Goal: Contribute content: Contribute content

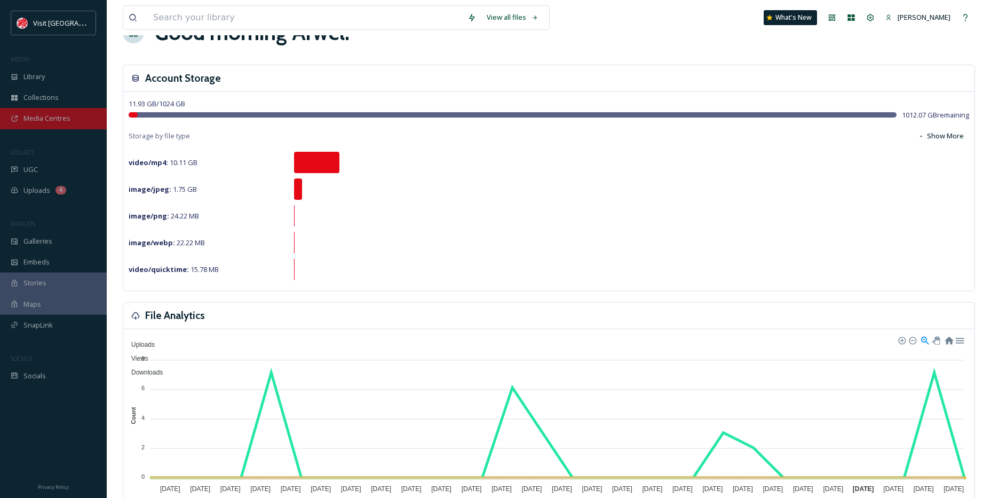
scroll to position [53, 0]
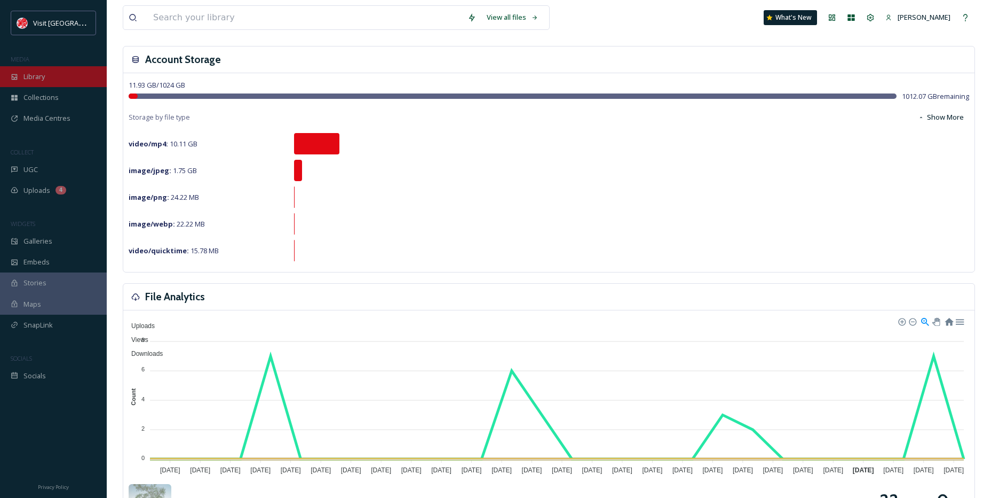
click at [38, 80] on span "Library" at bounding box center [33, 77] width 21 height 10
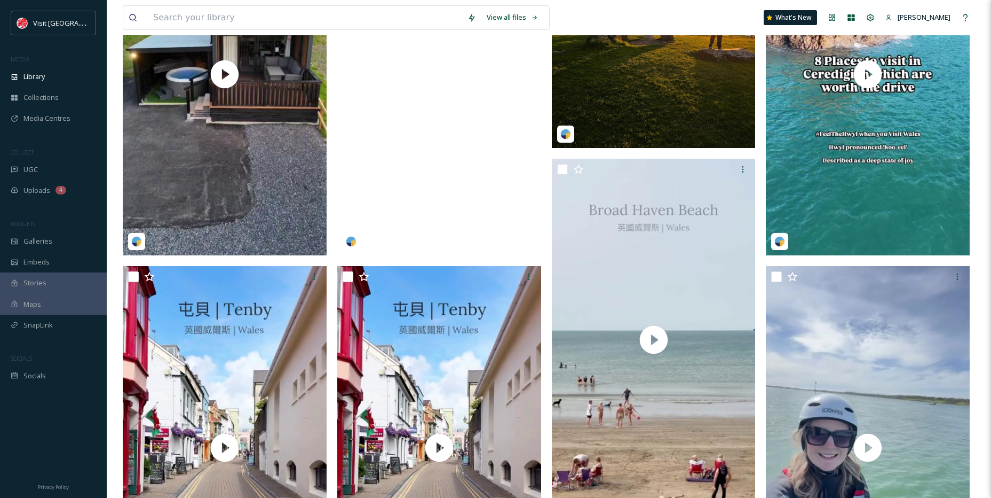
scroll to position [427, 0]
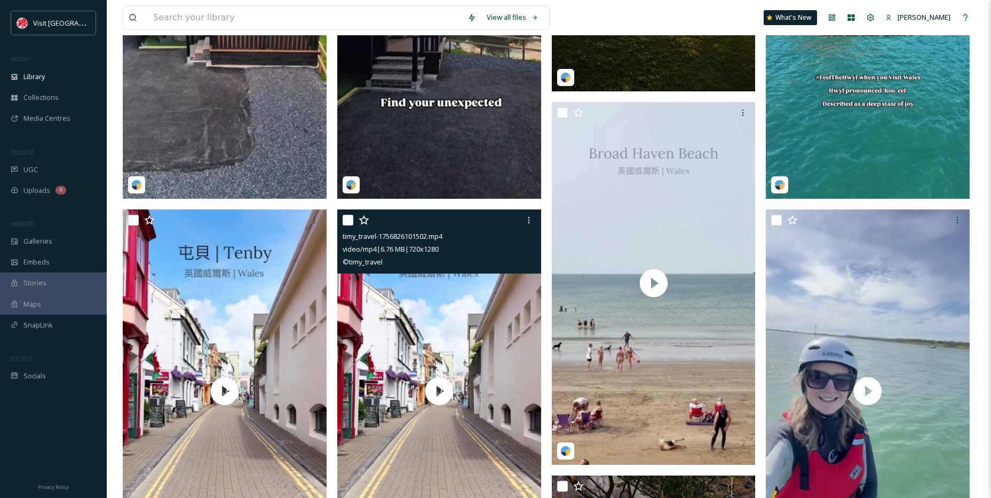
click at [350, 215] on input "checkbox" at bounding box center [348, 220] width 11 height 11
checkbox input "true"
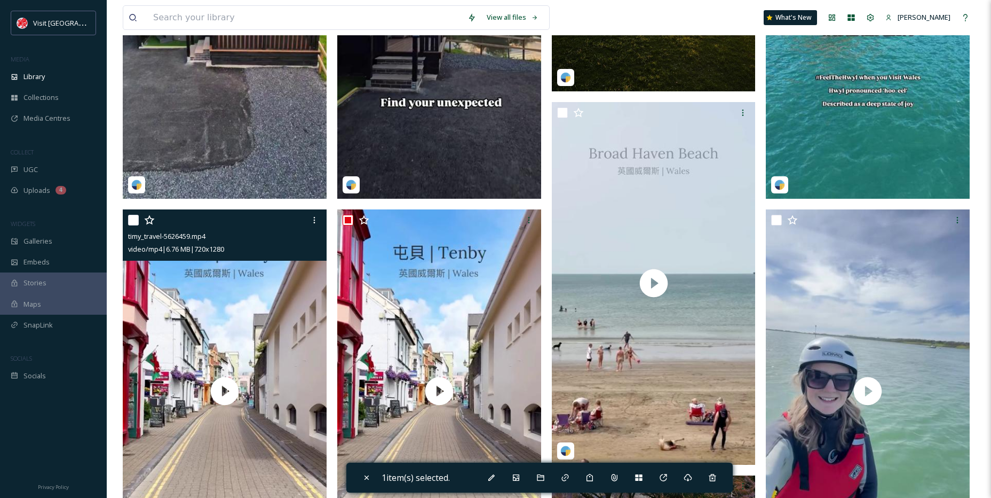
click at [132, 220] on input "checkbox" at bounding box center [133, 220] width 11 height 11
checkbox input "true"
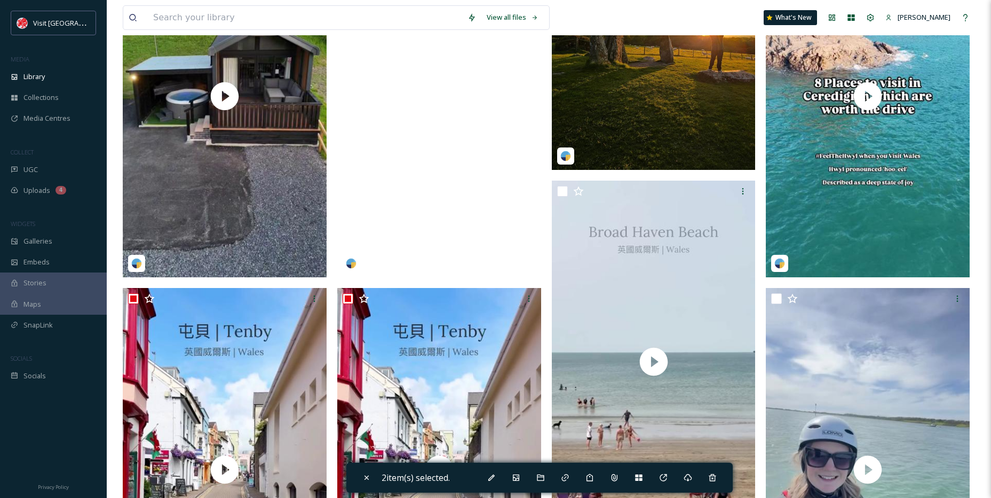
scroll to position [374, 0]
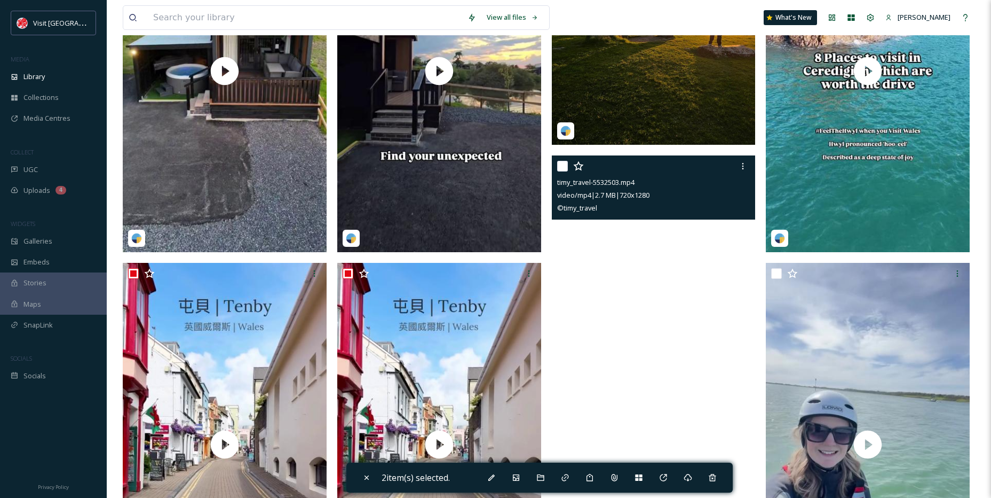
click at [561, 165] on input "checkbox" at bounding box center [562, 166] width 11 height 11
checkbox input "true"
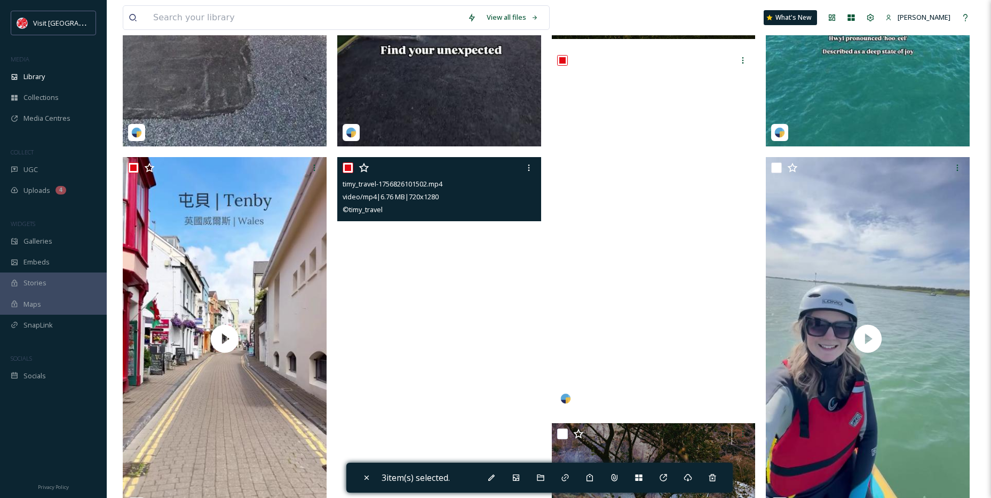
scroll to position [462, 0]
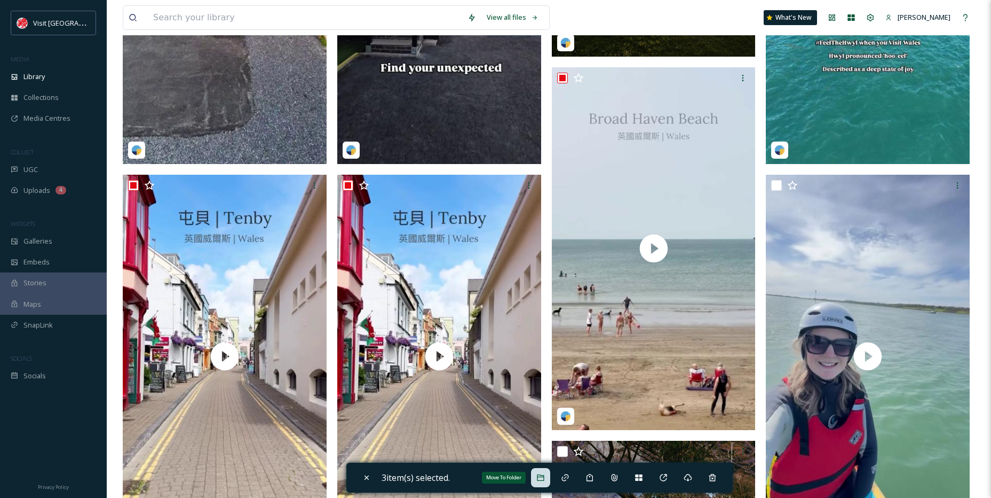
click at [550, 470] on div "Move To Folder" at bounding box center [540, 477] width 19 height 19
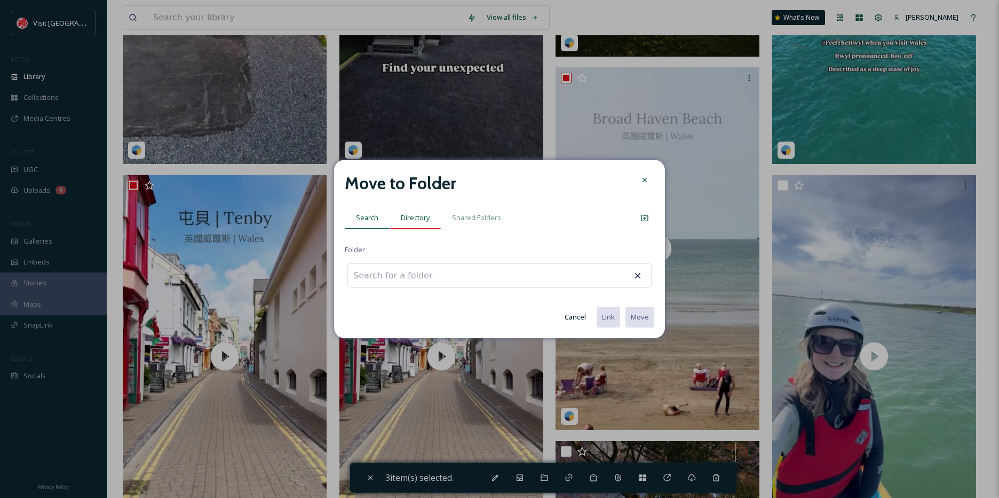
click at [414, 219] on span "Directory" at bounding box center [415, 217] width 29 height 10
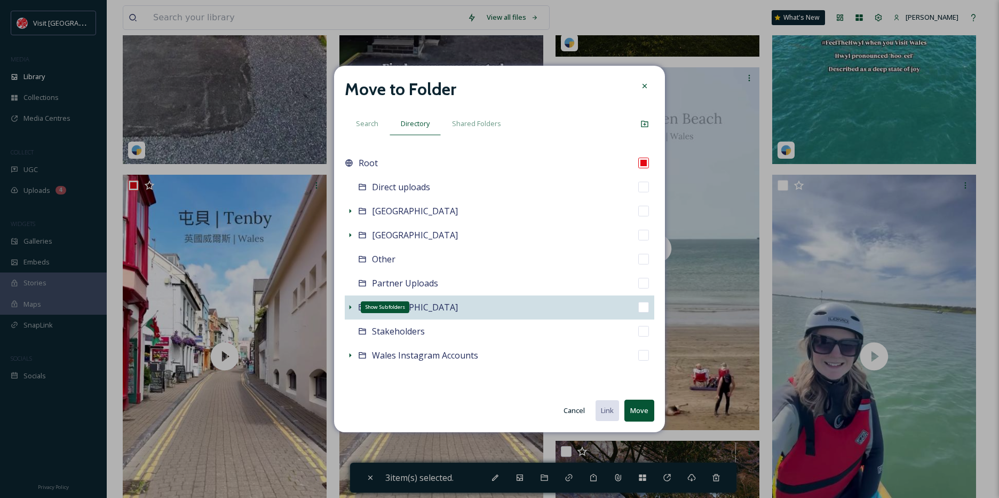
click at [350, 304] on icon at bounding box center [350, 307] width 9 height 9
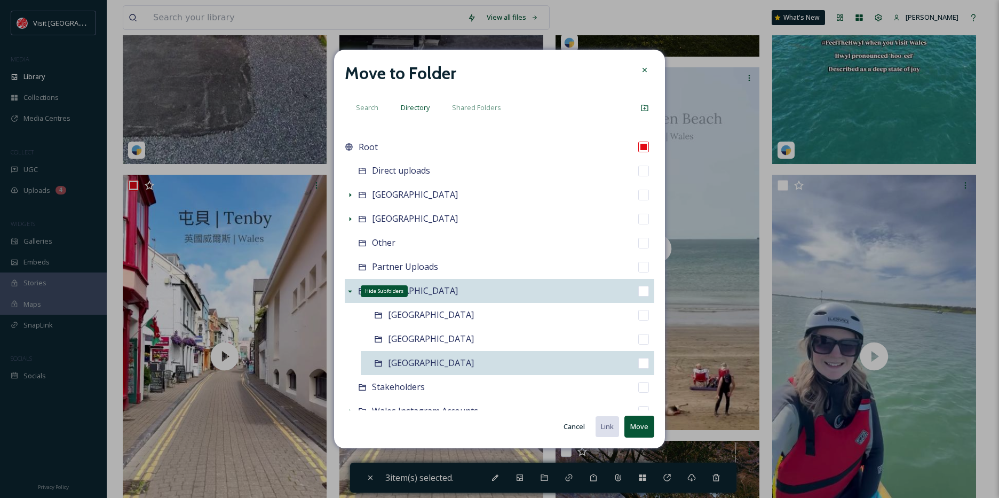
click at [399, 374] on div "[GEOGRAPHIC_DATA]" at bounding box center [508, 363] width 294 height 24
checkbox input "false"
checkbox input "true"
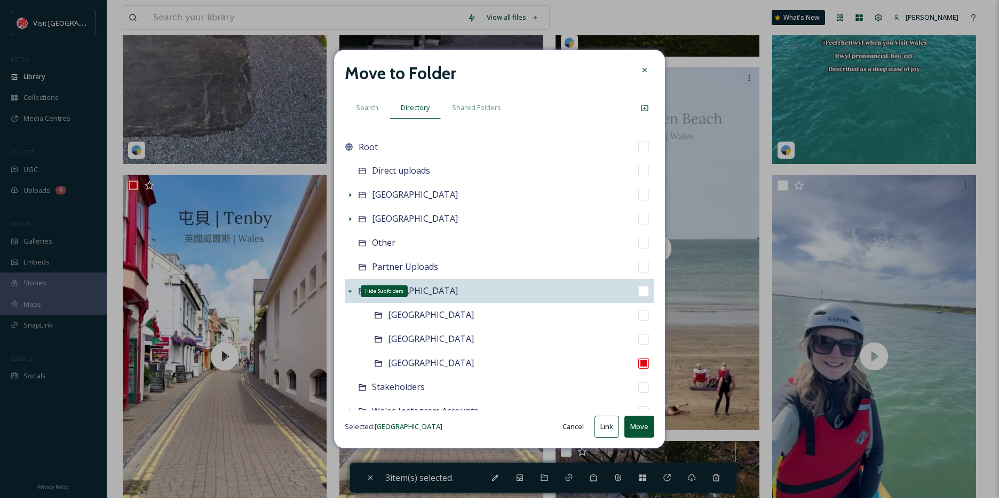
click at [638, 428] on button "Move" at bounding box center [640, 426] width 30 height 22
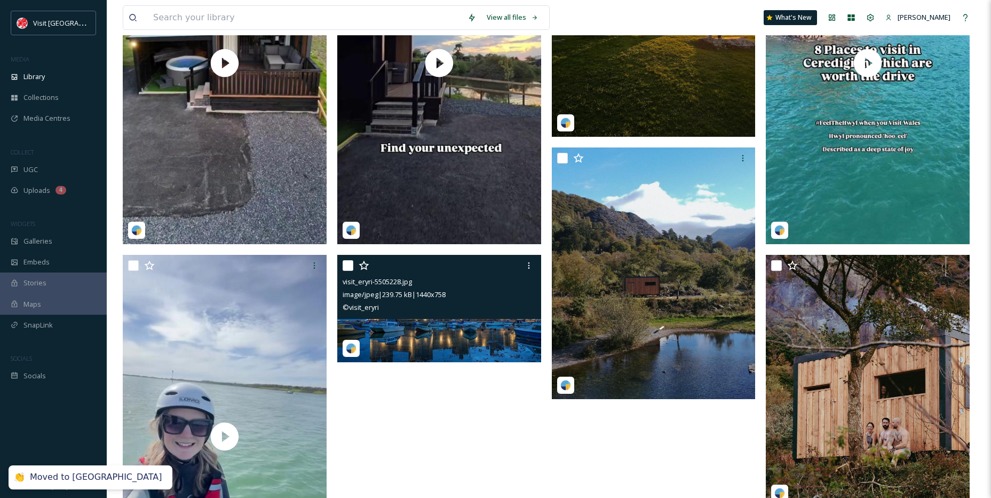
scroll to position [355, 0]
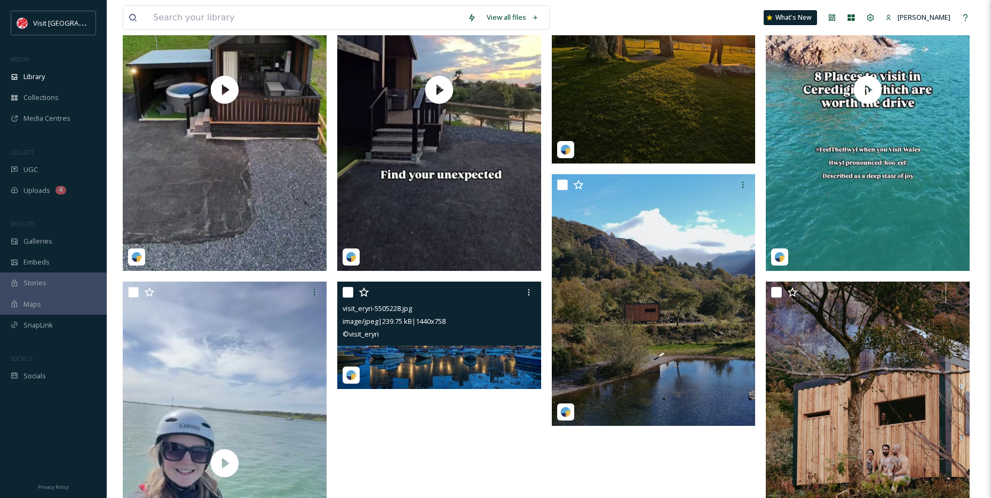
click at [345, 290] on input "checkbox" at bounding box center [348, 292] width 11 height 11
checkbox input "true"
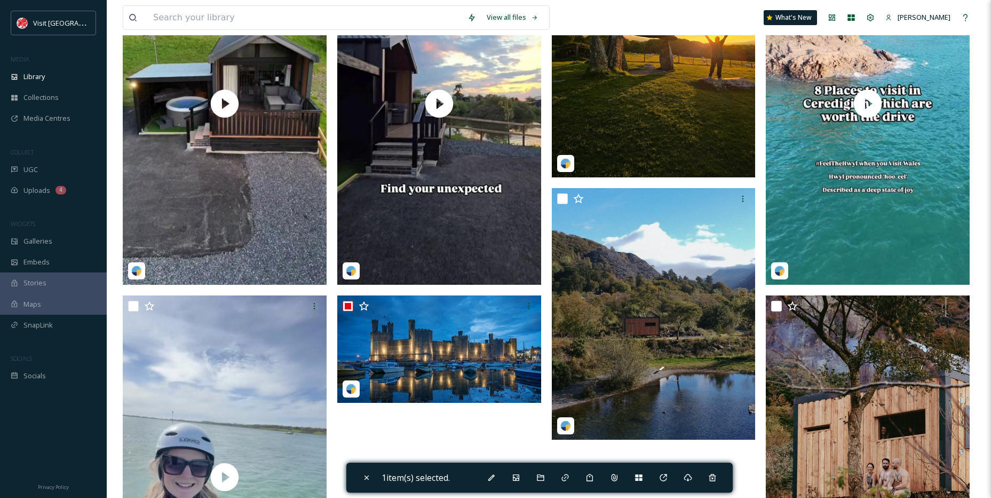
scroll to position [408, 0]
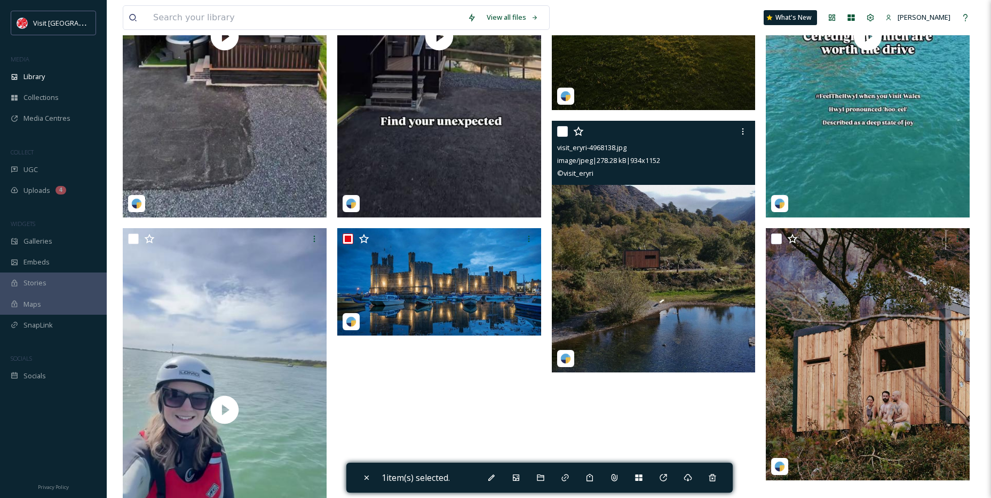
click at [557, 132] on input "checkbox" at bounding box center [562, 131] width 11 height 11
checkbox input "true"
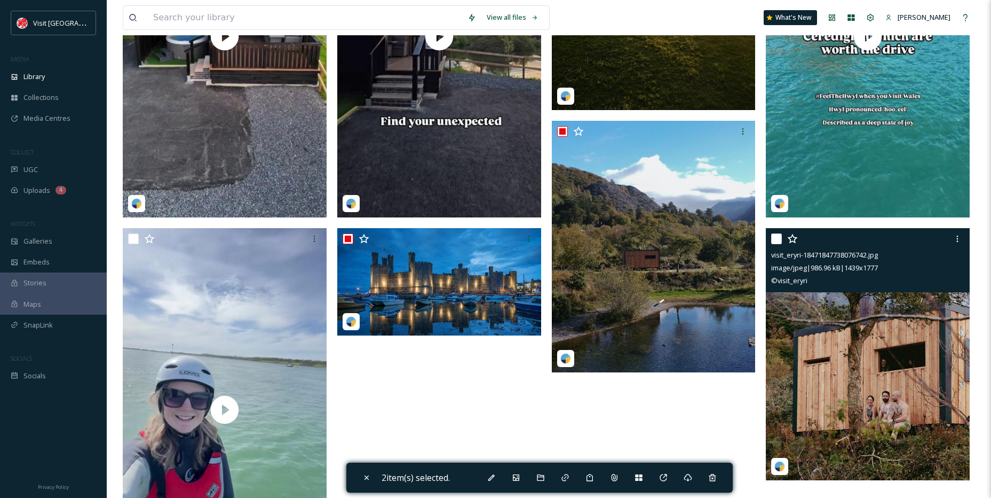
click at [774, 238] on input "checkbox" at bounding box center [776, 238] width 11 height 11
checkbox input "true"
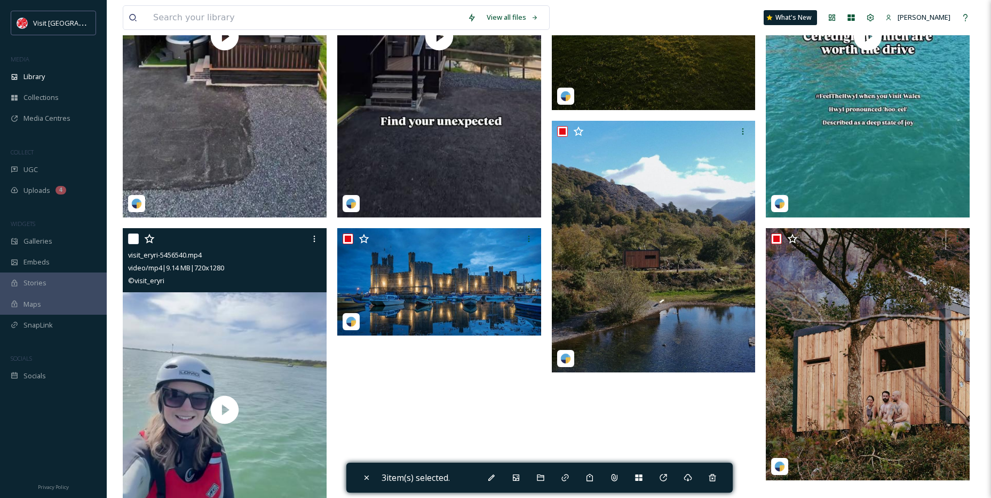
click at [138, 236] on input "checkbox" at bounding box center [133, 238] width 11 height 11
checkbox input "true"
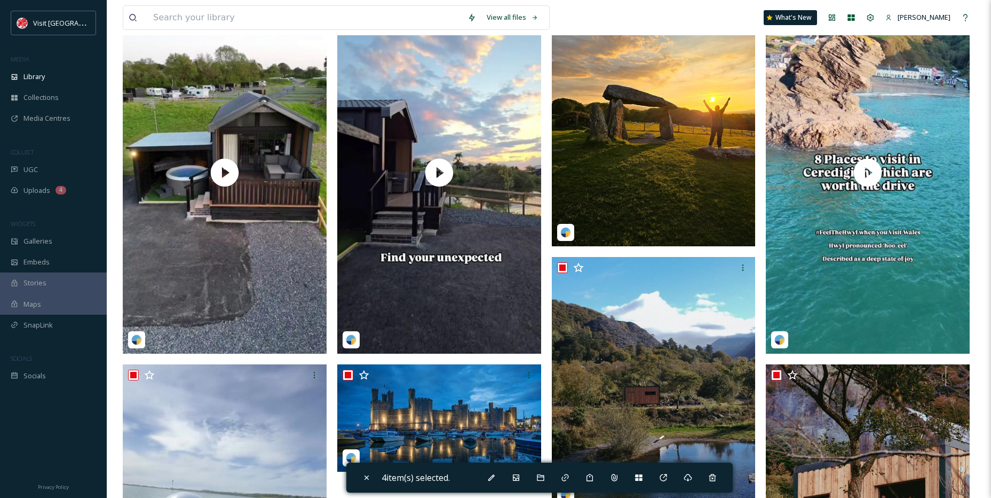
scroll to position [195, 0]
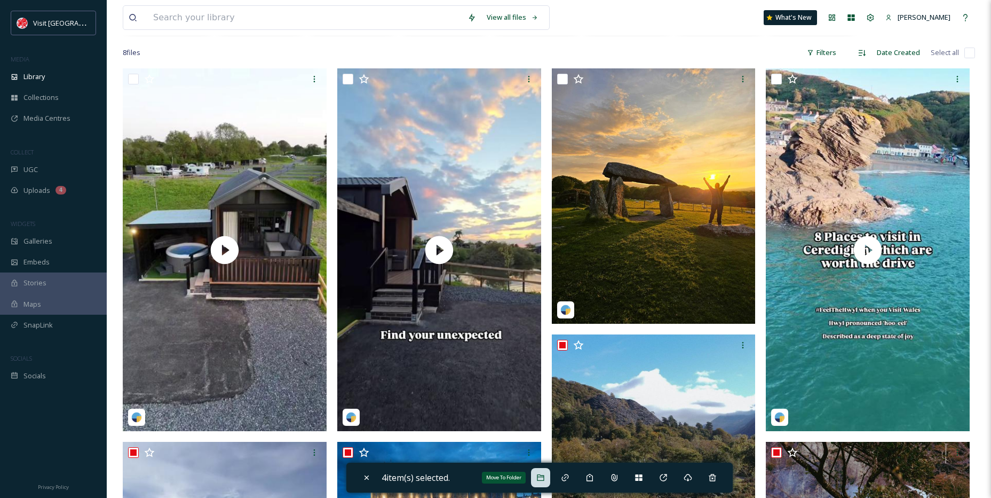
click at [542, 475] on icon at bounding box center [540, 477] width 7 height 6
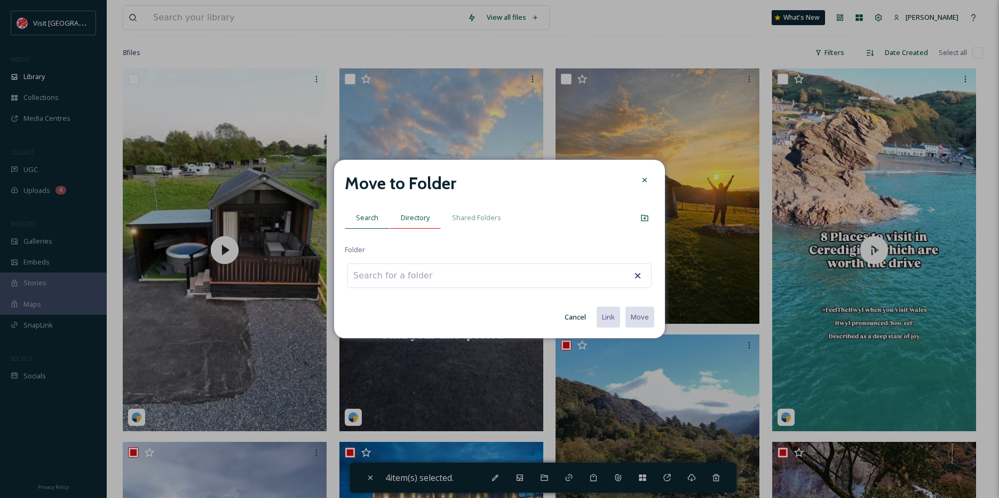
click at [411, 218] on span "Directory" at bounding box center [415, 217] width 29 height 10
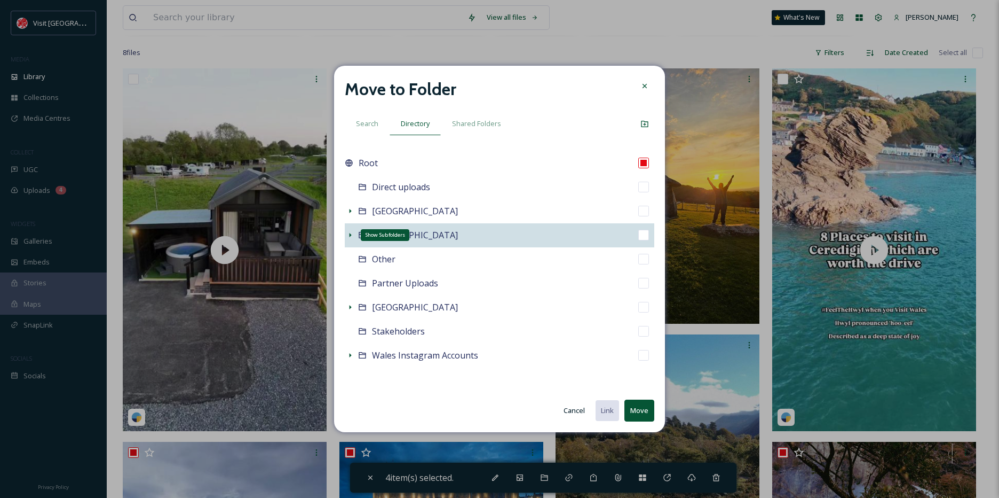
click at [349, 232] on icon at bounding box center [350, 235] width 9 height 9
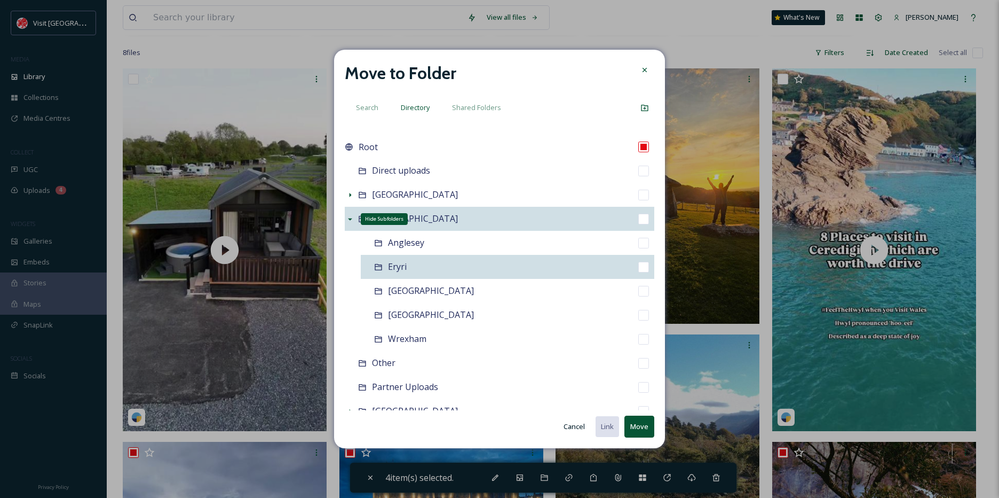
click at [420, 262] on div "Eryri" at bounding box center [508, 267] width 294 height 24
checkbox input "false"
checkbox input "true"
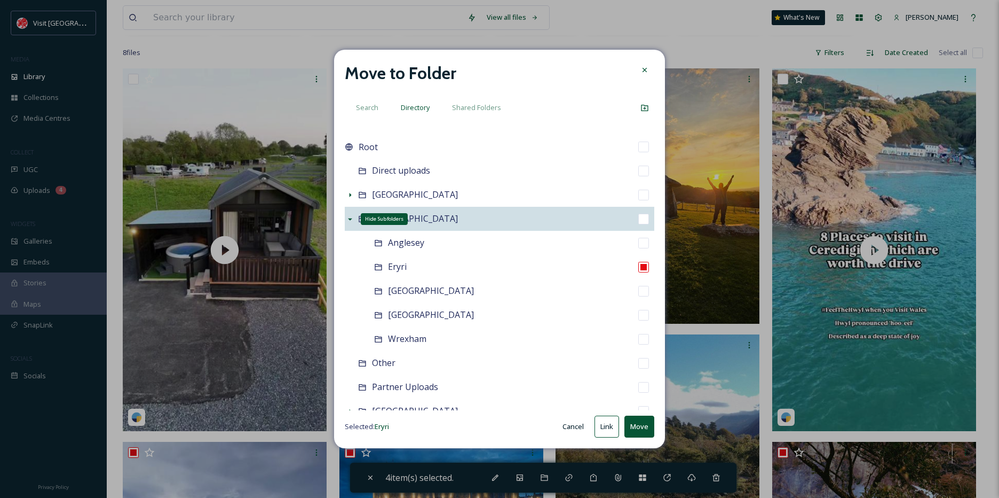
click at [638, 419] on button "Move" at bounding box center [640, 426] width 30 height 22
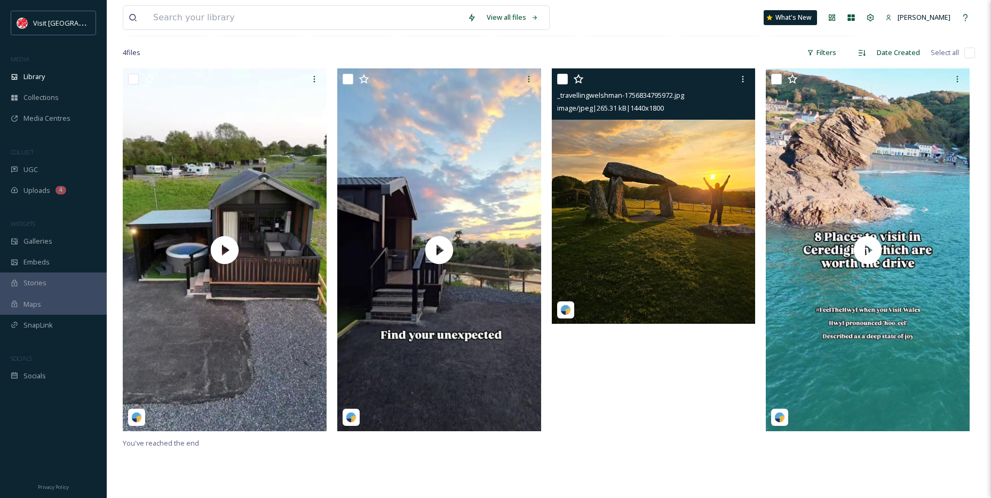
click at [677, 182] on img at bounding box center [654, 195] width 204 height 255
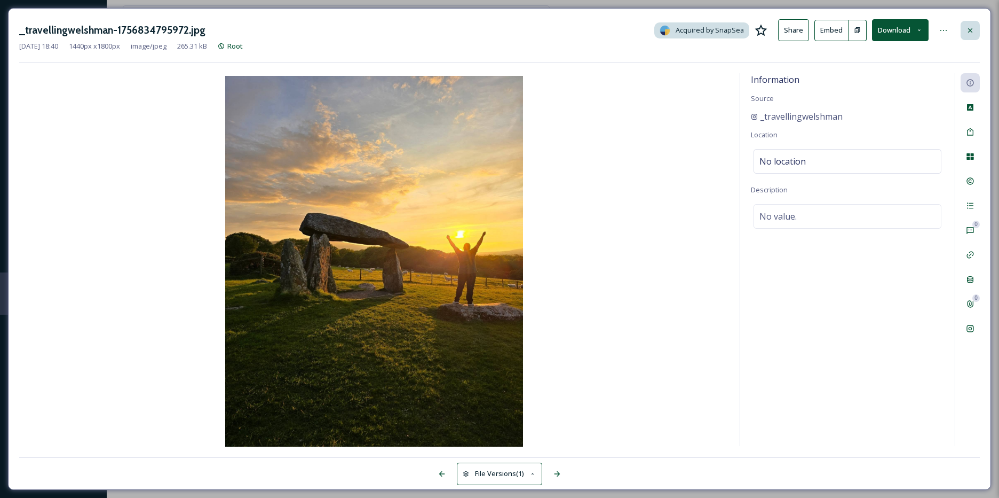
click at [972, 30] on icon at bounding box center [970, 30] width 9 height 9
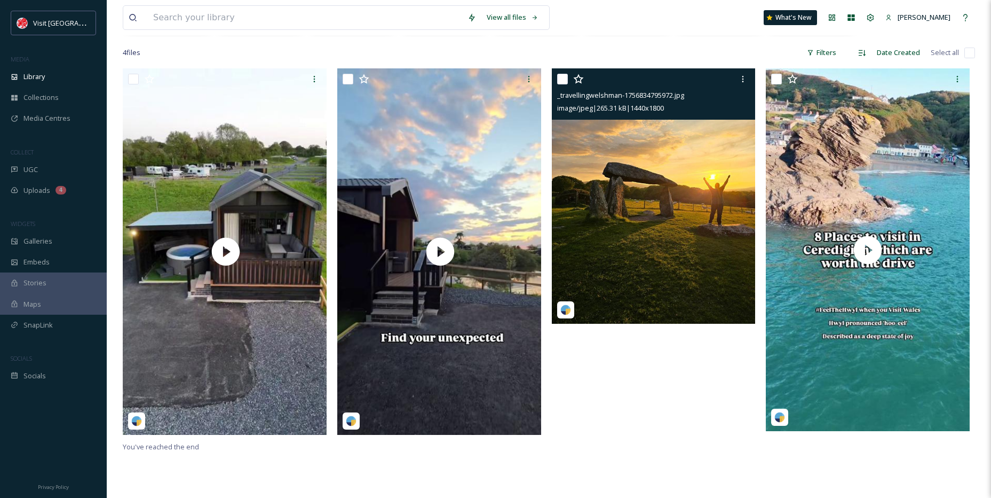
click at [708, 139] on img at bounding box center [654, 195] width 204 height 255
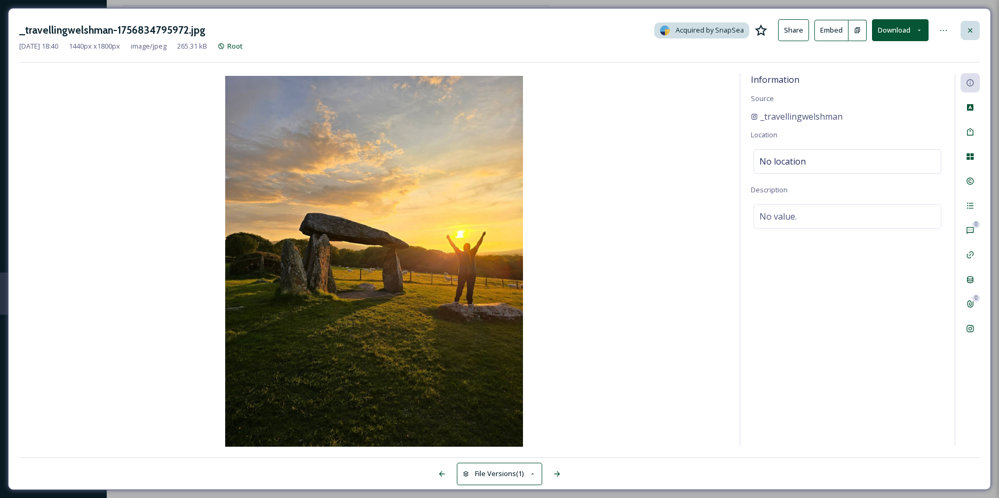
click at [972, 32] on icon at bounding box center [970, 30] width 9 height 9
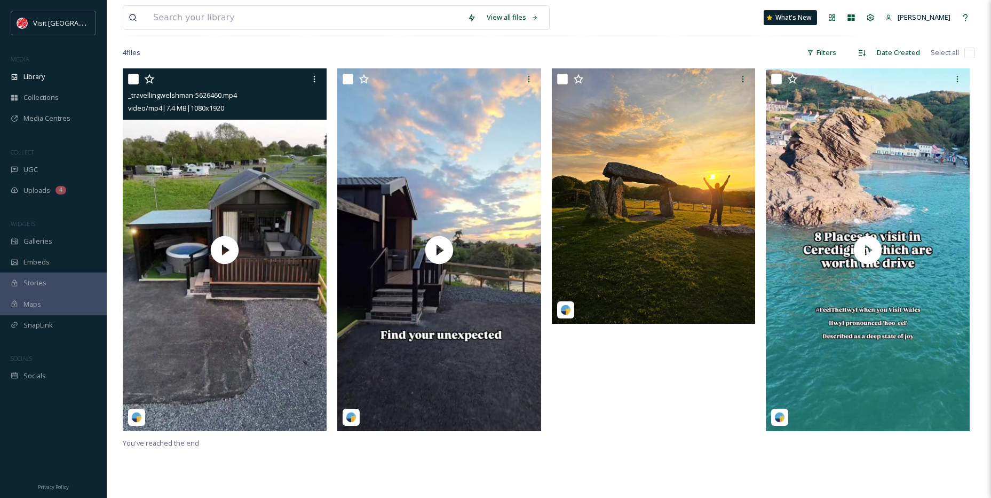
click at [138, 76] on input "checkbox" at bounding box center [133, 79] width 11 height 11
checkbox input "true"
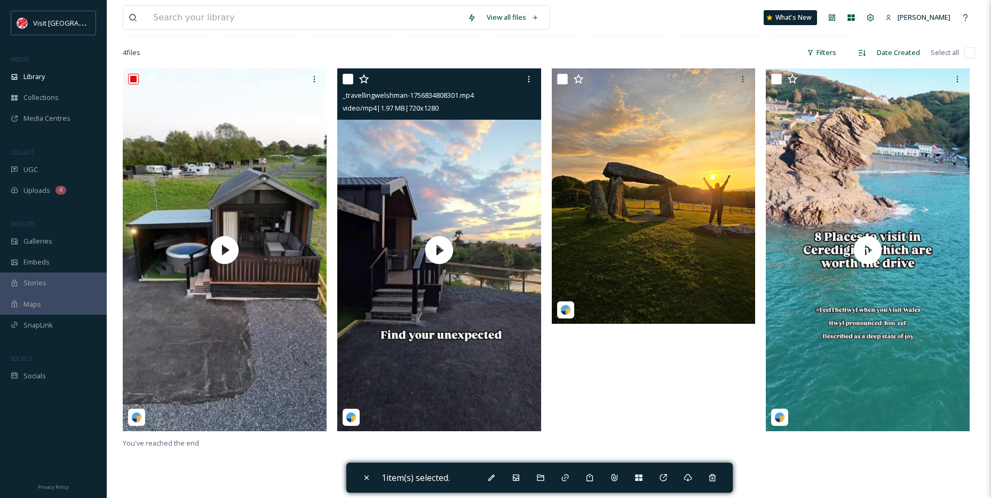
click at [358, 76] on div at bounding box center [441, 78] width 196 height 19
click at [346, 78] on input "checkbox" at bounding box center [348, 79] width 11 height 11
checkbox input "true"
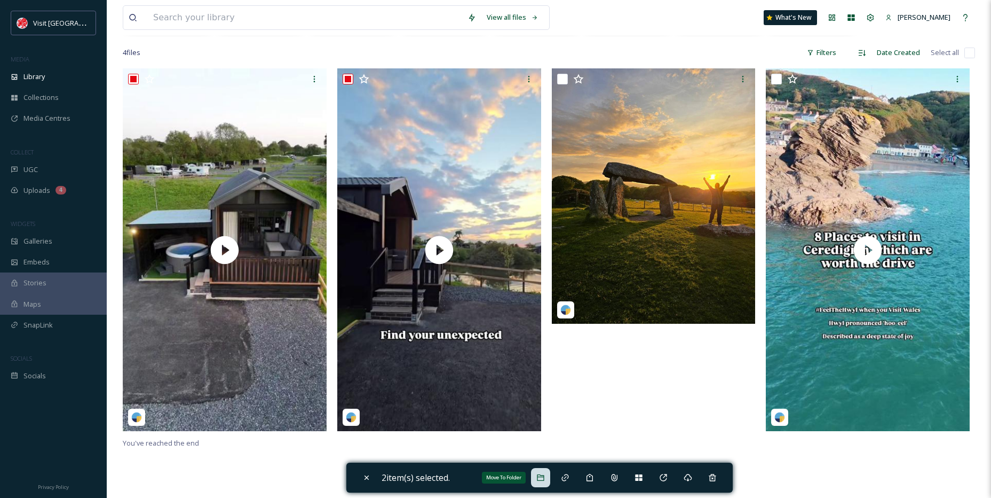
click at [550, 478] on div "Move To Folder" at bounding box center [540, 477] width 19 height 19
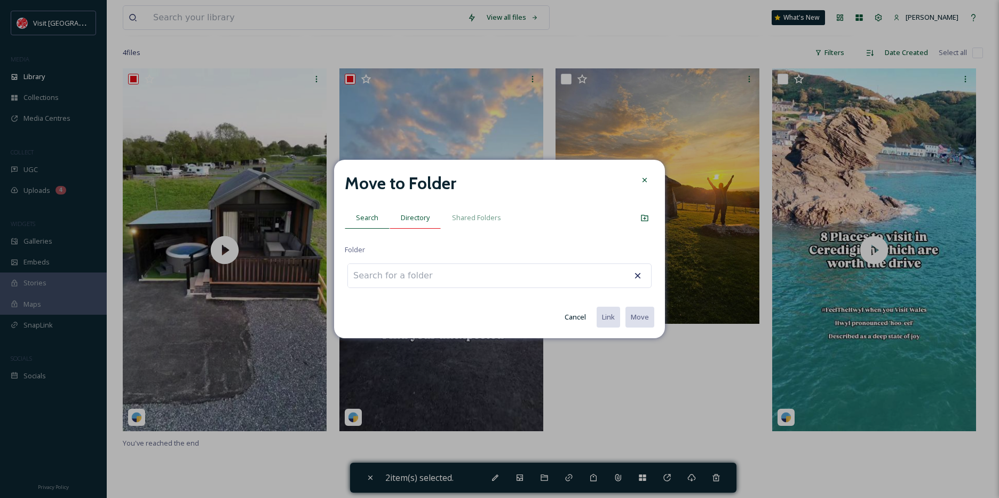
click at [412, 222] on span "Directory" at bounding box center [415, 217] width 29 height 10
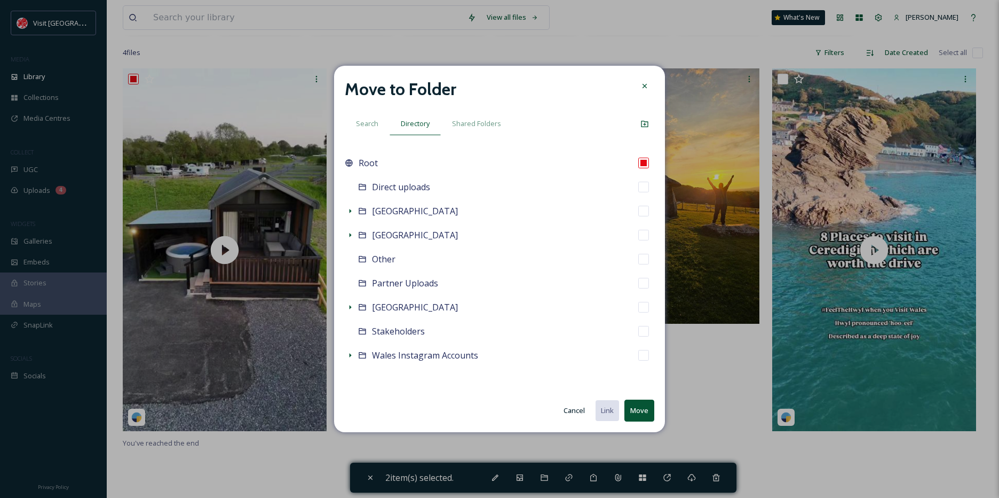
click at [573, 403] on button "Cancel" at bounding box center [574, 410] width 32 height 21
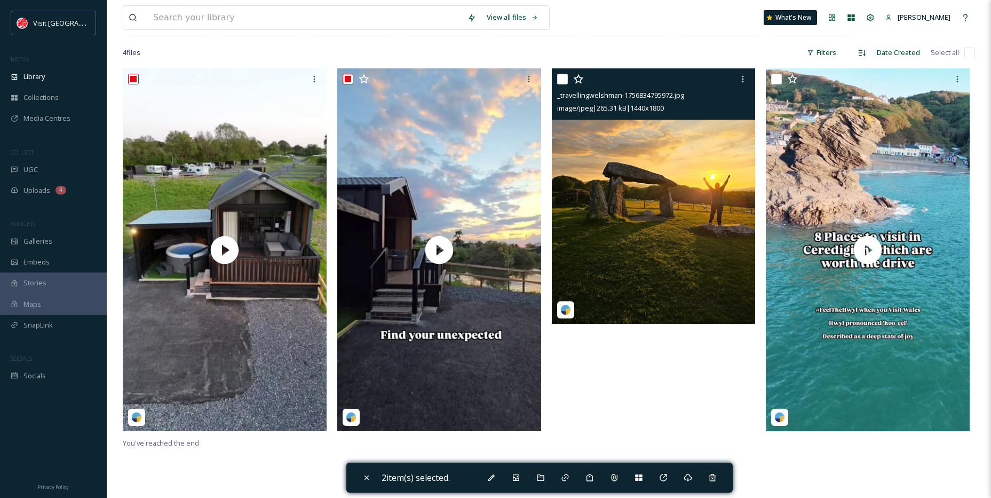
click at [567, 81] on input "checkbox" at bounding box center [562, 79] width 11 height 11
checkbox input "true"
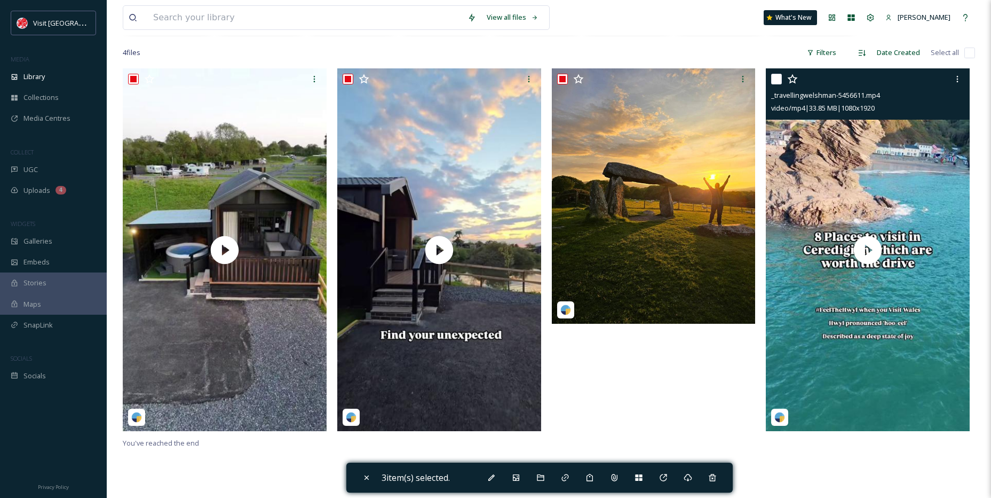
click at [775, 74] on input "checkbox" at bounding box center [776, 79] width 11 height 11
checkbox input "true"
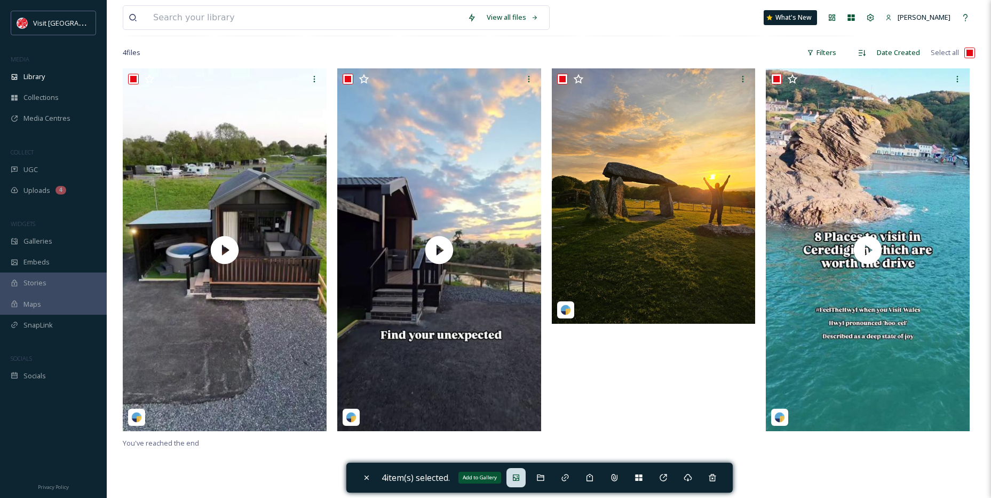
click at [515, 479] on icon at bounding box center [516, 477] width 9 height 9
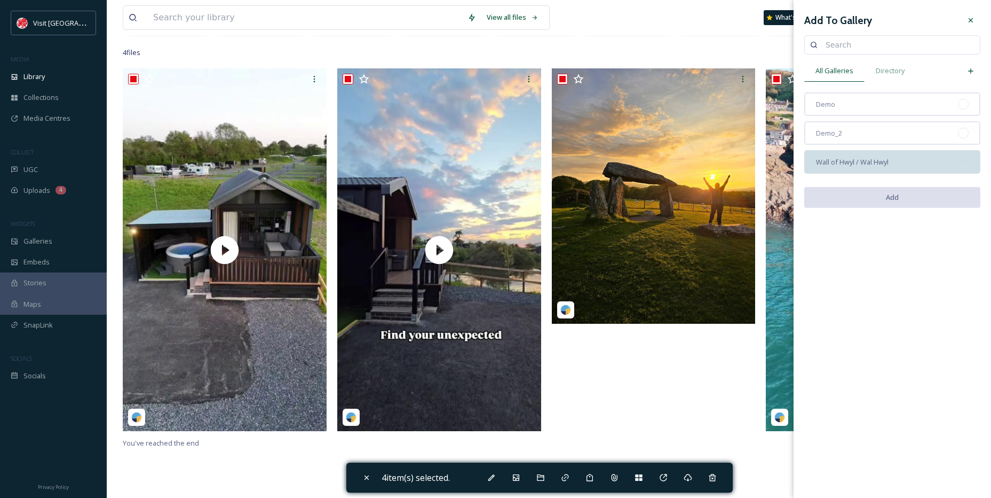
click at [871, 163] on span "Wall of Hwyl / Wal Hwyl" at bounding box center [852, 162] width 73 height 10
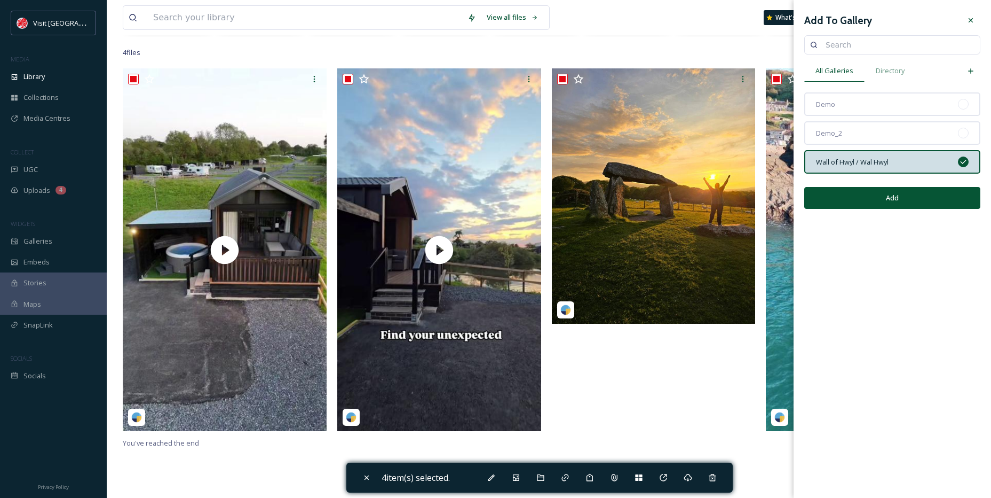
click at [882, 195] on button "Add" at bounding box center [893, 198] width 176 height 22
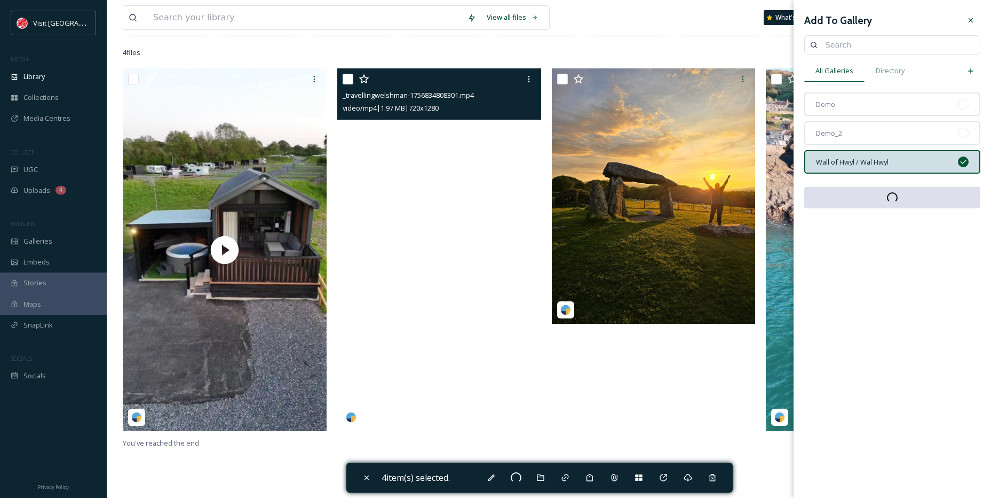
checkbox input "false"
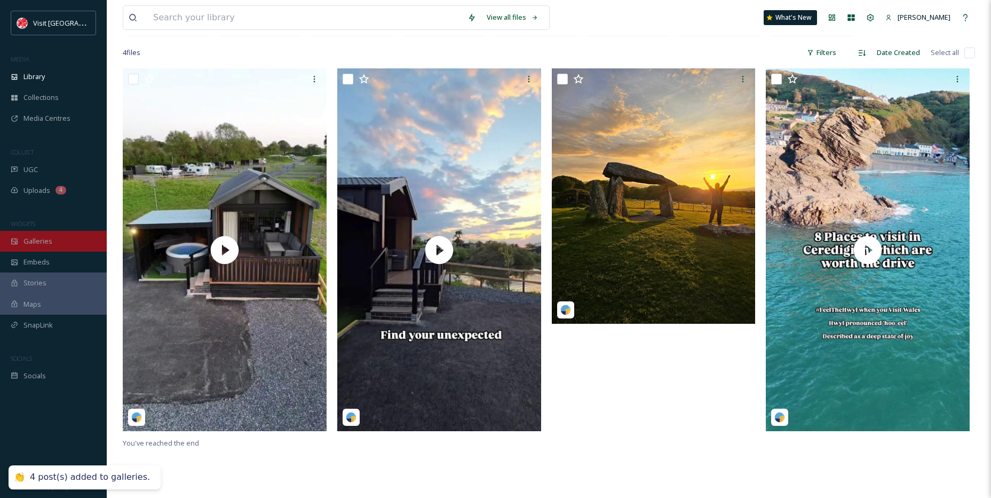
click at [50, 232] on div "Galleries" at bounding box center [53, 241] width 107 height 21
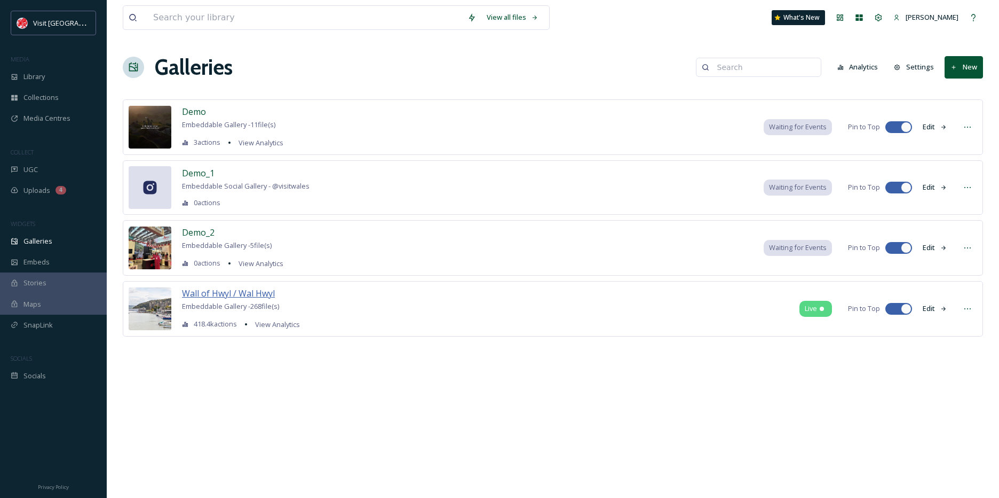
click at [240, 289] on span "Wall of Hwyl / Wal Hwyl" at bounding box center [228, 293] width 93 height 12
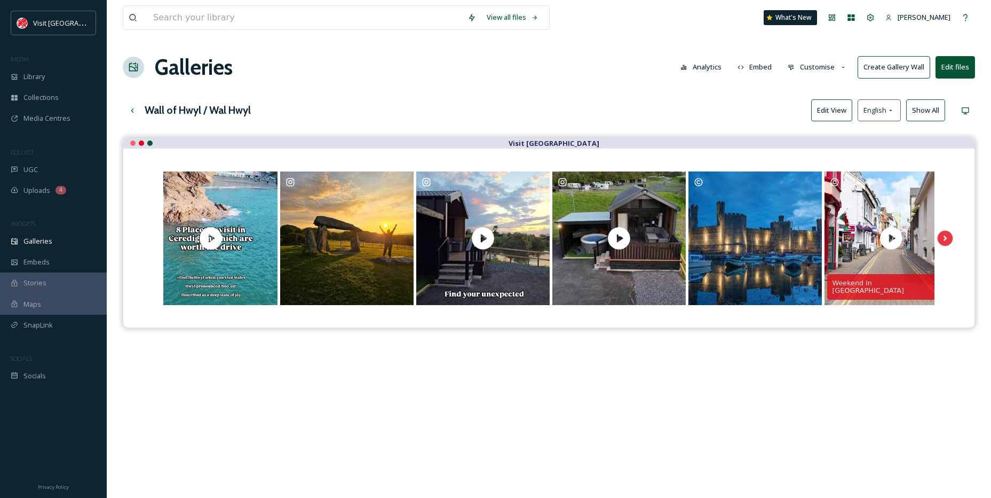
click at [816, 117] on button "Edit View" at bounding box center [831, 110] width 41 height 22
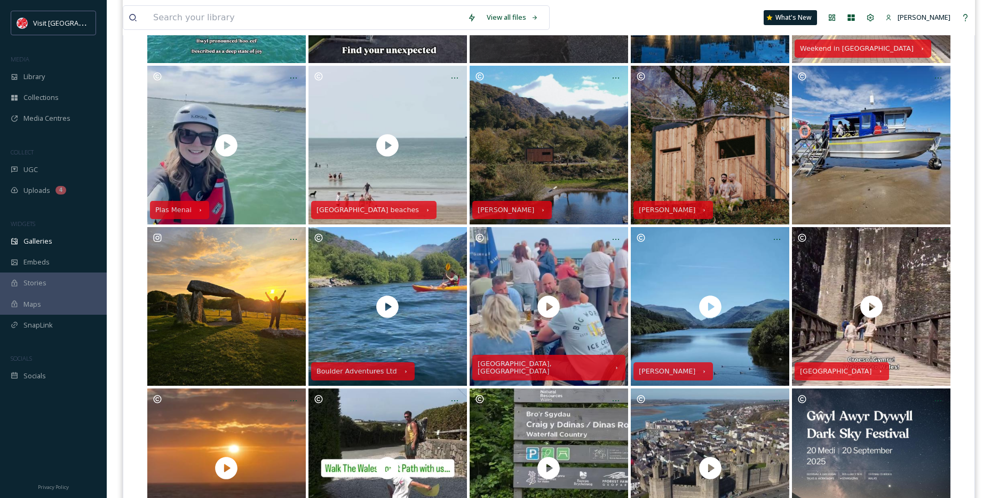
scroll to position [267, 0]
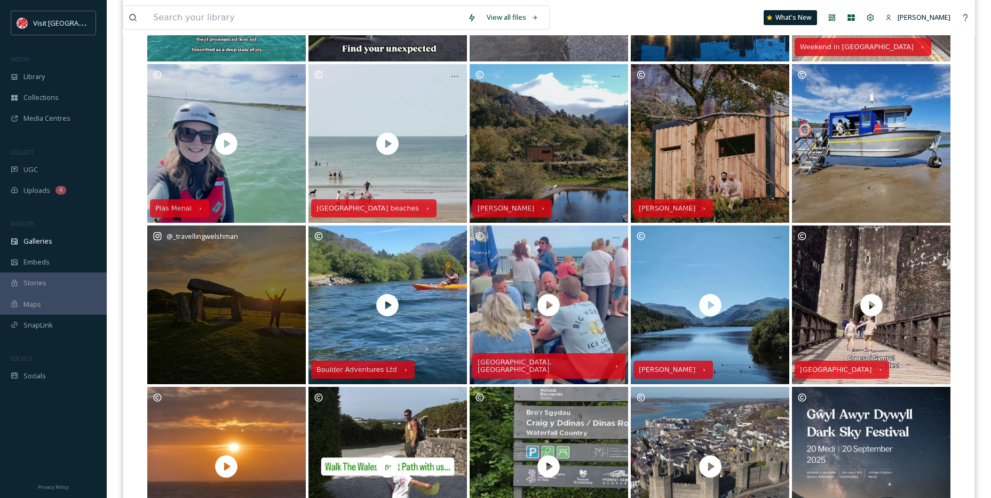
click at [249, 364] on div "@ _travellingwelshman" at bounding box center [226, 304] width 159 height 159
click at [291, 241] on icon at bounding box center [293, 237] width 9 height 9
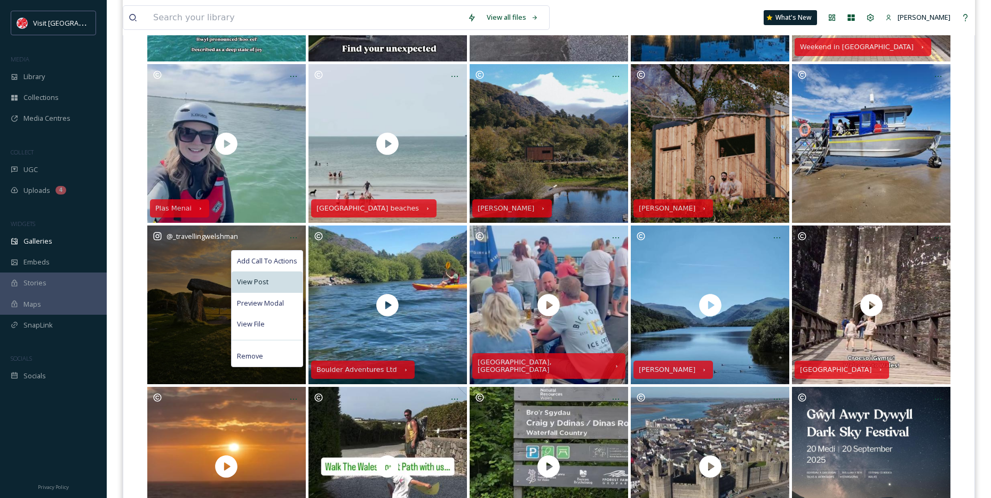
click at [279, 291] on div "View Post" at bounding box center [267, 281] width 71 height 21
click at [267, 327] on div "View File" at bounding box center [267, 323] width 71 height 21
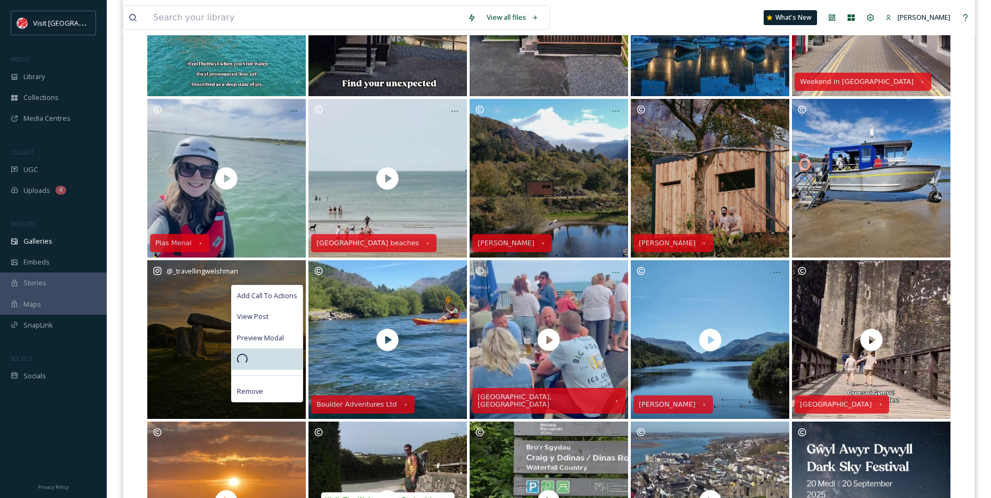
scroll to position [214, 0]
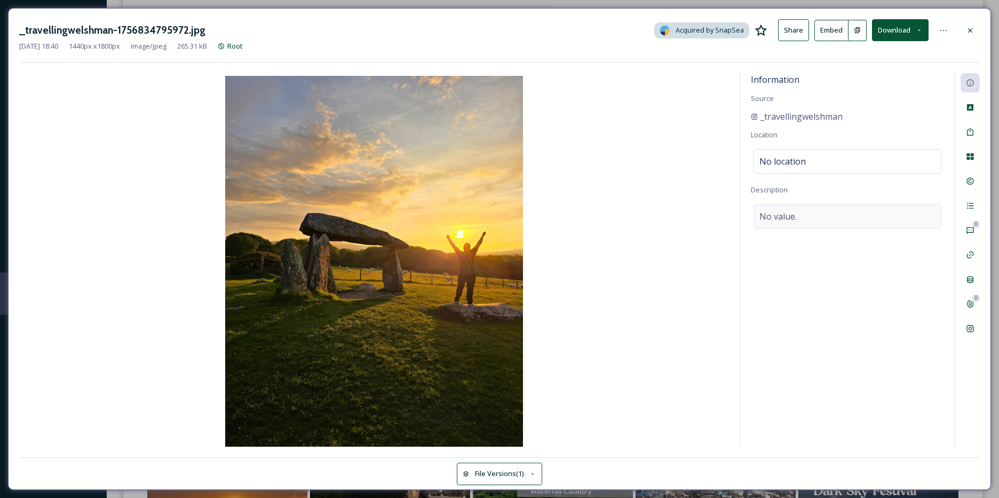
click at [797, 214] on div "No value." at bounding box center [848, 216] width 188 height 25
click at [797, 215] on textarea at bounding box center [847, 248] width 193 height 89
paste textarea "Pentre Ifan in [GEOGRAPHIC_DATA] is one of my favourite sunset spots 🌄 do you h…"
type textarea ""Pentre Ifan in [GEOGRAPHIC_DATA] is one of my favourite sunset spots 🌄 do you …"
click at [782, 170] on div "No location" at bounding box center [848, 161] width 188 height 25
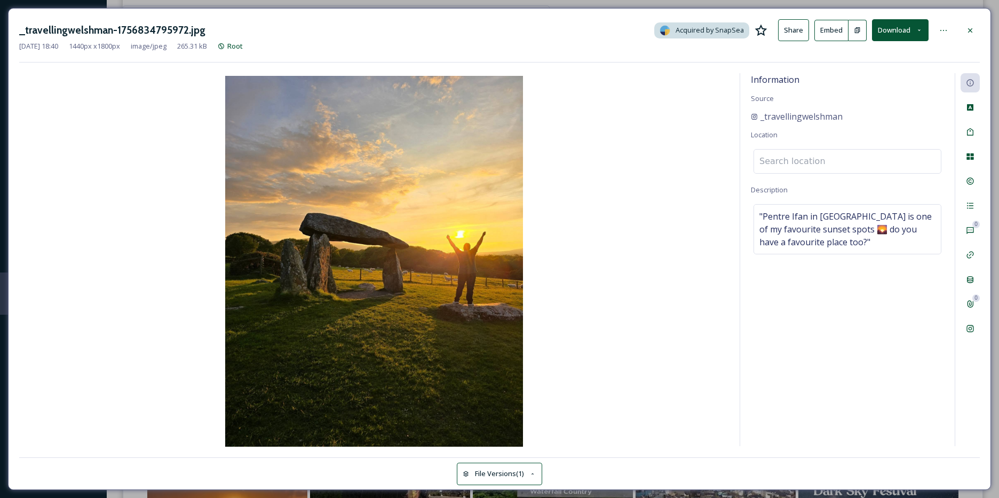
click at [782, 170] on input at bounding box center [847, 160] width 187 height 23
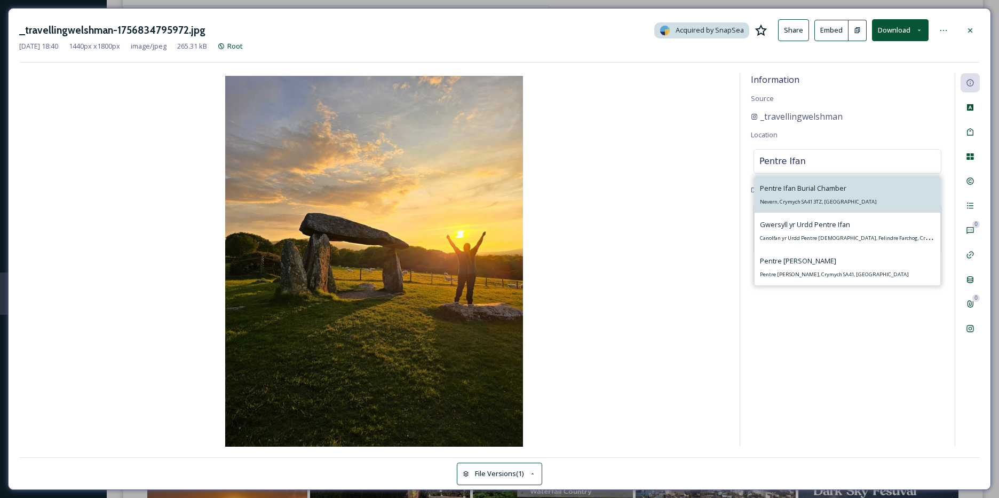
type input "Pentre Ifan"
click at [865, 183] on div "Pentre Ifan Burial Chamber Nevern, Crymych SA41 3TZ, [GEOGRAPHIC_DATA]" at bounding box center [848, 194] width 186 height 36
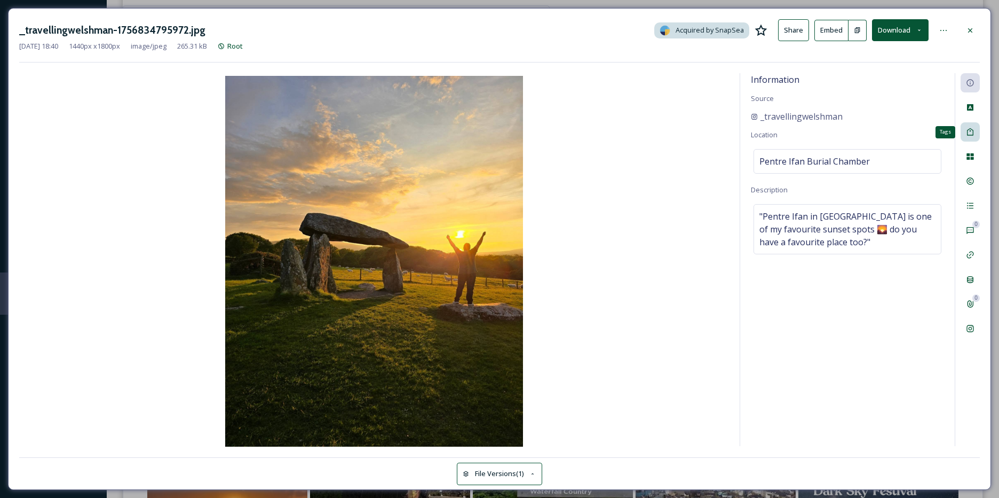
click at [975, 128] on div "Tags" at bounding box center [970, 131] width 19 height 19
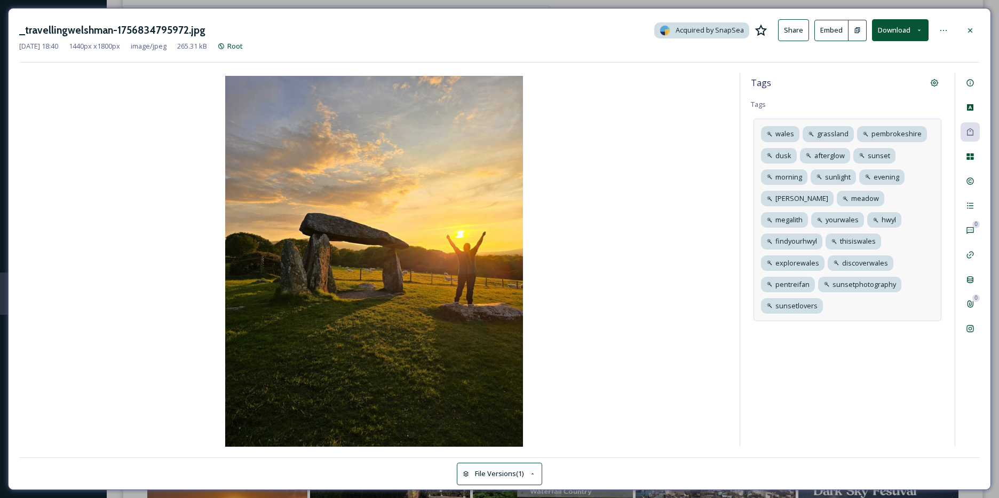
click at [913, 256] on div "wales grassland [GEOGRAPHIC_DATA] dusk afterglow sunset morning sunlight evenin…" at bounding box center [848, 220] width 188 height 202
click at [787, 153] on icon at bounding box center [789, 155] width 9 height 9
click at [972, 174] on div "Rights" at bounding box center [970, 180] width 19 height 19
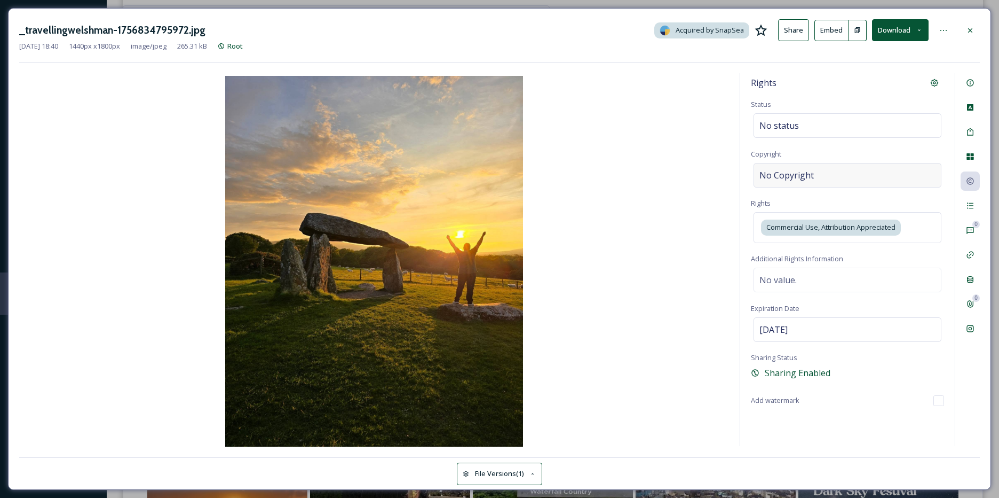
click at [839, 167] on div "No Copyright" at bounding box center [848, 175] width 188 height 25
click at [839, 167] on input at bounding box center [847, 175] width 193 height 25
type input "travellingwelshman"
click at [967, 208] on icon at bounding box center [970, 205] width 9 height 9
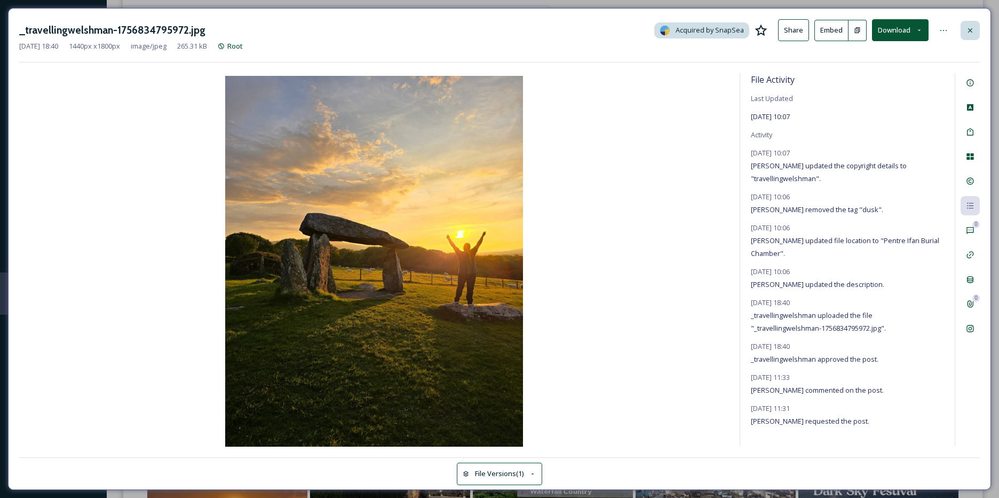
click at [975, 35] on div at bounding box center [970, 30] width 19 height 19
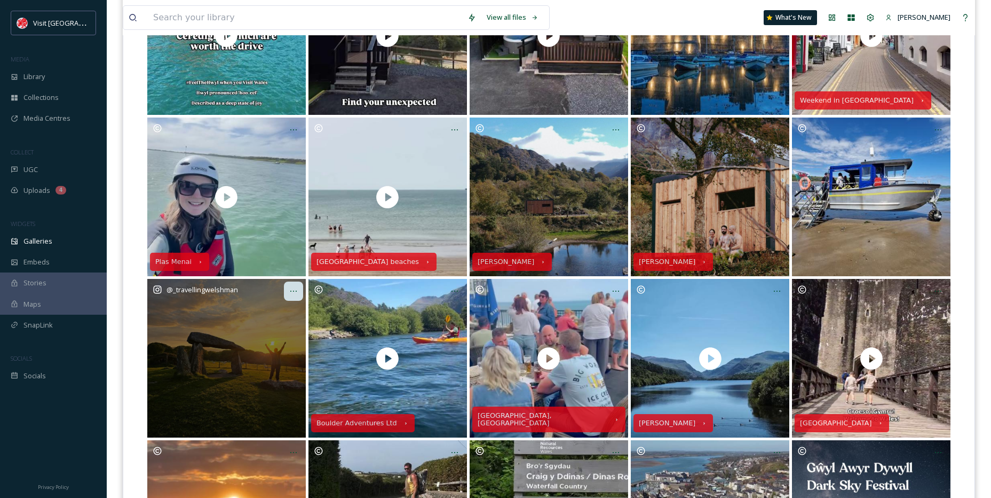
click at [288, 297] on div at bounding box center [293, 290] width 19 height 19
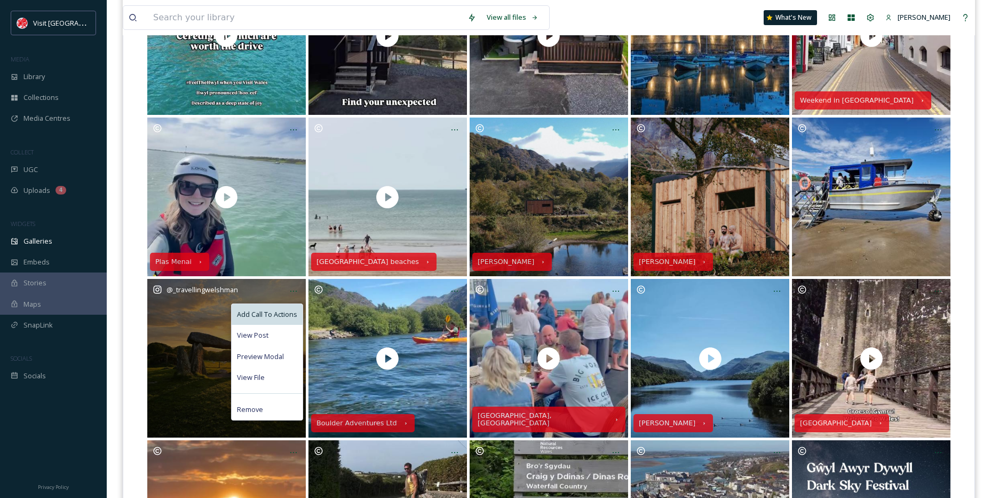
click at [275, 311] on span "Add Call To Actions" at bounding box center [267, 314] width 60 height 10
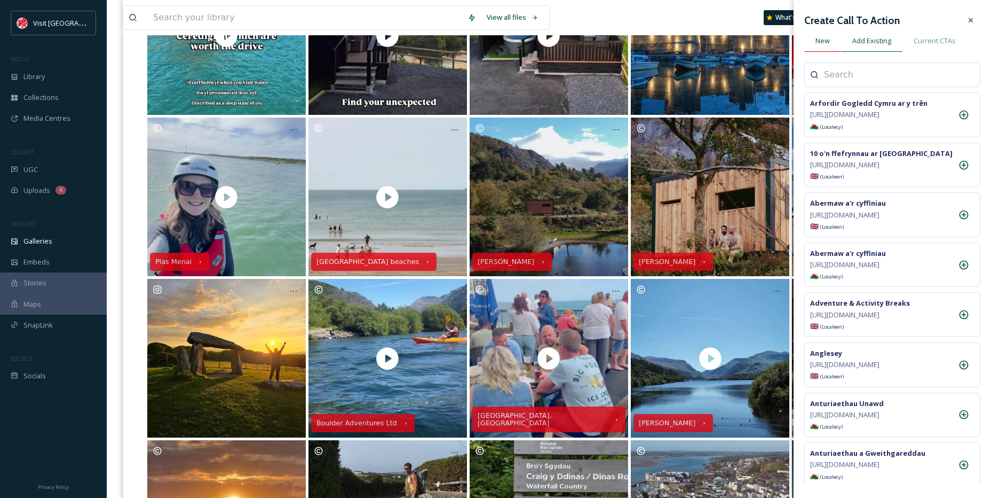
click at [826, 43] on span "New" at bounding box center [823, 41] width 14 height 10
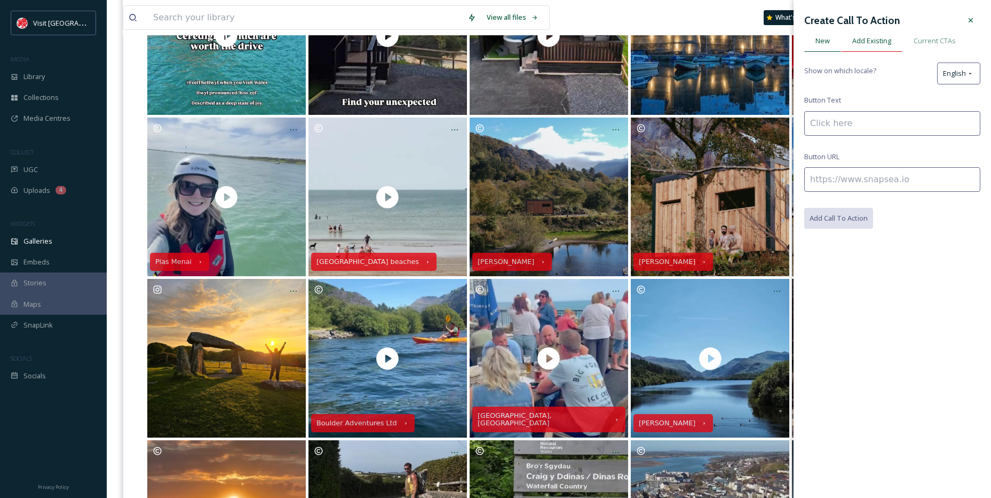
click at [878, 42] on span "Add Existing" at bounding box center [872, 41] width 39 height 10
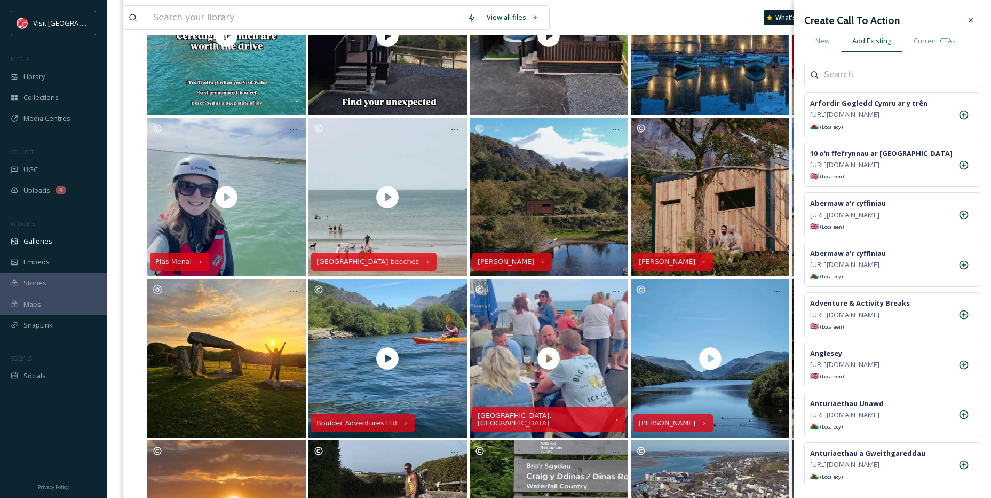
click at [861, 76] on input at bounding box center [877, 74] width 107 height 13
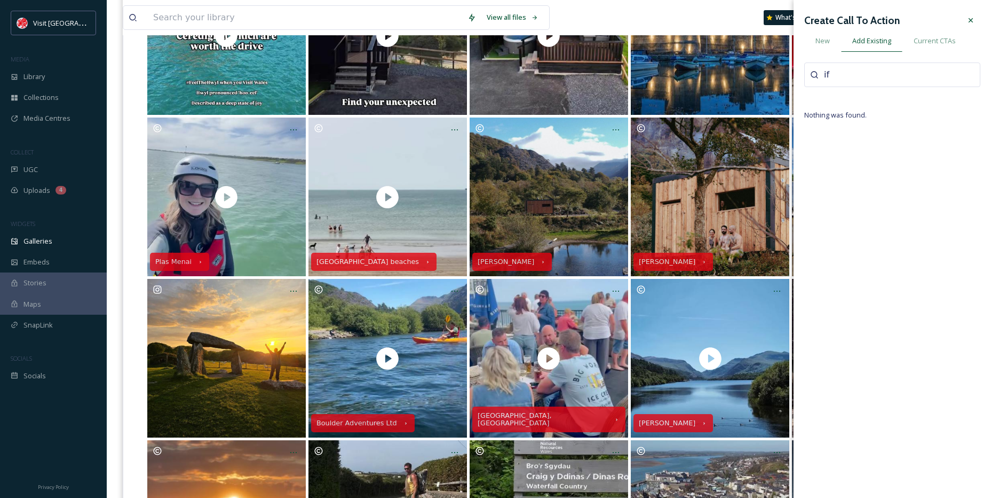
type input "i"
type input "p"
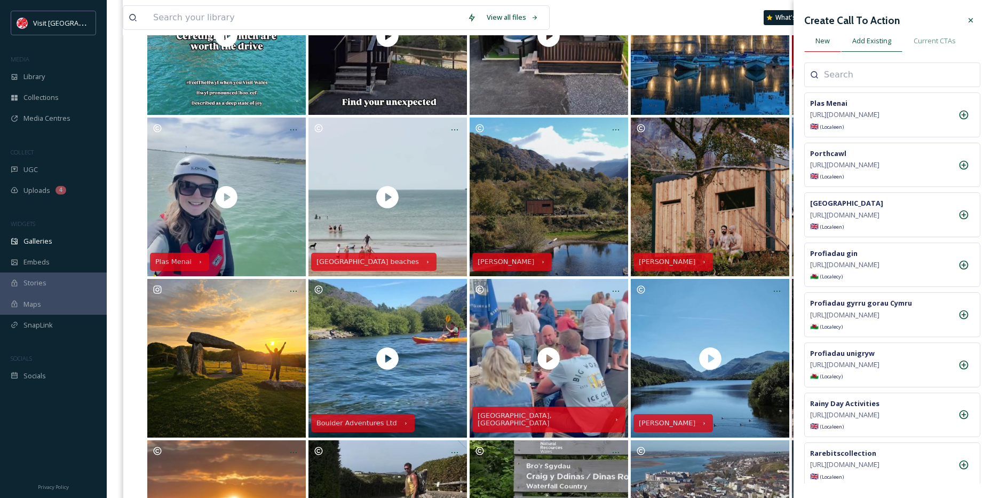
click at [826, 48] on div "New" at bounding box center [823, 41] width 37 height 22
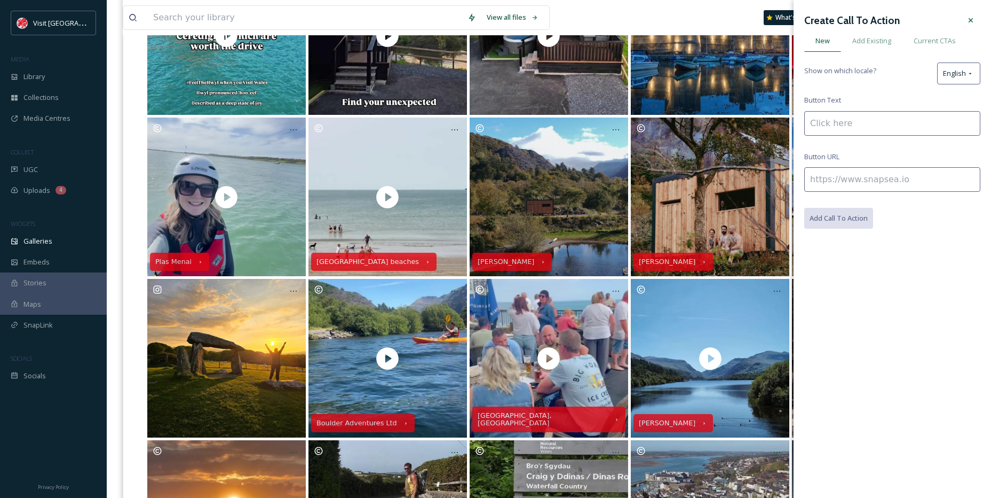
click at [853, 119] on input at bounding box center [893, 123] width 176 height 25
paste input "Pentre Ifan"
type input "Pentre Ifan"
click at [884, 172] on input at bounding box center [893, 179] width 176 height 25
paste input "[URL][DOMAIN_NAME]"
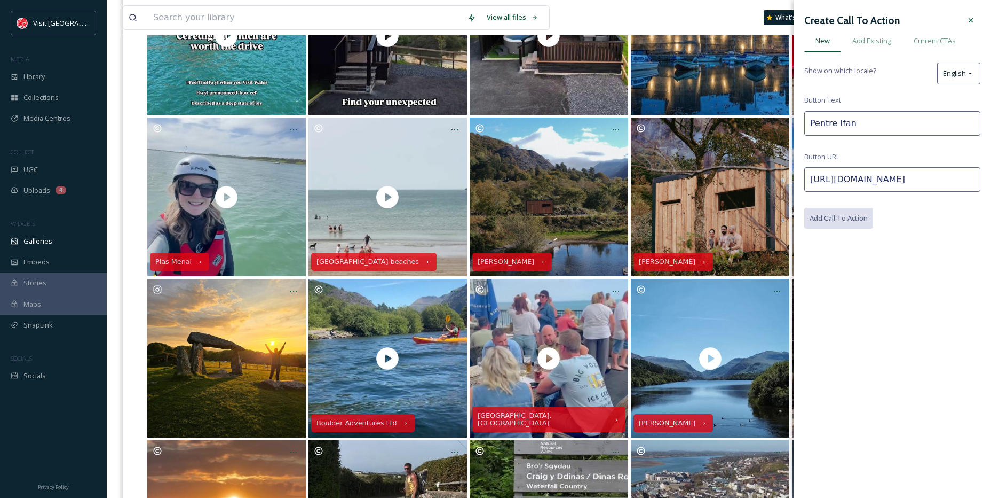
scroll to position [0, 189]
type input "[URL][DOMAIN_NAME]"
click at [848, 214] on button "Add Call To Action" at bounding box center [840, 219] width 70 height 22
click at [974, 22] on icon at bounding box center [971, 20] width 9 height 9
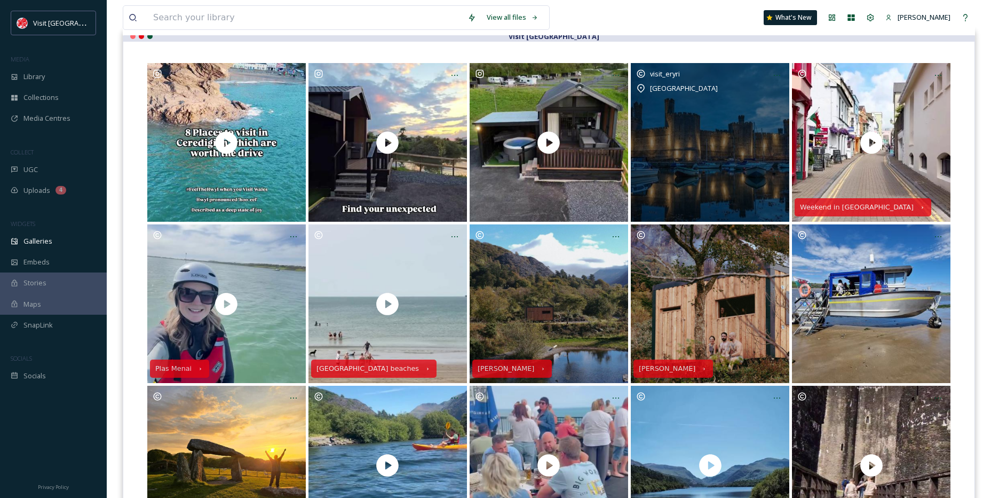
scroll to position [53, 0]
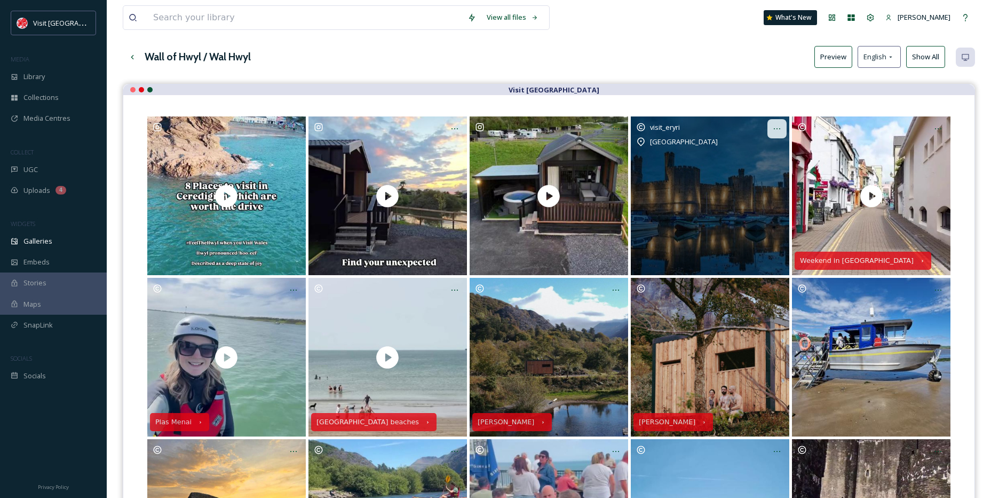
click at [772, 135] on div at bounding box center [777, 128] width 19 height 19
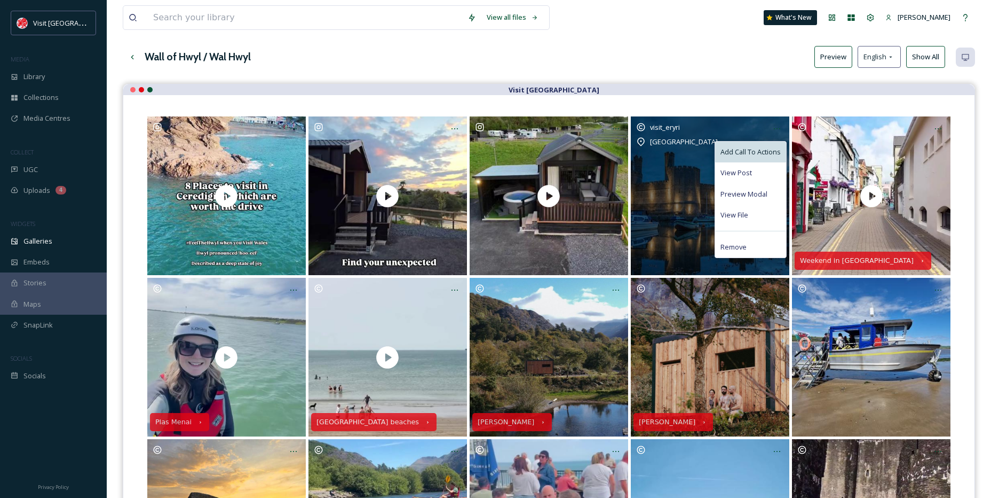
click at [754, 155] on span "Add Call To Actions" at bounding box center [751, 152] width 60 height 10
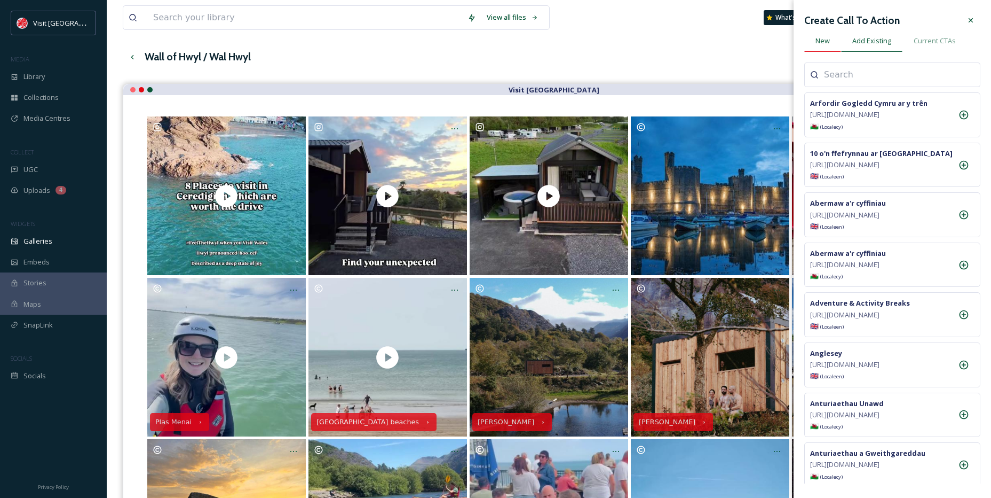
click at [828, 50] on div "New" at bounding box center [823, 41] width 37 height 22
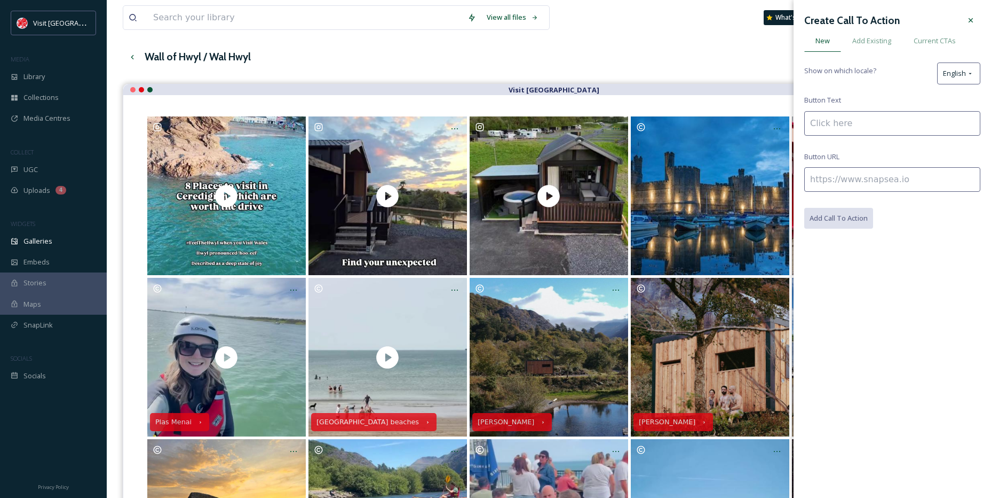
click at [837, 126] on input at bounding box center [893, 123] width 176 height 25
paste input "Caernarfon"
type input "[GEOGRAPHIC_DATA]"
click at [822, 175] on input at bounding box center [893, 179] width 176 height 25
paste input "[URL][DOMAIN_NAME]"
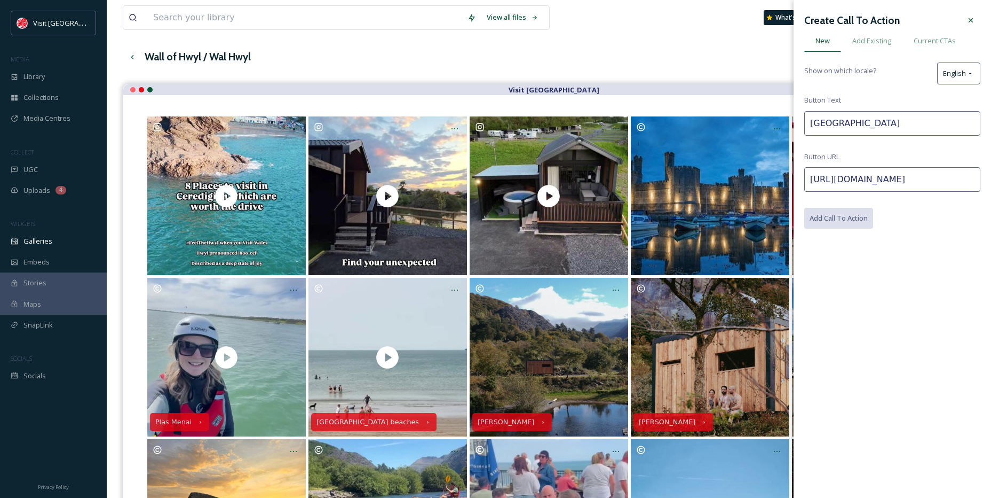
scroll to position [0, 211]
type input "[URL][DOMAIN_NAME]"
click at [849, 215] on button "Add Call To Action" at bounding box center [840, 219] width 70 height 22
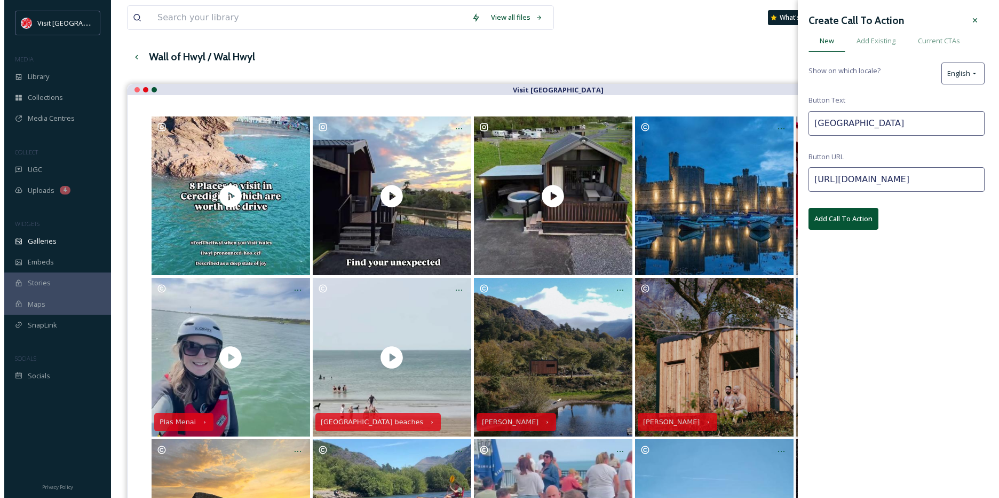
scroll to position [0, 0]
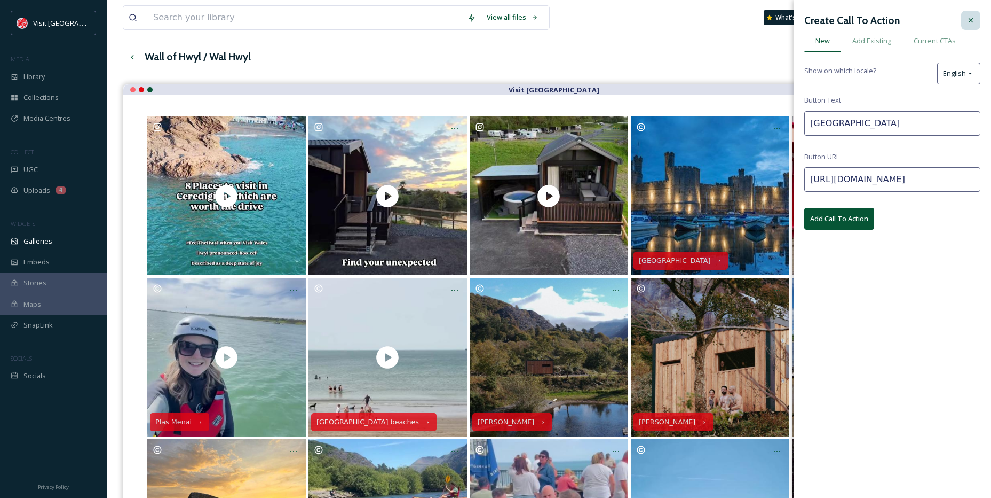
click at [966, 21] on div at bounding box center [970, 20] width 19 height 19
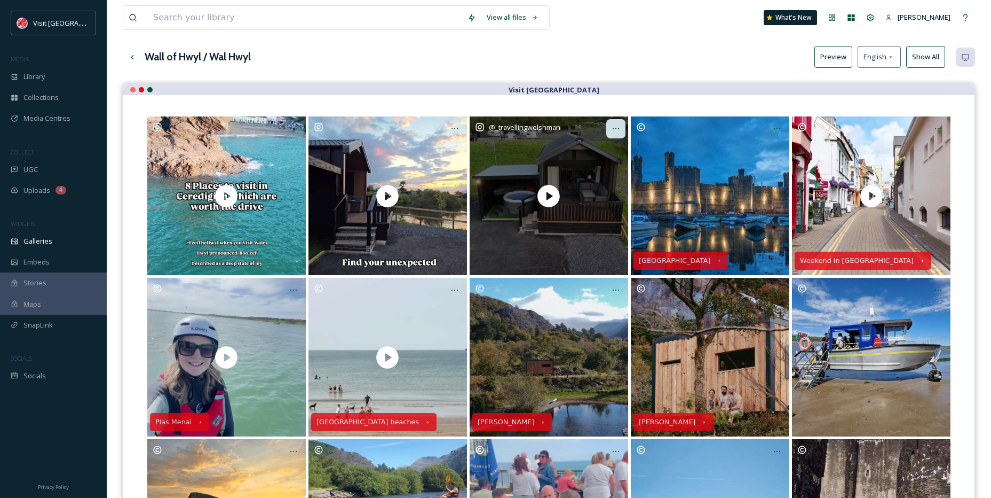
click at [613, 119] on div at bounding box center [615, 128] width 19 height 19
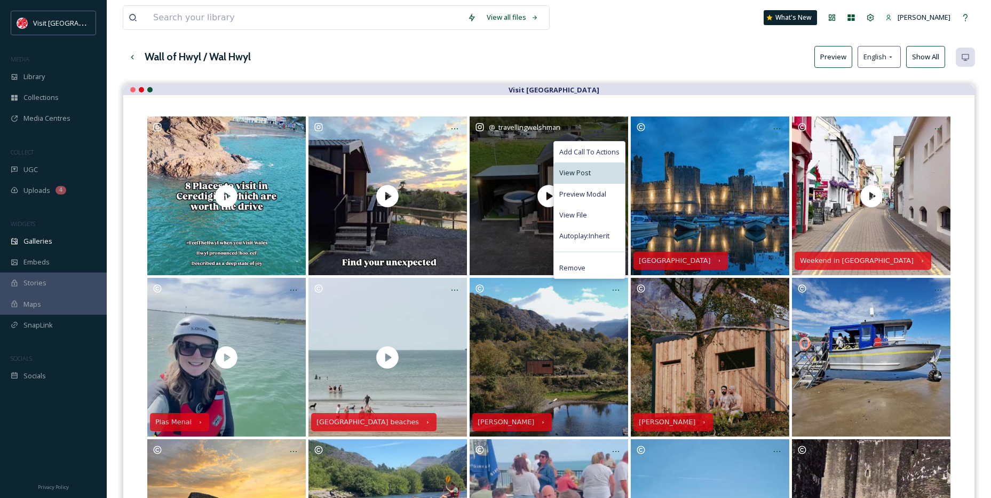
click at [586, 163] on div "View Post" at bounding box center [589, 172] width 71 height 21
click at [570, 207] on div "View File" at bounding box center [589, 214] width 71 height 21
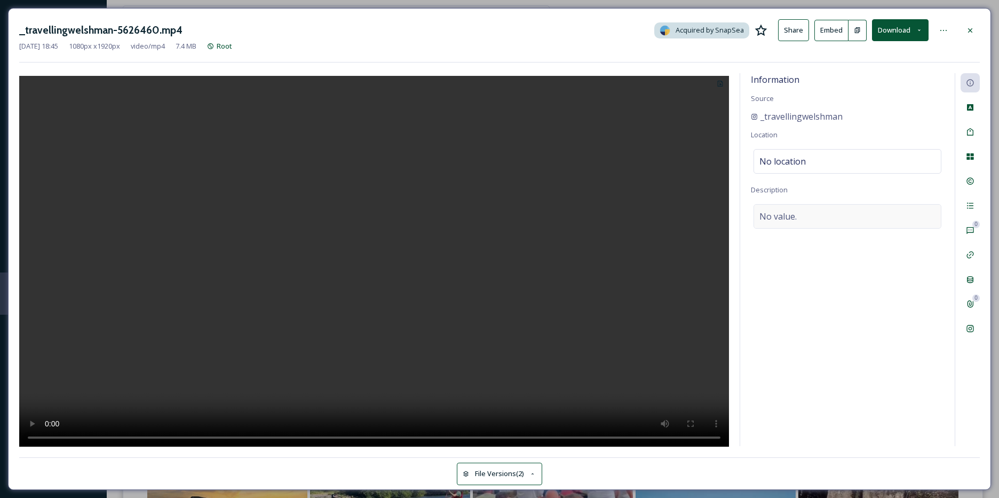
click at [787, 220] on span "No value." at bounding box center [778, 216] width 37 height 13
click at [787, 220] on textarea at bounding box center [847, 248] width 193 height 89
paste textarea "Find your unexpected 😲 at @moodymeadowsceredigion Situated in between [GEOGRAPH…"
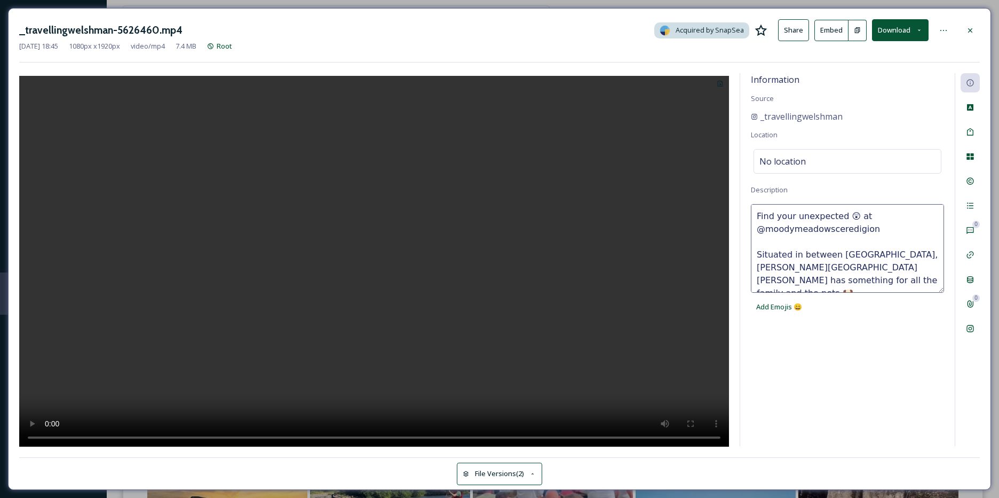
click at [781, 240] on textarea "Find your unexpected 😲 at @moodymeadowsceredigion Situated in between [GEOGRAPH…" at bounding box center [847, 248] width 193 height 89
click at [858, 216] on textarea "Find your unexpected 😲 at @moodymeadowsceredigion Situated in between [GEOGRAPH…" at bounding box center [847, 248] width 193 height 89
click at [856, 218] on textarea "Find your unexpected 😲 at @moodymeadowsceredigion Situated in between [GEOGRAPH…" at bounding box center [847, 248] width 193 height 89
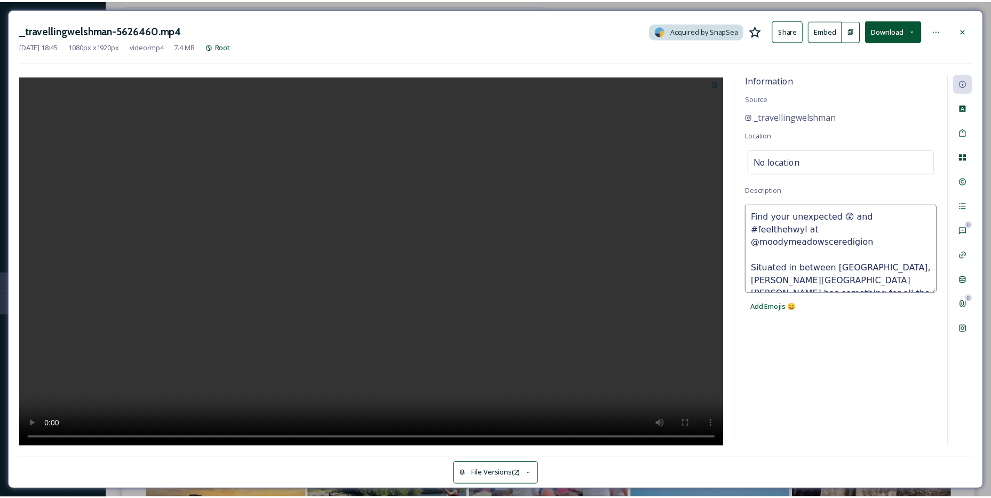
scroll to position [38, 0]
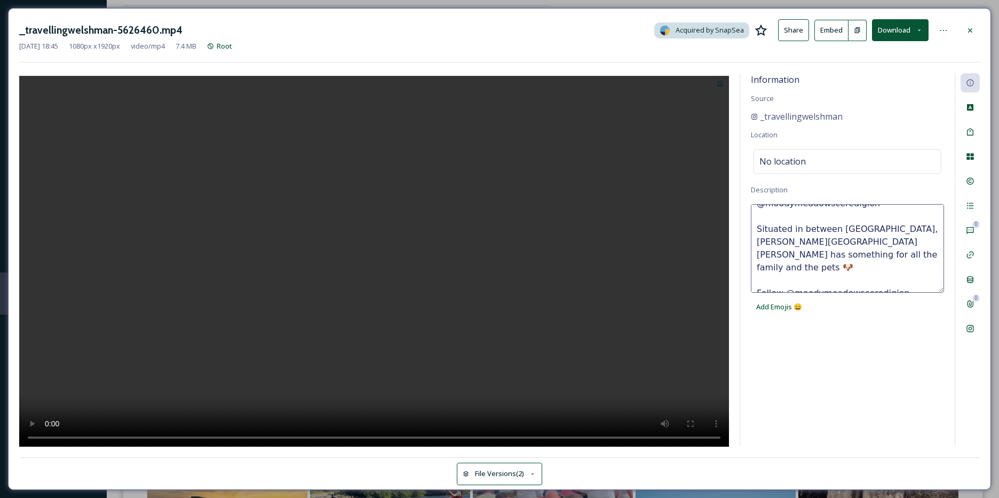
click at [890, 252] on textarea "Find your unexpected 😲 and #feelthehwyl at @moodymeadowsceredigion Situated in …" at bounding box center [847, 248] width 193 height 89
type textarea "Find your unexpected 😲 and #feelthehwyl at @moodymeadowsceredigion Situated in …"
click at [845, 165] on div "No location" at bounding box center [848, 161] width 188 height 25
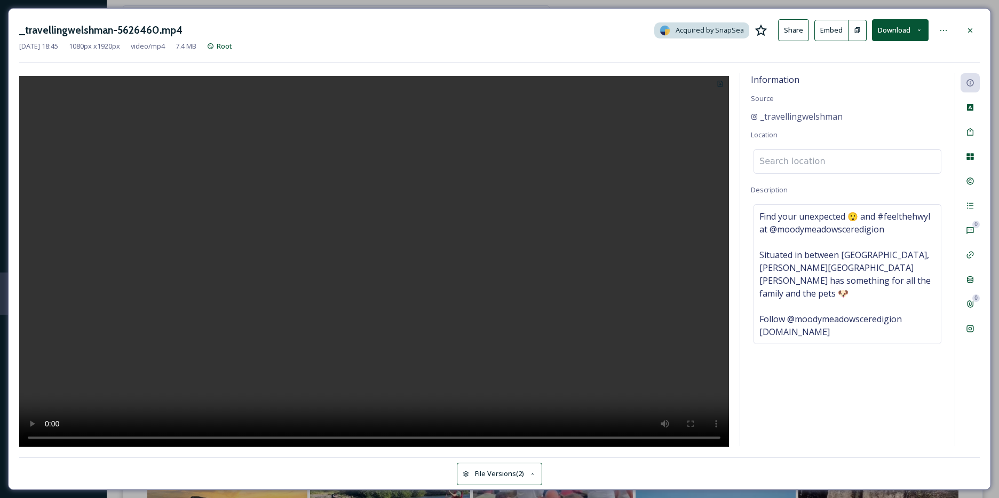
click at [845, 165] on input at bounding box center [847, 160] width 187 height 23
paste input "[STREET_ADDRESS]"
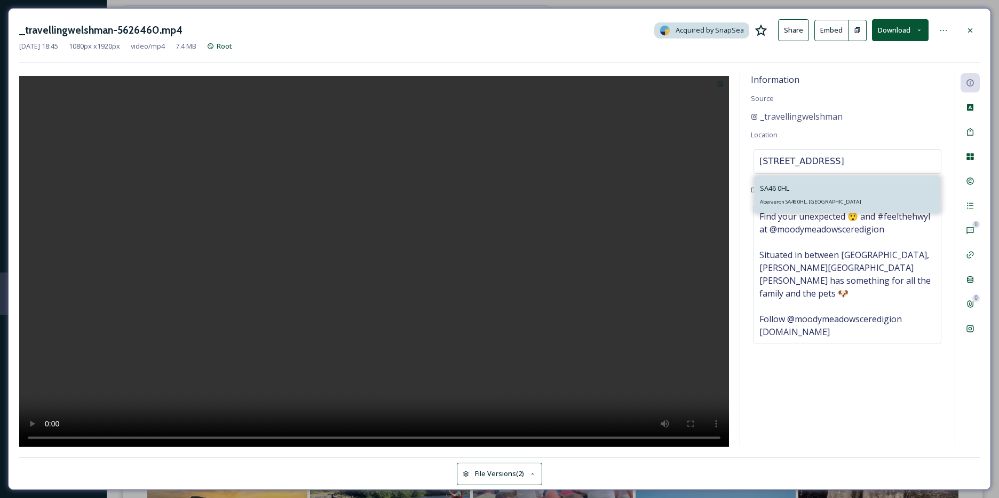
type input "[STREET_ADDRESS]"
click at [802, 186] on div "[STREET_ADDRESS]" at bounding box center [810, 195] width 101 height 26
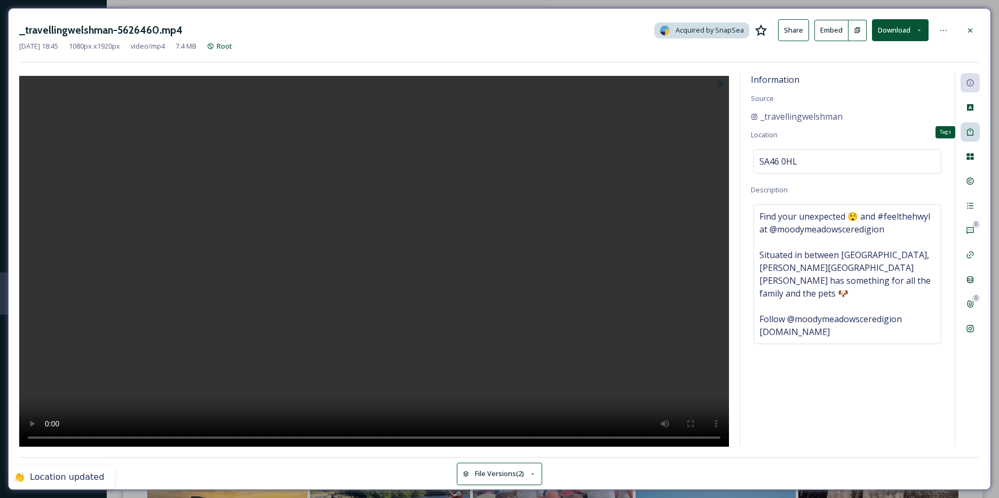
click at [974, 136] on icon at bounding box center [970, 132] width 9 height 9
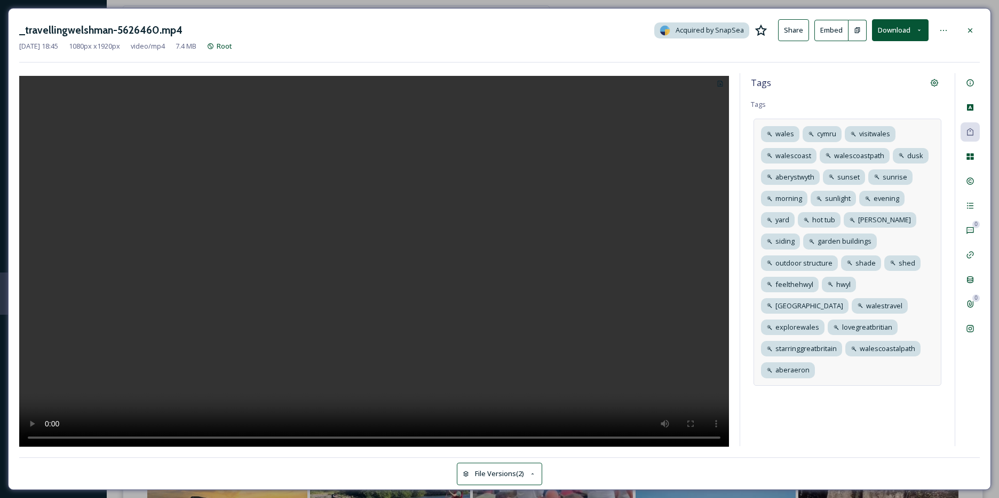
click at [929, 189] on div "wales cymru visitwales [GEOGRAPHIC_DATA] walescoastpath dusk [GEOGRAPHIC_DATA] …" at bounding box center [848, 252] width 188 height 266
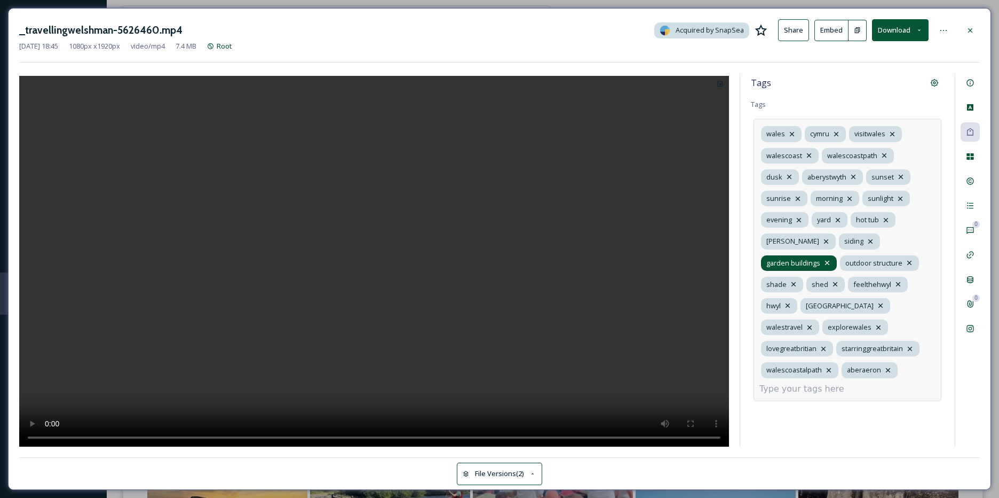
click at [826, 258] on icon at bounding box center [827, 262] width 9 height 9
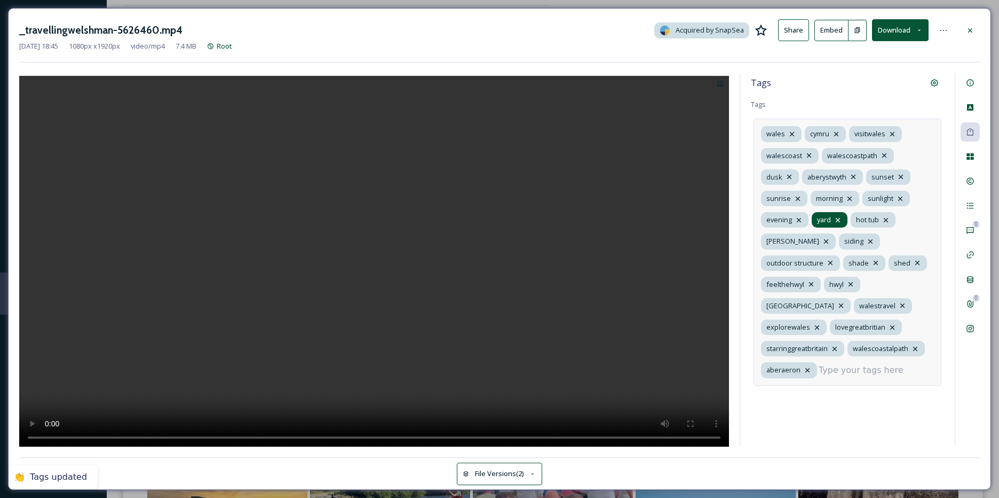
click at [834, 220] on icon at bounding box center [838, 220] width 9 height 9
click at [830, 258] on icon at bounding box center [830, 262] width 9 height 9
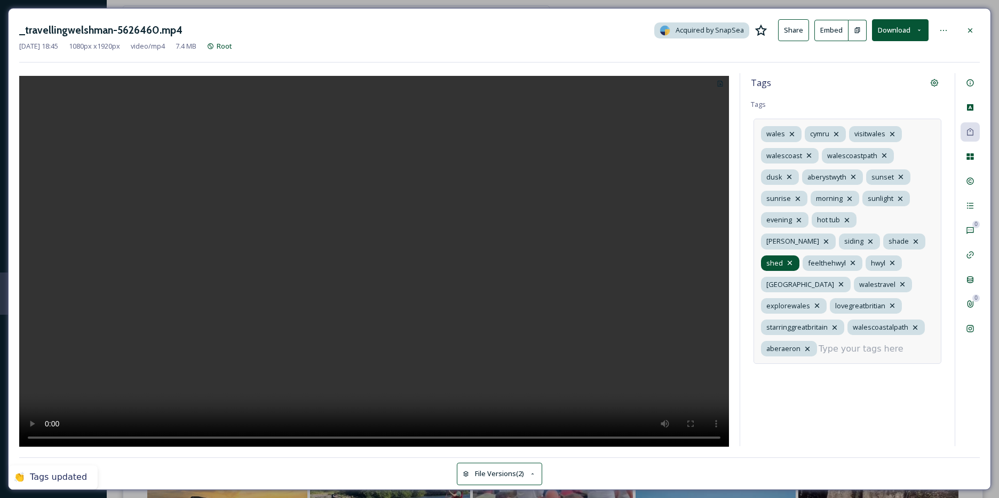
click at [794, 258] on icon at bounding box center [790, 262] width 9 height 9
click at [912, 239] on icon at bounding box center [916, 241] width 9 height 9
click at [974, 180] on icon at bounding box center [970, 181] width 7 height 7
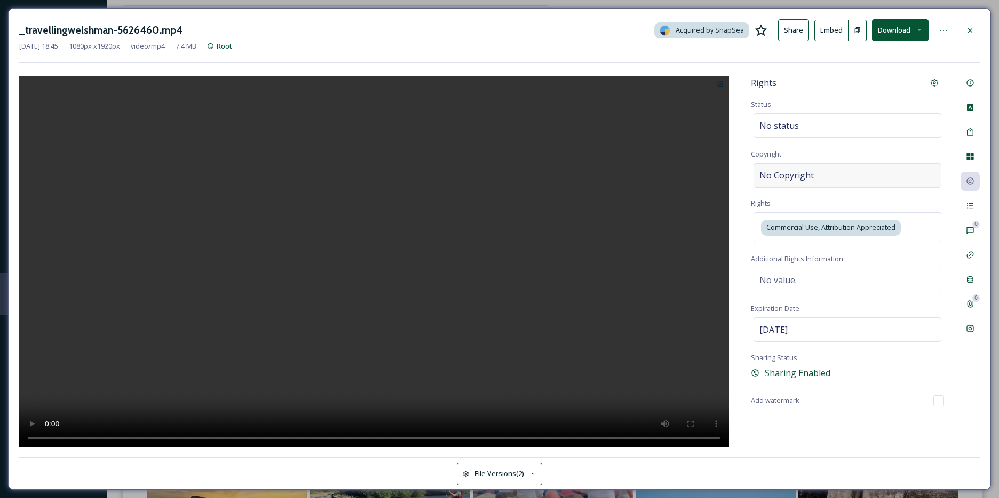
click at [796, 182] on div "No Copyright" at bounding box center [848, 175] width 188 height 25
type input "tra"
click at [817, 182] on div "©tra" at bounding box center [848, 175] width 188 height 25
type input "trav"
click at [969, 202] on icon at bounding box center [970, 205] width 9 height 9
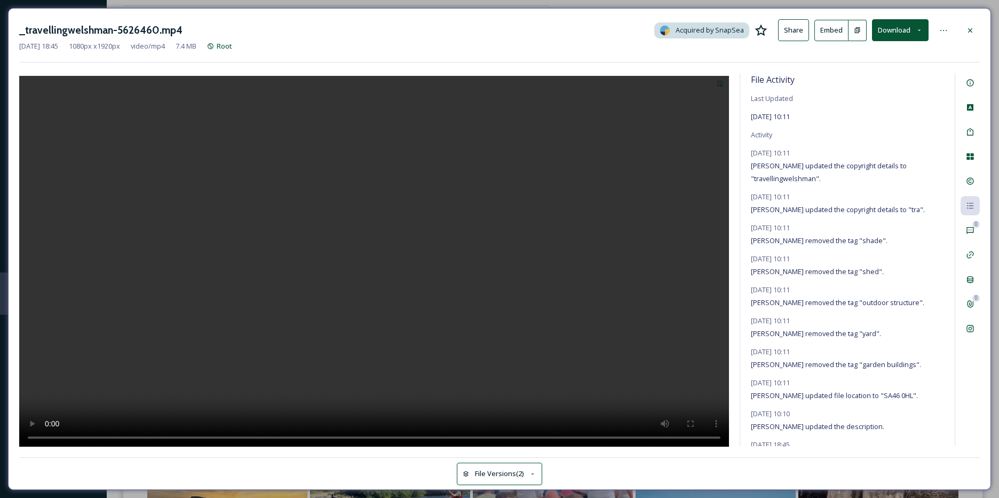
click at [972, 27] on icon at bounding box center [970, 30] width 9 height 9
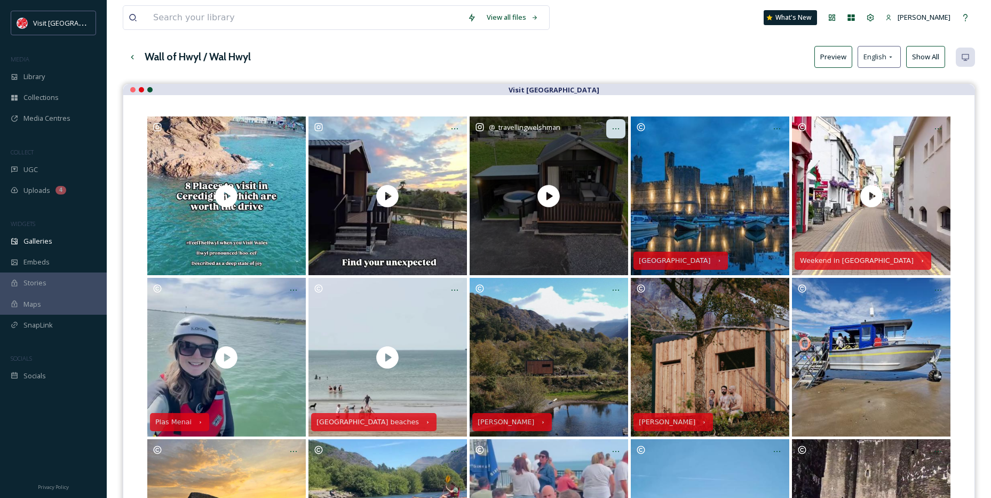
click at [612, 136] on div at bounding box center [615, 128] width 19 height 19
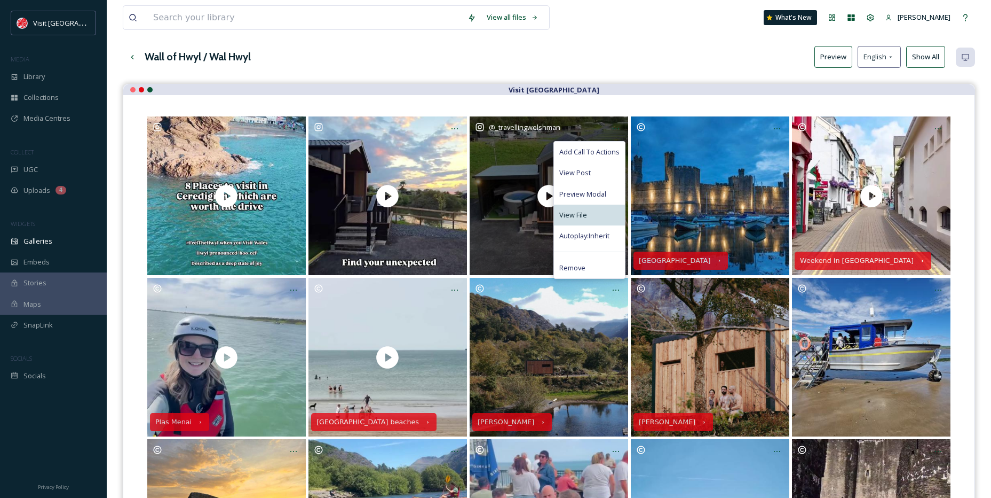
click at [577, 208] on div "View File" at bounding box center [589, 214] width 71 height 21
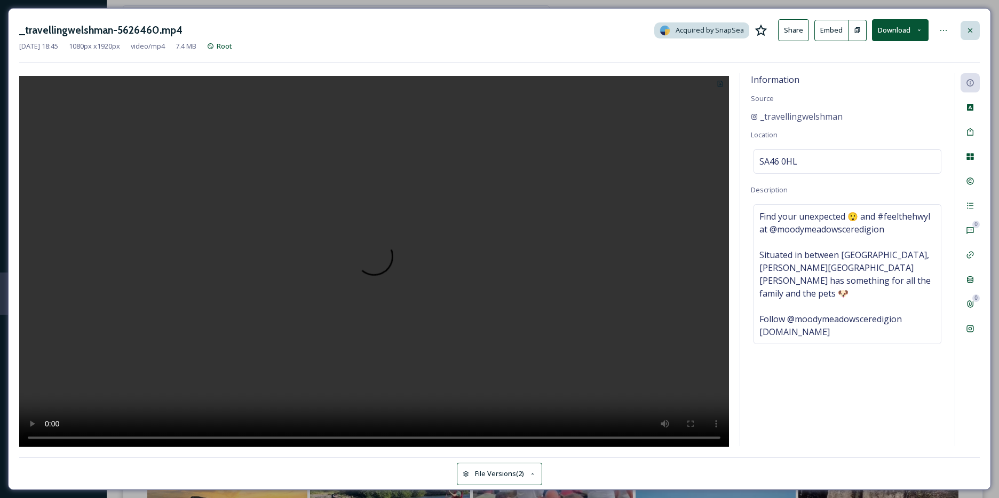
click at [975, 34] on div at bounding box center [970, 30] width 19 height 19
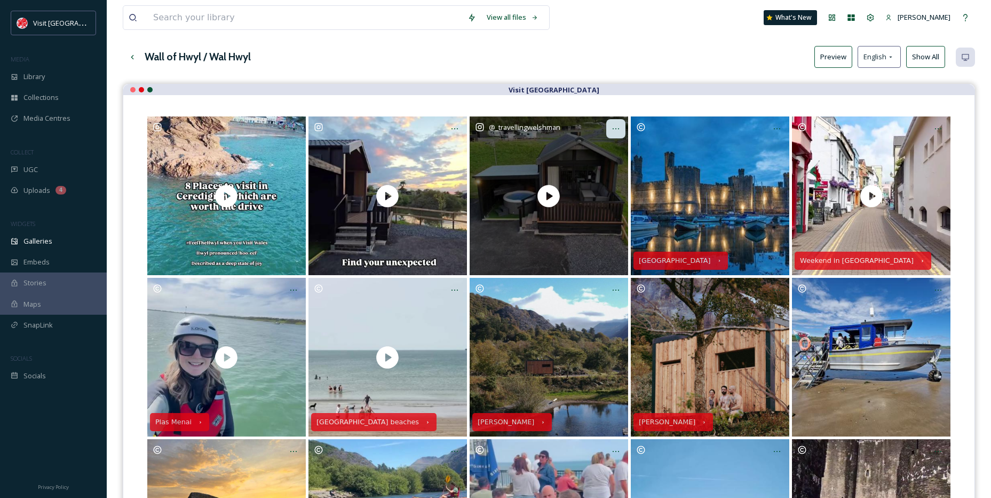
click at [619, 130] on icon at bounding box center [616, 128] width 9 height 9
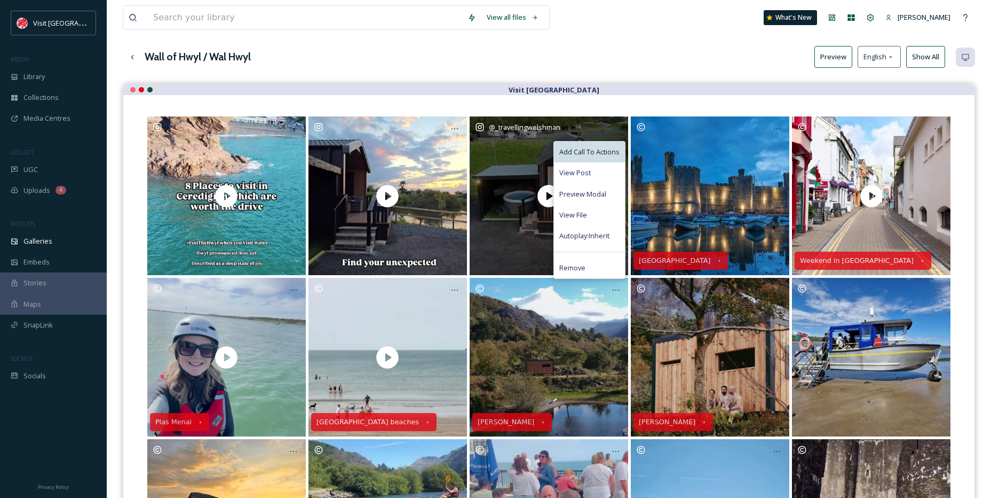
click at [602, 148] on span "Add Call To Actions" at bounding box center [589, 152] width 60 height 10
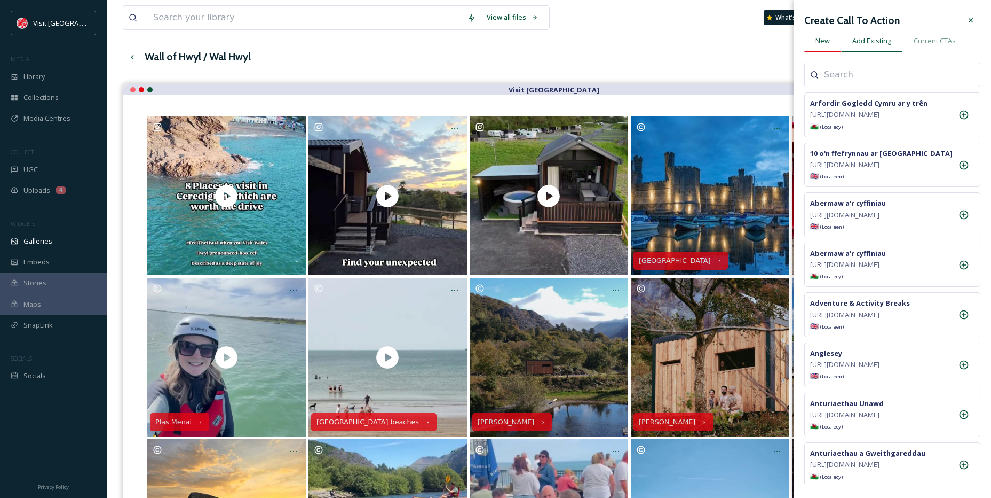
click at [827, 40] on span "New" at bounding box center [823, 41] width 14 height 10
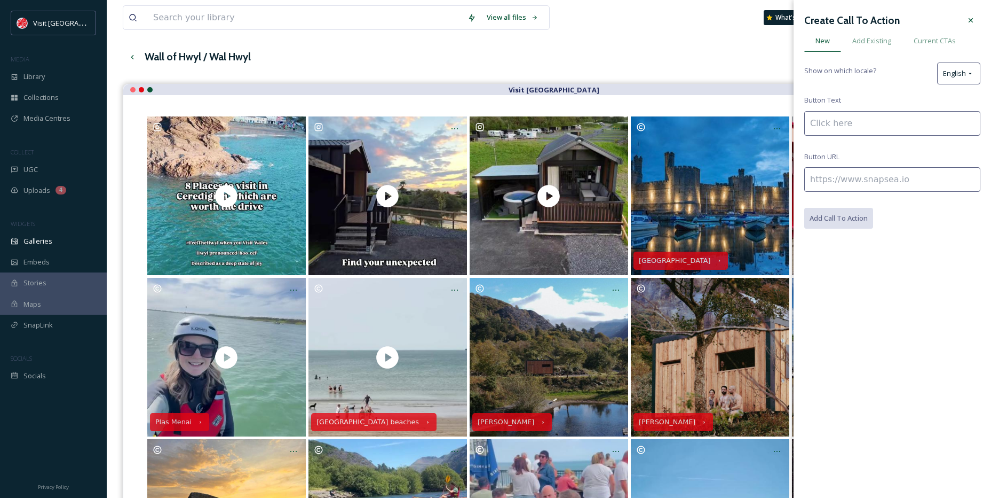
click at [827, 119] on input at bounding box center [893, 123] width 176 height 25
paste input "[PERSON_NAME][GEOGRAPHIC_DATA][PERSON_NAME]"
type input "[PERSON_NAME][GEOGRAPHIC_DATA][PERSON_NAME]"
click at [839, 183] on input at bounding box center [893, 179] width 176 height 25
paste input "[URL][DOMAIN_NAME]"
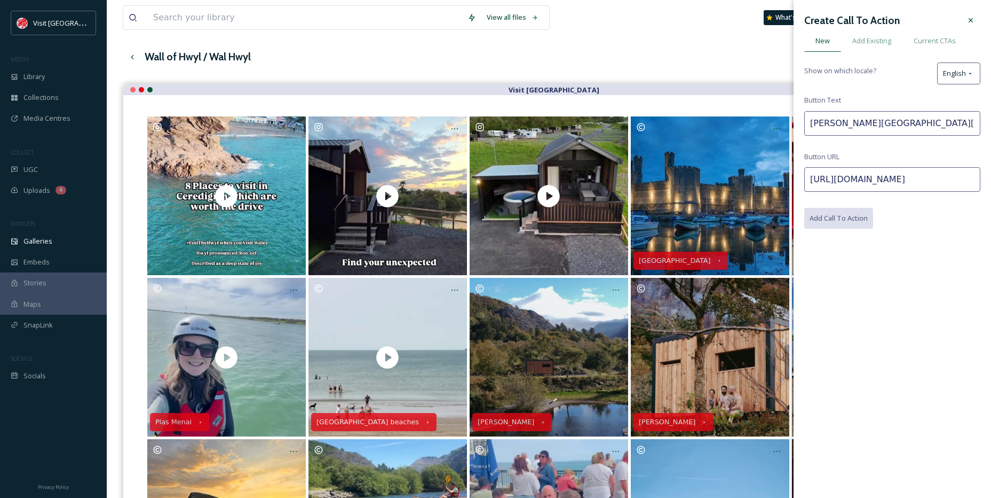
scroll to position [0, 243]
type input "[URL][DOMAIN_NAME]"
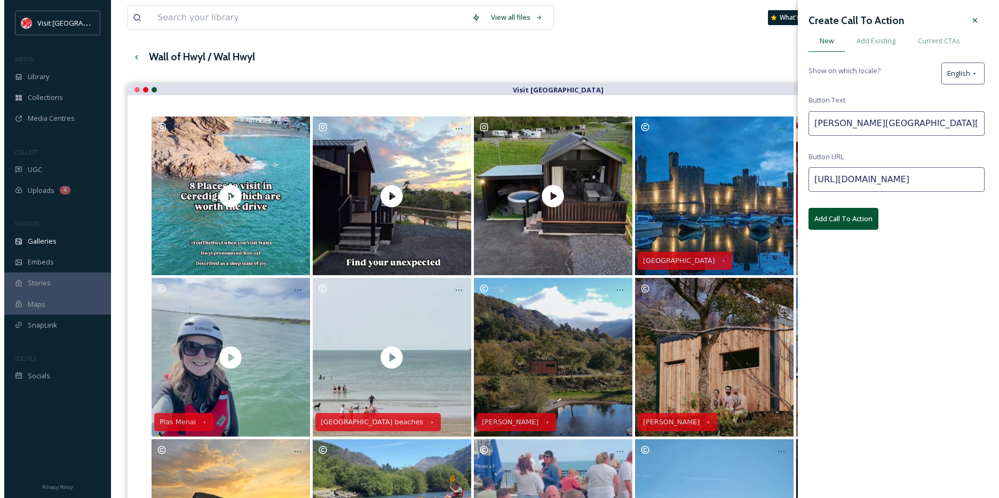
scroll to position [0, 0]
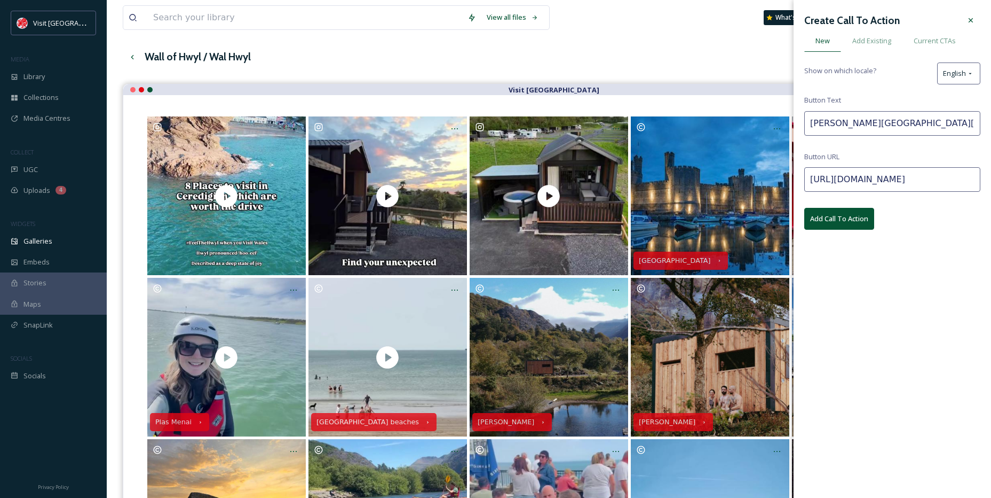
click at [840, 222] on button "Add Call To Action" at bounding box center [840, 219] width 70 height 22
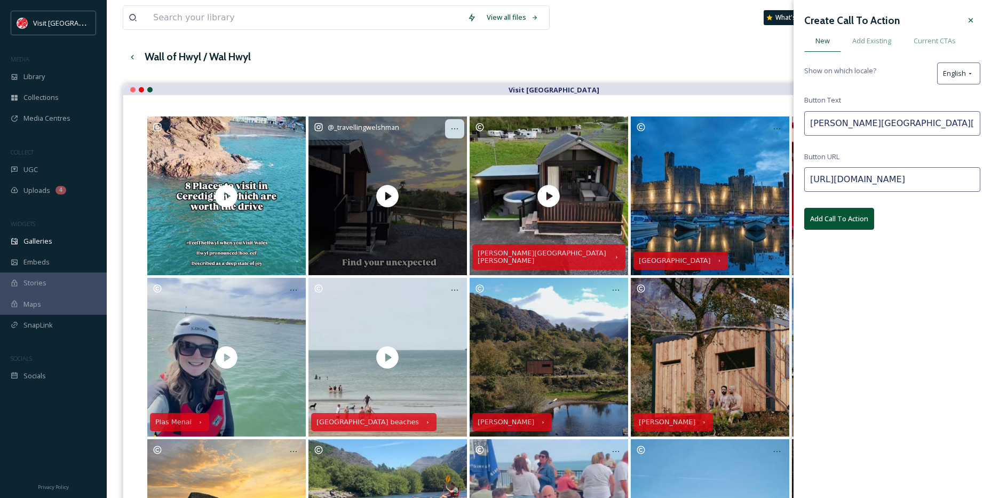
click at [455, 129] on icon at bounding box center [455, 128] width 9 height 9
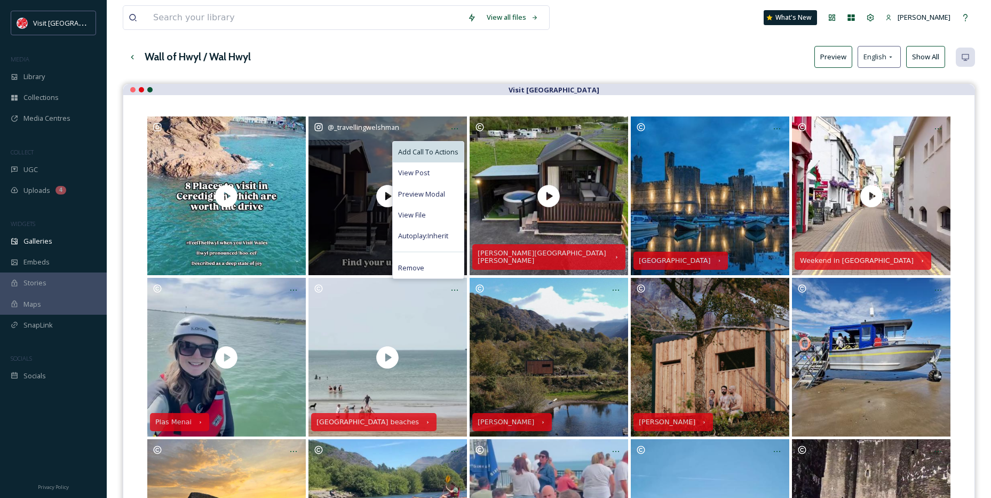
click at [434, 145] on div "Add Call To Actions" at bounding box center [428, 151] width 71 height 21
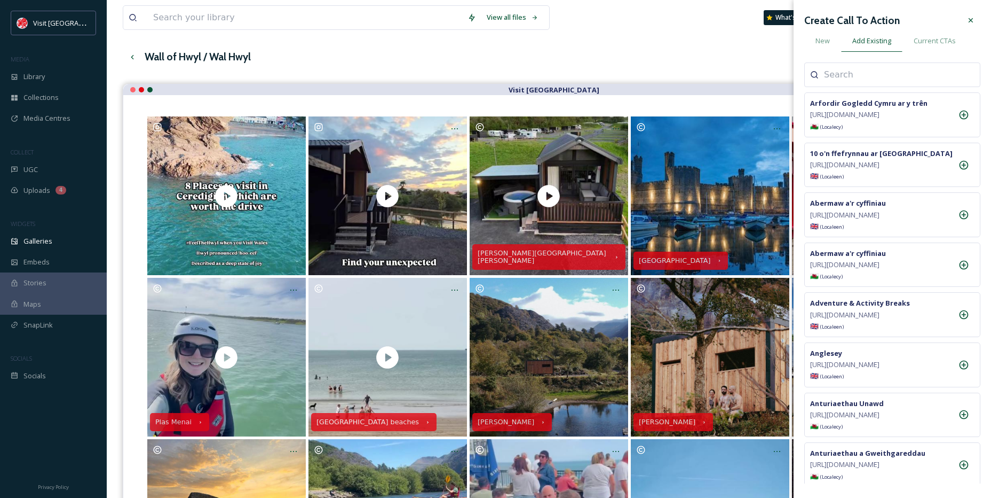
click at [845, 77] on input at bounding box center [877, 74] width 107 height 13
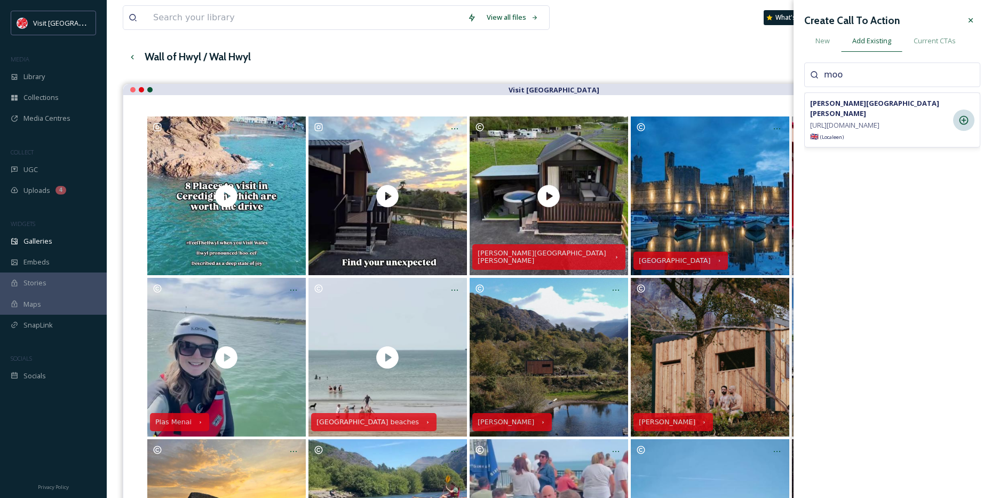
type input "moo"
click at [961, 123] on icon at bounding box center [964, 119] width 9 height 9
click at [973, 21] on icon at bounding box center [971, 20] width 9 height 9
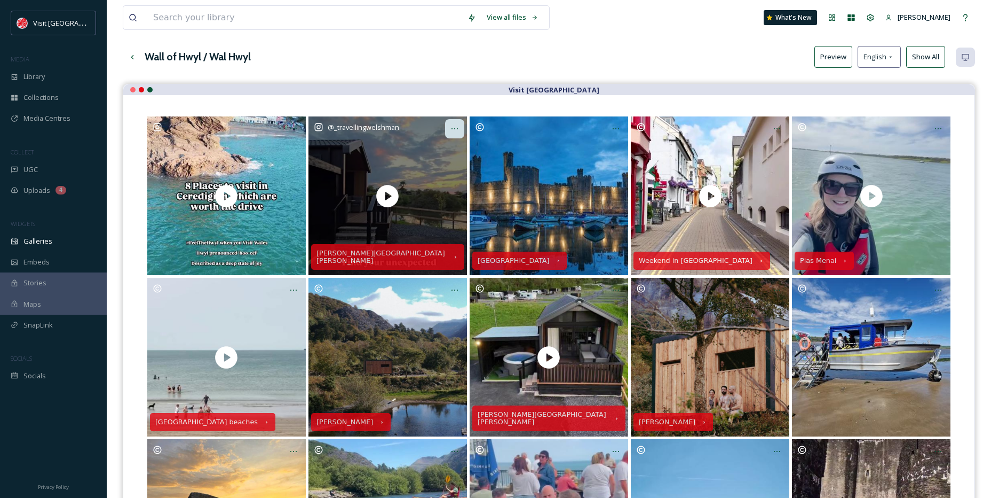
click at [456, 133] on div at bounding box center [454, 128] width 19 height 19
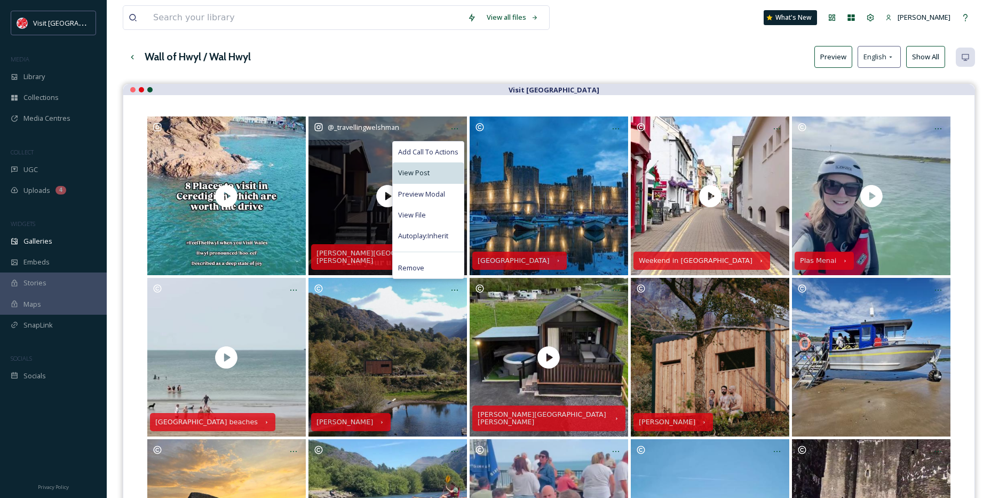
click at [414, 179] on div "View Post" at bounding box center [428, 172] width 71 height 21
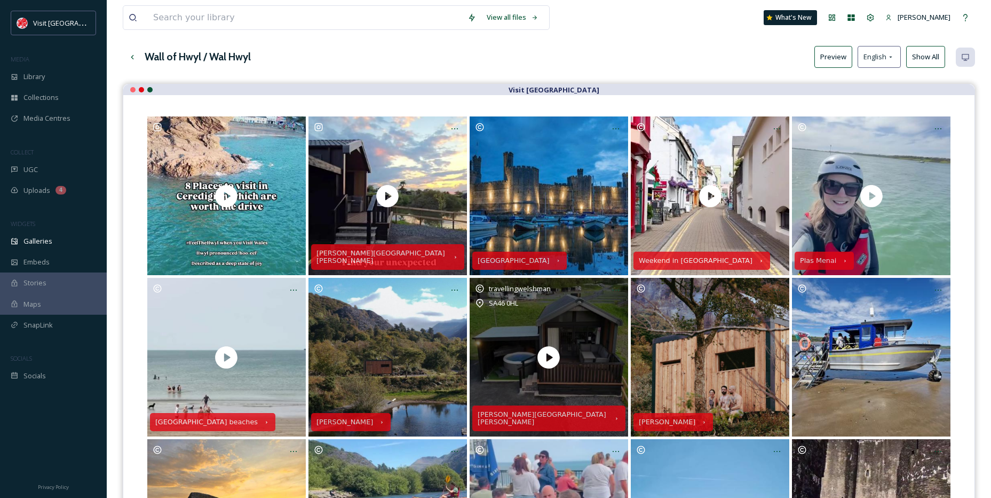
click at [522, 333] on div "travellingwelshman SA46 0HL" at bounding box center [549, 357] width 159 height 159
click at [607, 294] on div at bounding box center [615, 289] width 19 height 19
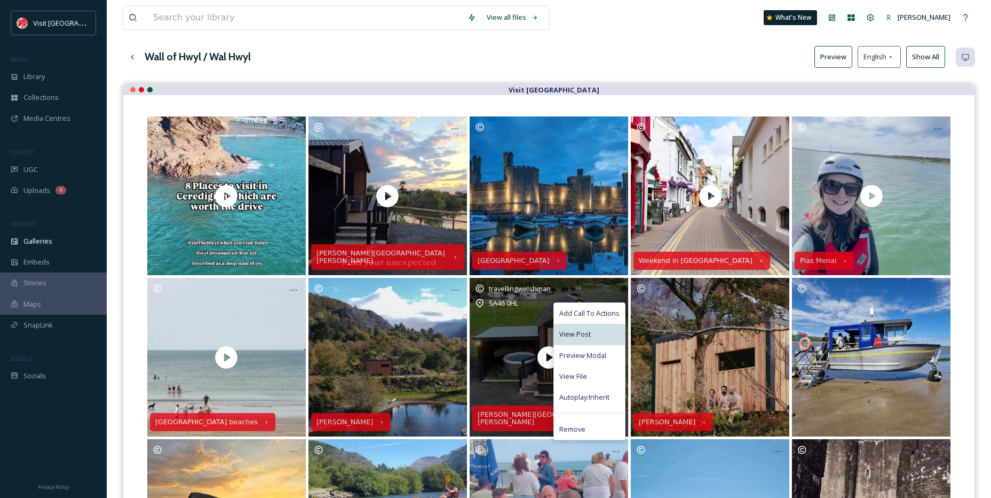
click at [588, 329] on span "View Post" at bounding box center [574, 334] width 31 height 10
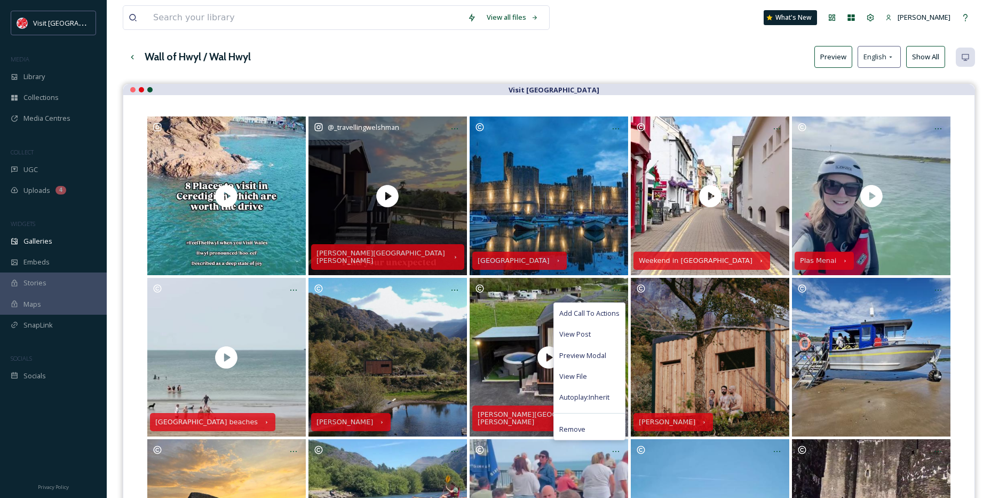
click at [427, 161] on div "@ _travellingwelshman" at bounding box center [388, 195] width 159 height 159
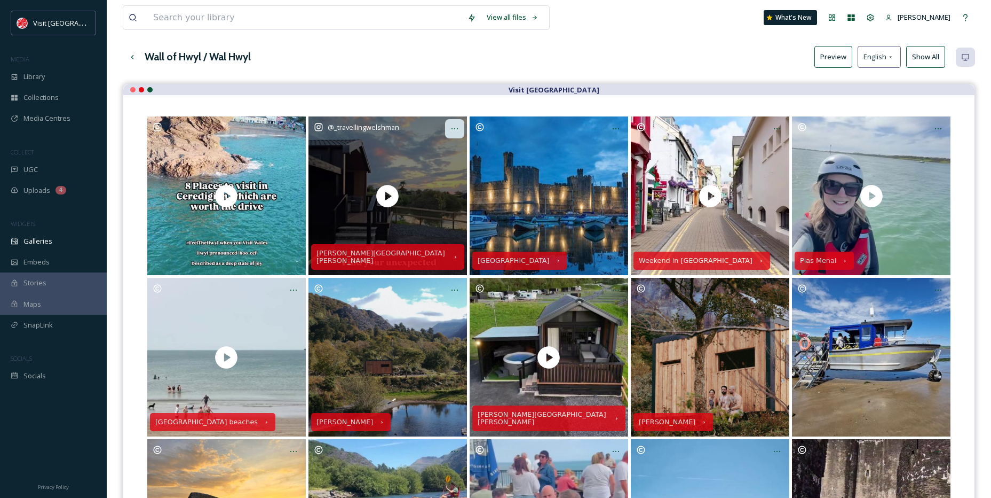
click at [458, 121] on div at bounding box center [454, 128] width 19 height 19
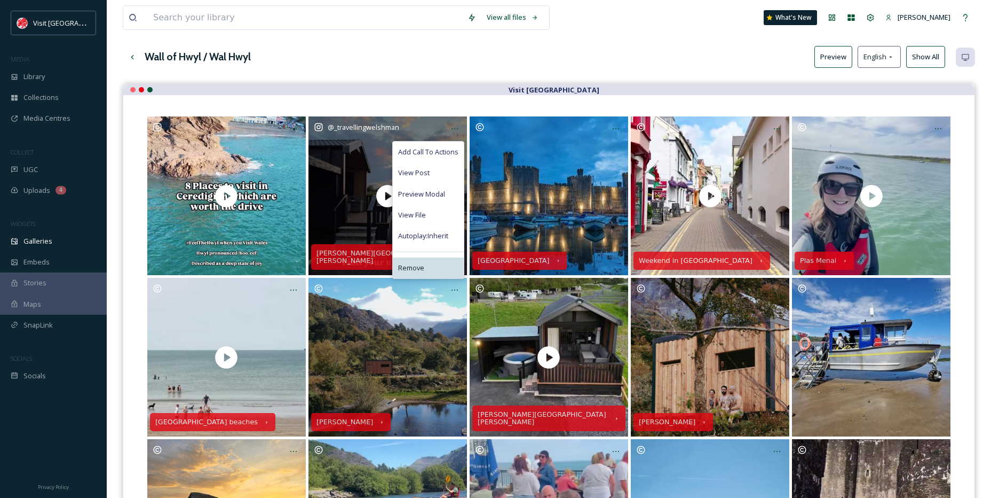
click at [427, 261] on div "Remove" at bounding box center [428, 267] width 71 height 21
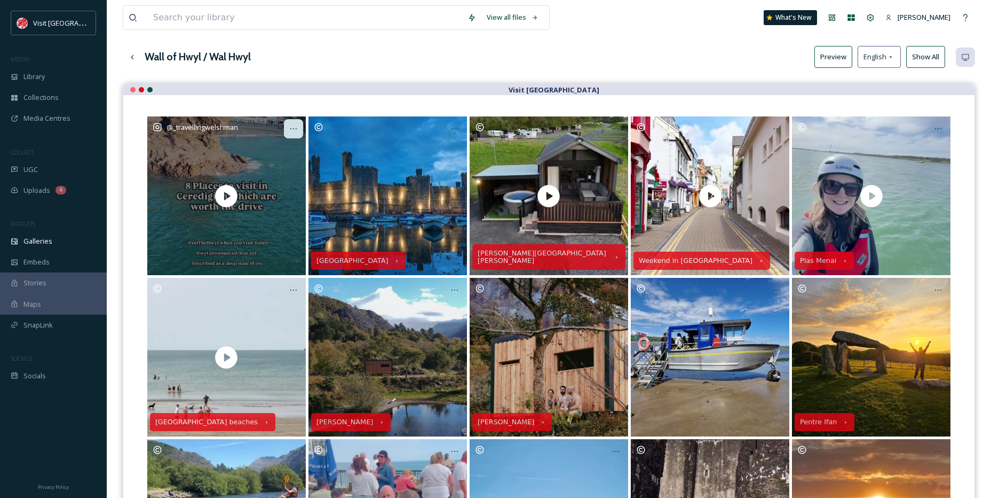
click at [298, 126] on div at bounding box center [293, 128] width 19 height 19
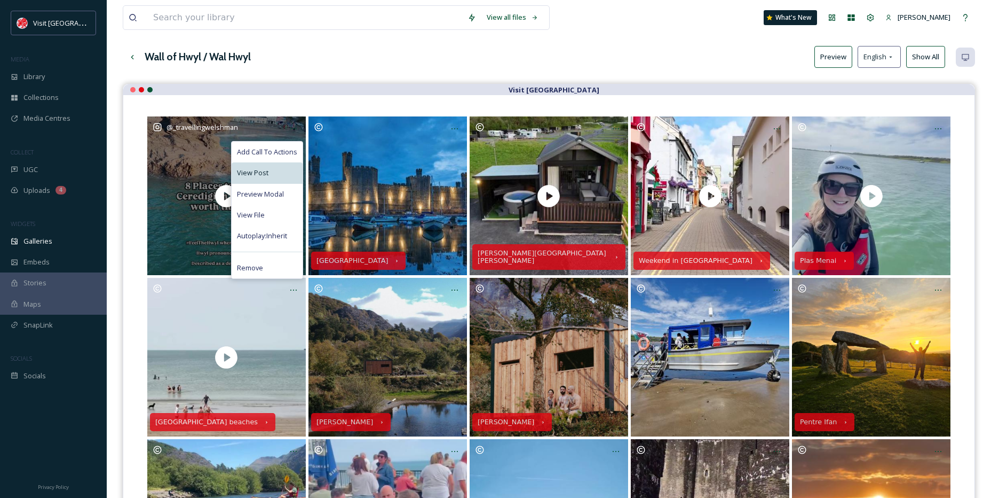
click at [270, 167] on div "View Post" at bounding box center [267, 172] width 71 height 21
click at [264, 215] on div "View File" at bounding box center [267, 214] width 71 height 21
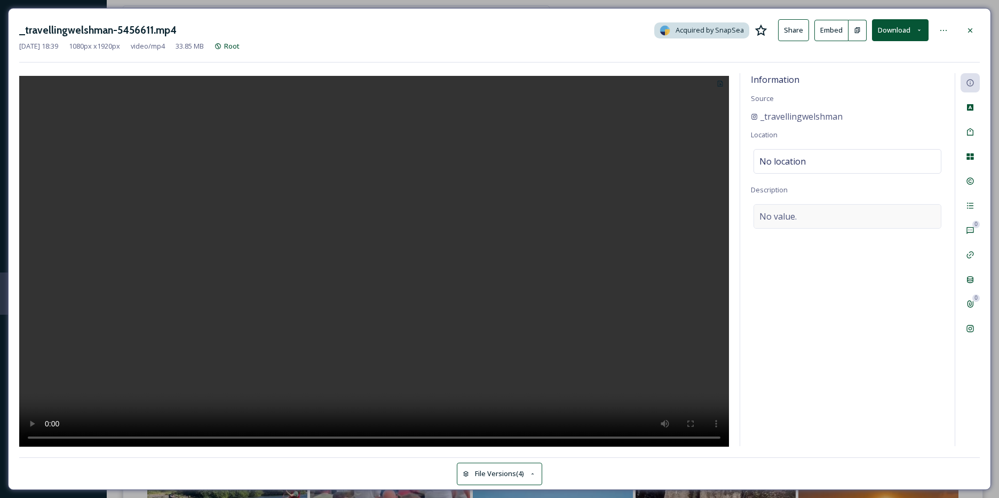
click at [785, 208] on div "No value." at bounding box center [848, 216] width 188 height 25
click at [785, 208] on textarea at bounding box center [847, 248] width 193 height 89
paste textarea "Add these "worth the drive" locations to your Ceredigion bucket list 🫶 🚗 and be…"
type textarea "Add these "worth the drive" locations to your Ceredigion bucket list 🫶 🚗 and be…"
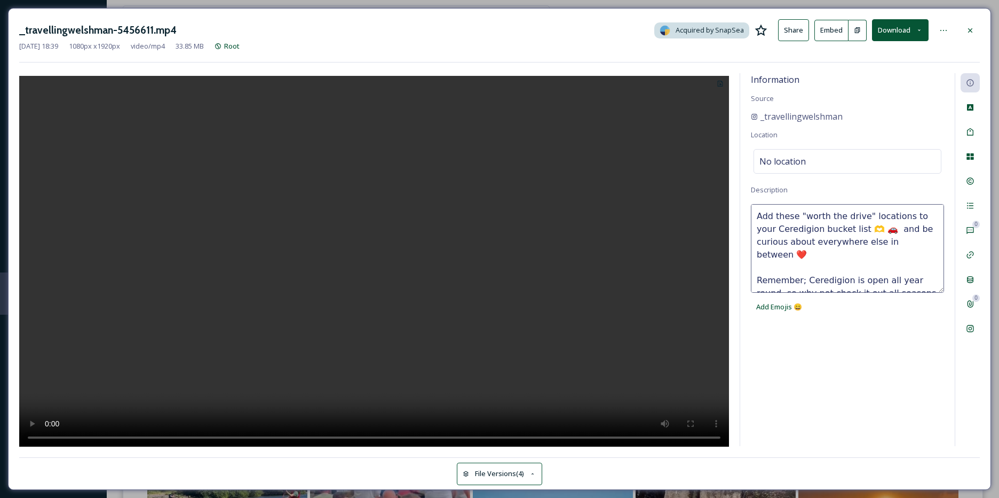
scroll to position [45, 0]
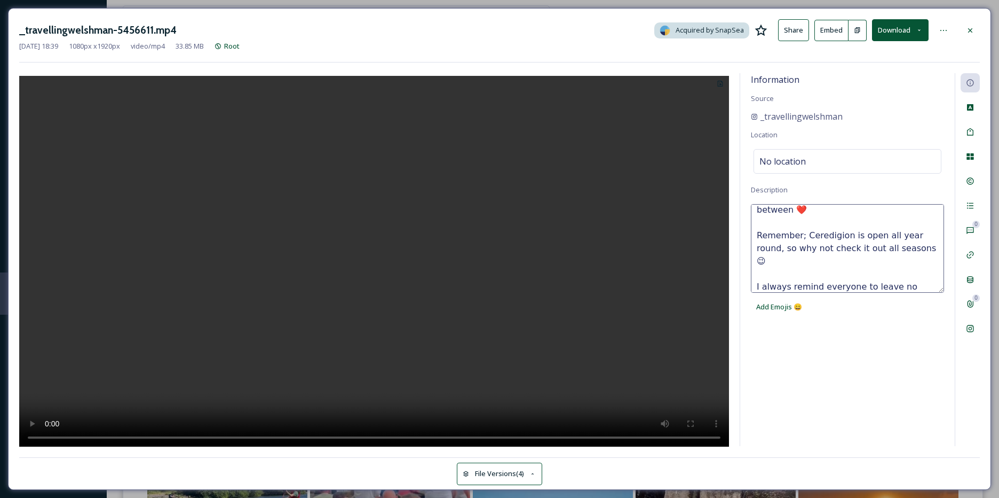
click at [785, 245] on textarea "Add these "worth the drive" locations to your Ceredigion bucket list 🫶 🚗 and be…" at bounding box center [847, 248] width 193 height 89
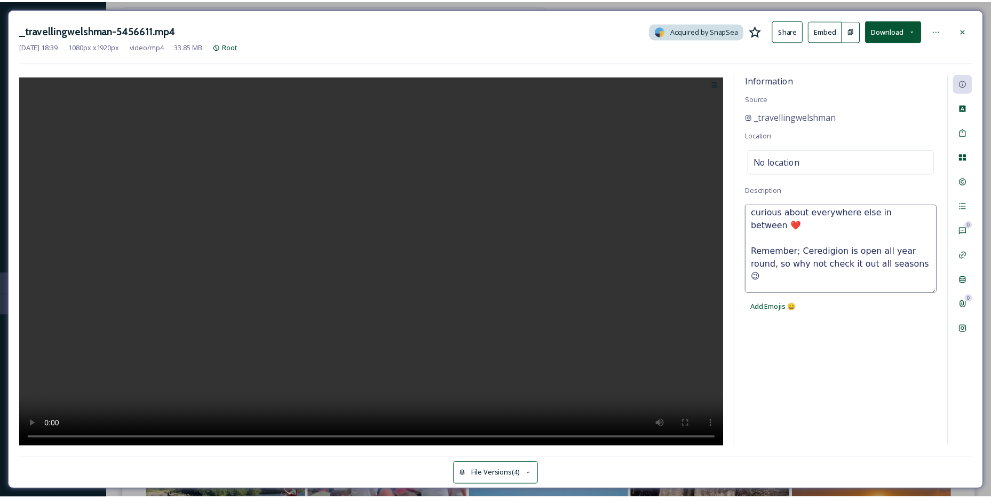
scroll to position [51, 0]
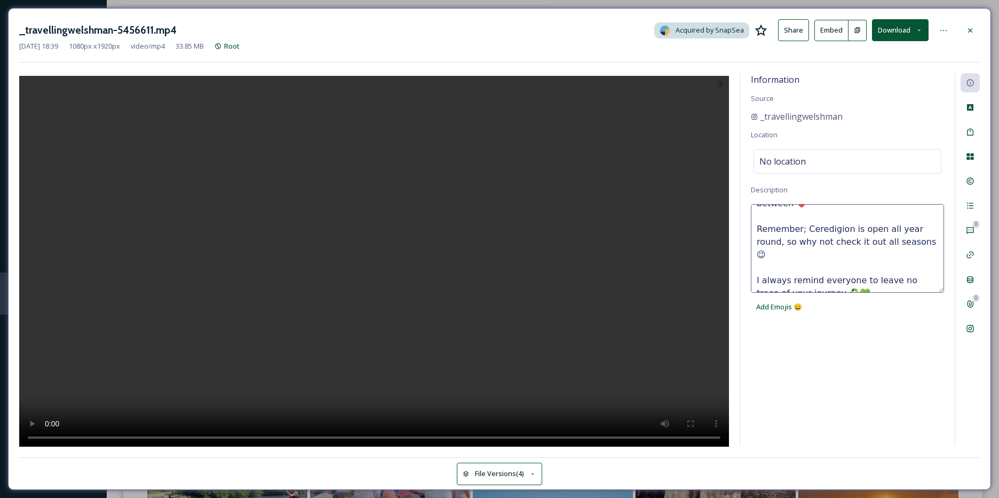
click at [903, 228] on textarea "Add these "worth the drive" locations to your Ceredigion bucket list 🫶 🚗 and be…" at bounding box center [847, 248] width 193 height 89
click at [874, 266] on textarea "Add these "worth the drive" locations to your Ceredigion bucket list 🫶 🚗 and be…" at bounding box center [847, 248] width 193 height 89
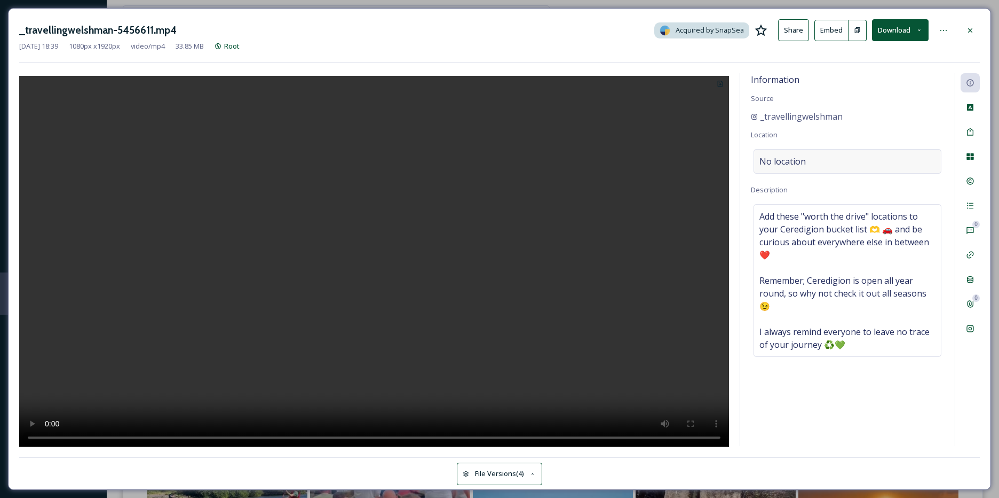
click at [825, 153] on div "No location" at bounding box center [848, 161] width 188 height 25
click at [825, 153] on input at bounding box center [847, 160] width 187 height 23
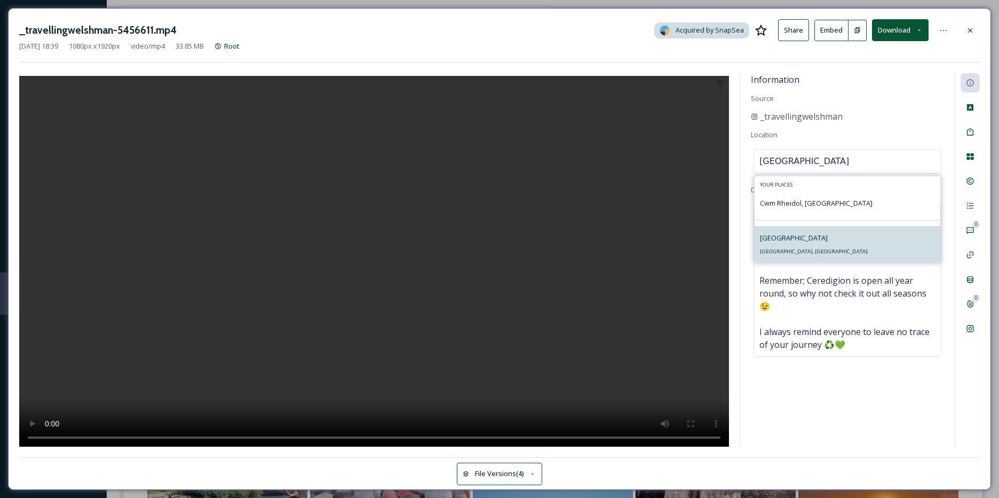
type input "[GEOGRAPHIC_DATA]"
click at [771, 238] on span "[GEOGRAPHIC_DATA]" at bounding box center [794, 238] width 68 height 10
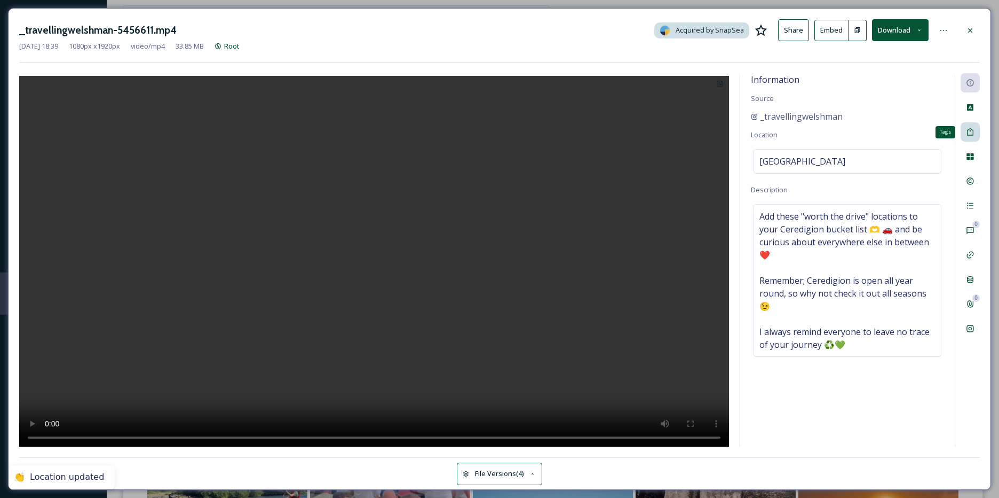
click at [975, 130] on div "Tags" at bounding box center [970, 131] width 19 height 19
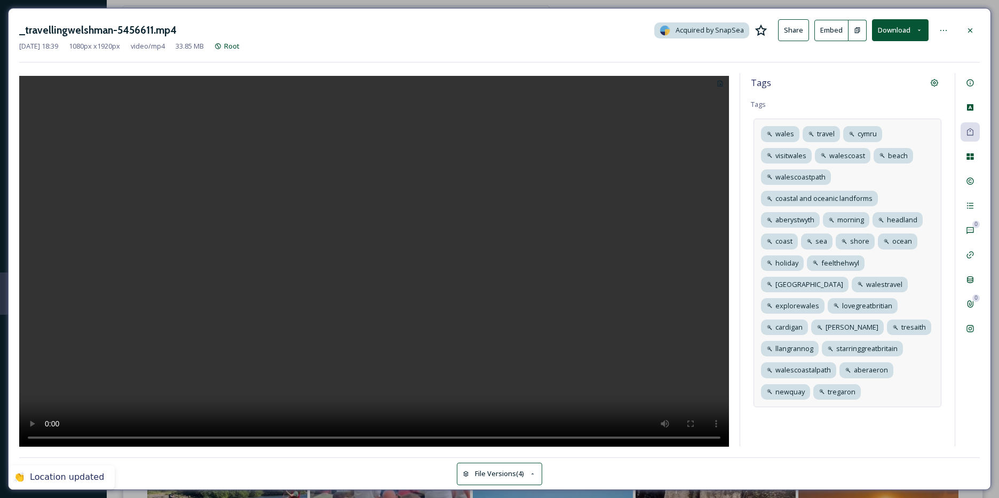
click at [914, 172] on div "wales travel cymru visitwales [GEOGRAPHIC_DATA] [GEOGRAPHIC_DATA] coastal and o…" at bounding box center [848, 263] width 188 height 288
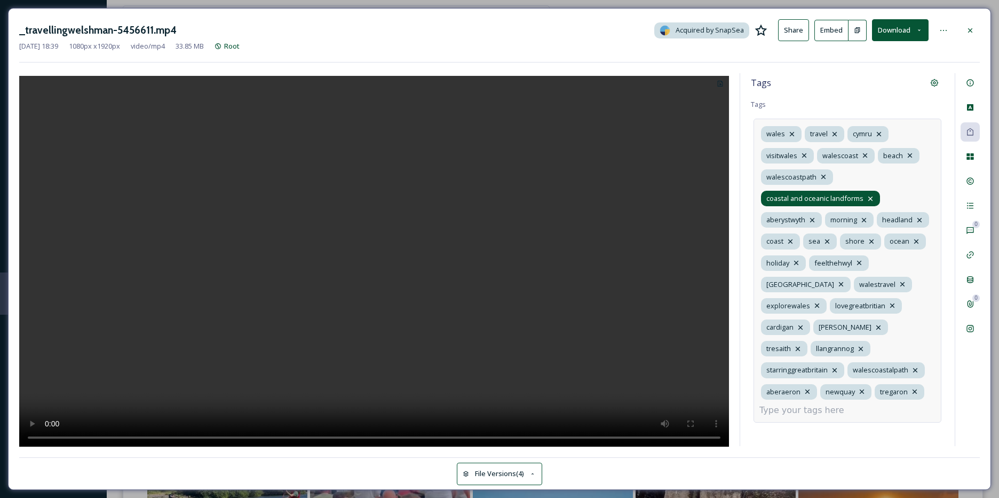
click at [869, 197] on icon at bounding box center [871, 198] width 4 height 4
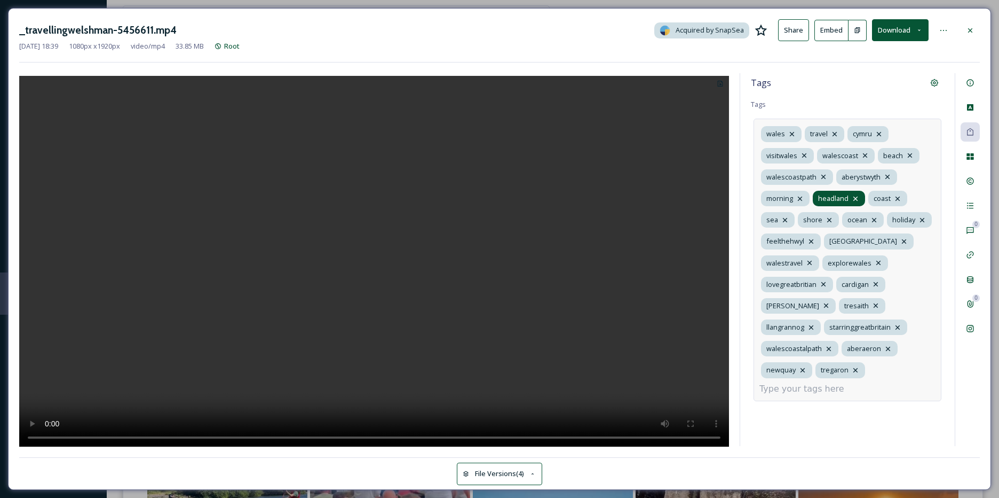
click at [857, 198] on icon at bounding box center [855, 198] width 9 height 9
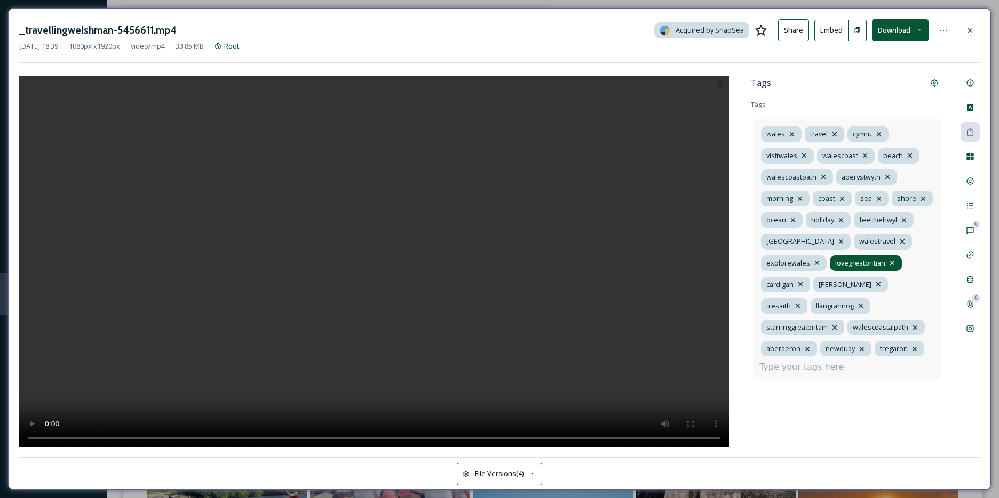
click at [892, 261] on icon at bounding box center [892, 262] width 9 height 9
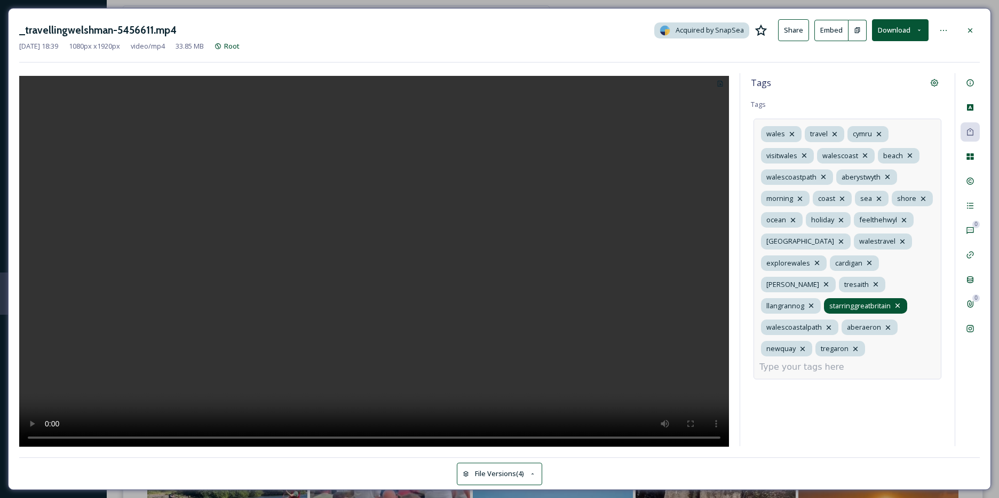
click at [894, 304] on icon at bounding box center [898, 305] width 9 height 9
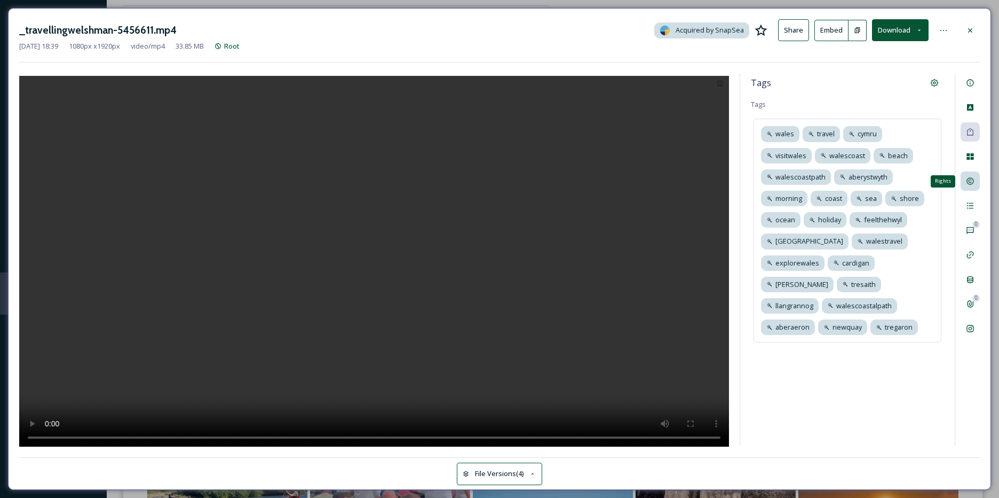
click at [979, 175] on div "Rights" at bounding box center [970, 180] width 19 height 19
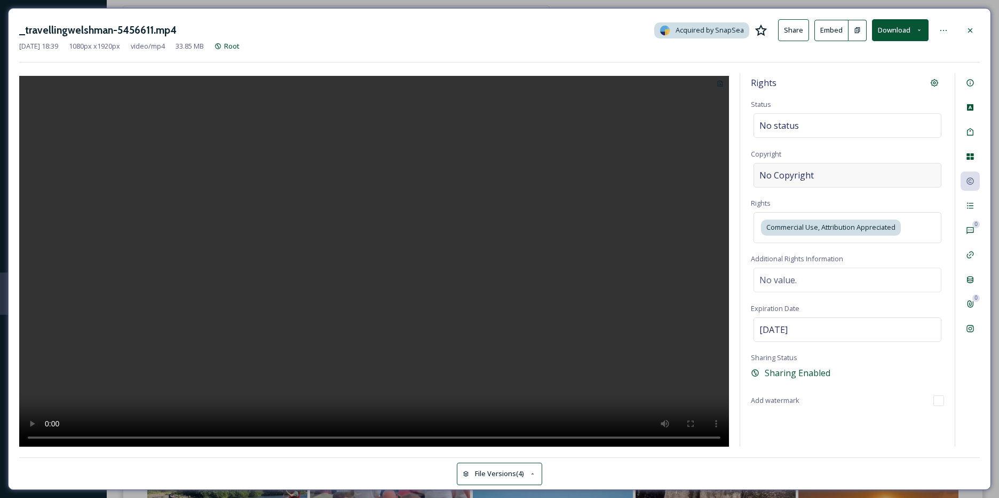
click at [810, 174] on span "No Copyright" at bounding box center [787, 175] width 54 height 13
click at [810, 174] on input at bounding box center [847, 175] width 193 height 25
type input "travellingwelshman"
click at [972, 202] on icon at bounding box center [970, 205] width 9 height 9
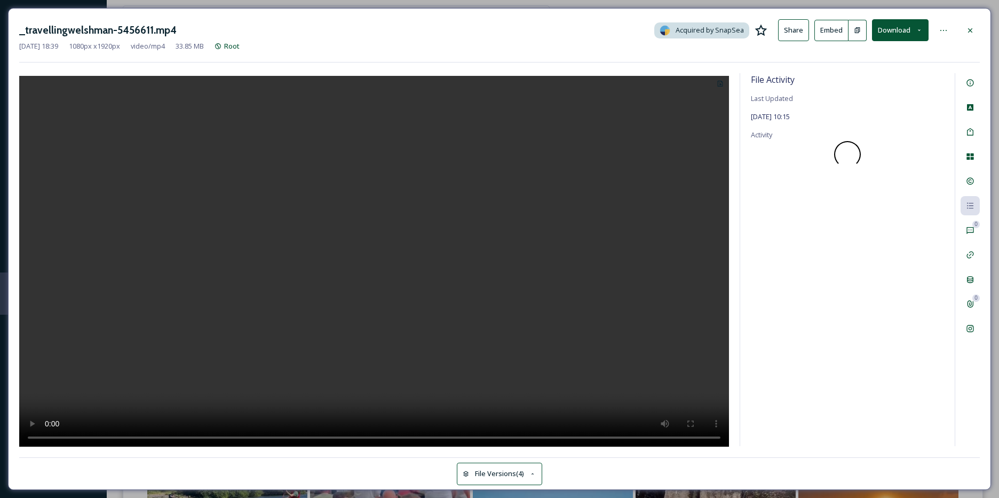
click at [974, 36] on div at bounding box center [970, 30] width 19 height 19
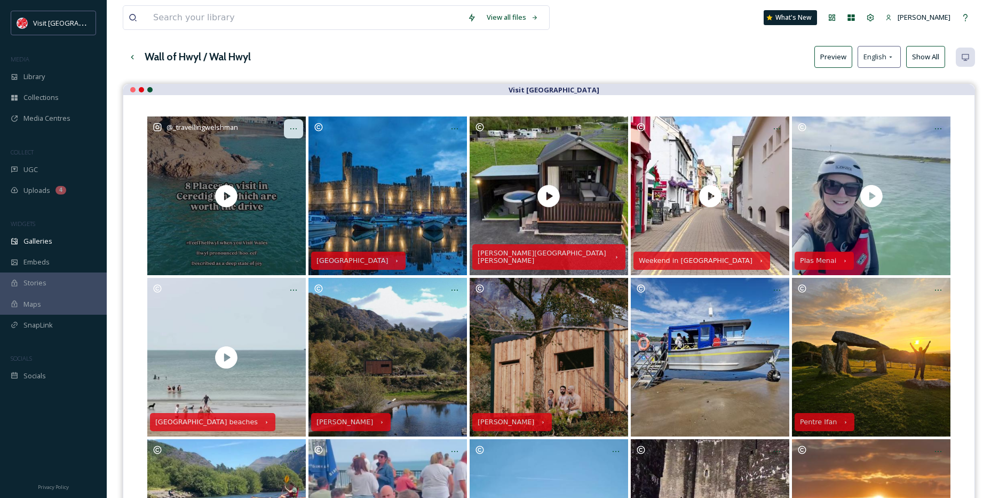
click at [291, 129] on icon at bounding box center [293, 128] width 9 height 9
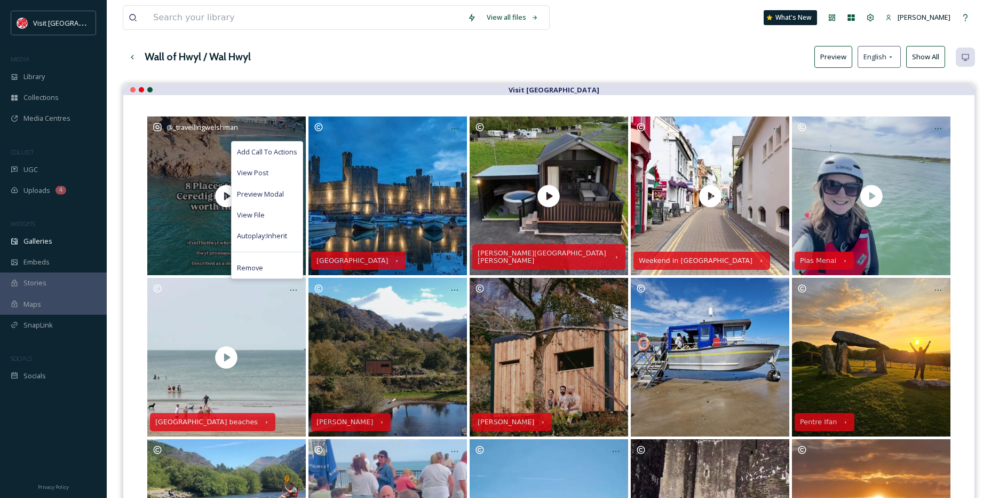
click at [277, 153] on span "Add Call To Actions" at bounding box center [267, 152] width 60 height 10
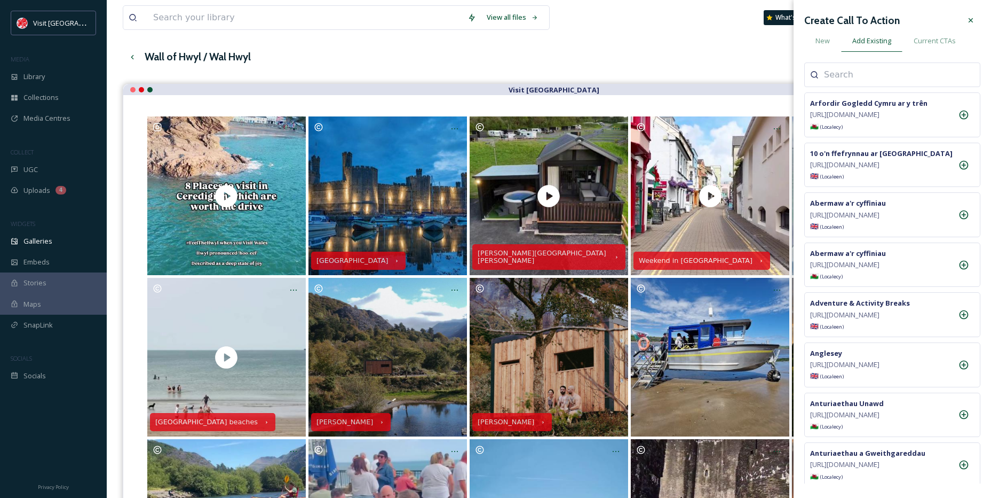
click at [863, 83] on div at bounding box center [893, 74] width 176 height 25
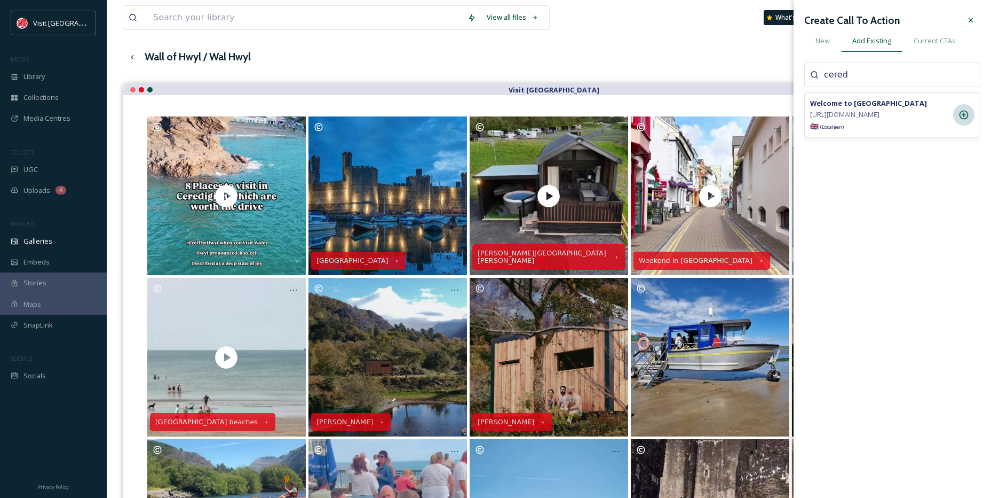
type input "cered"
click at [967, 125] on div at bounding box center [963, 114] width 21 height 21
click at [972, 26] on div at bounding box center [970, 20] width 19 height 19
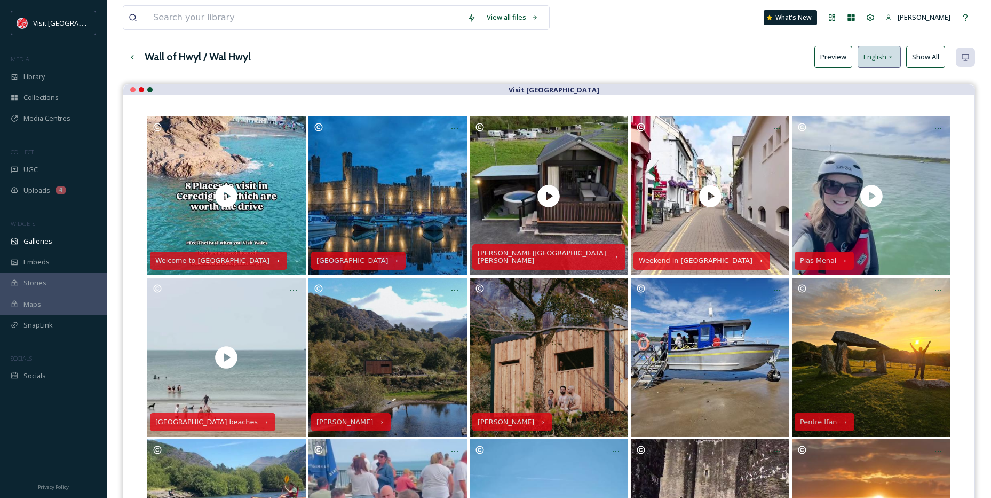
click at [886, 61] on span "English" at bounding box center [875, 57] width 23 height 10
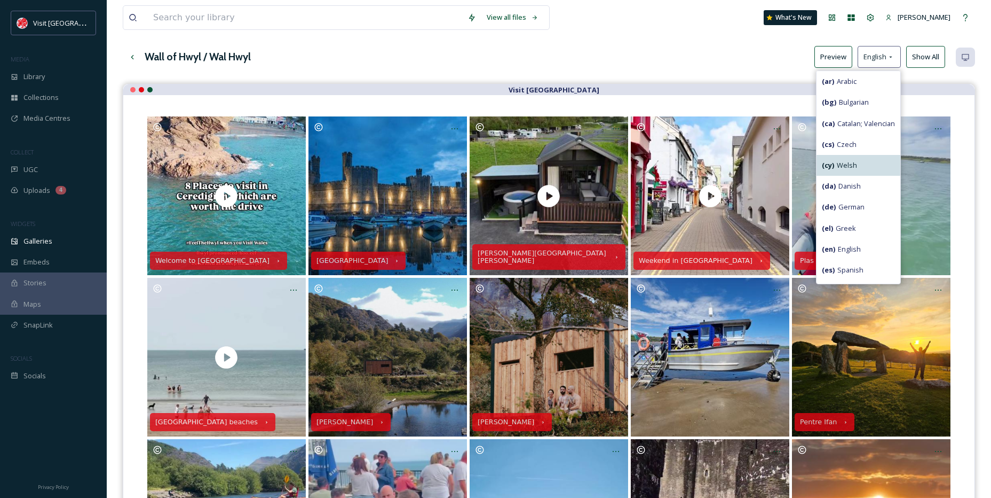
click at [838, 169] on span "( cy ) Welsh" at bounding box center [839, 165] width 35 height 10
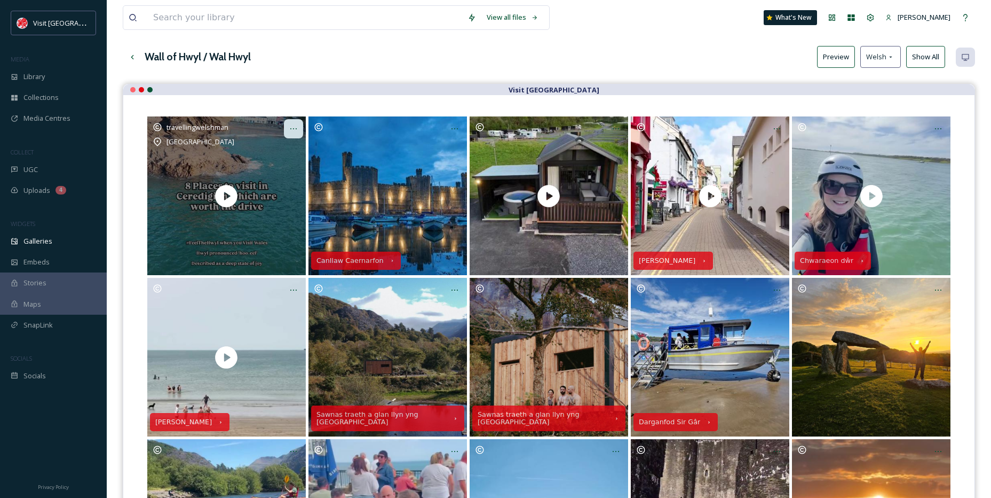
click at [289, 131] on icon at bounding box center [293, 128] width 9 height 9
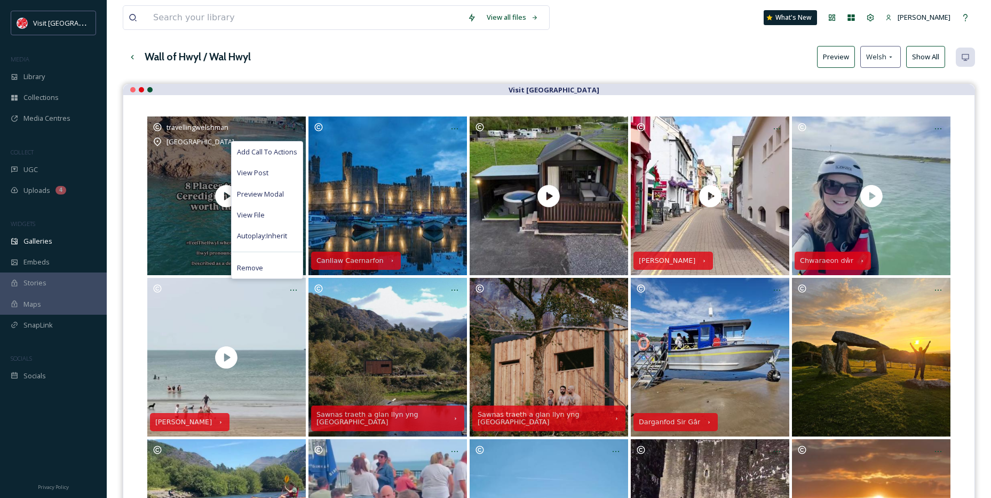
click at [278, 148] on span "Add Call To Actions" at bounding box center [267, 152] width 60 height 10
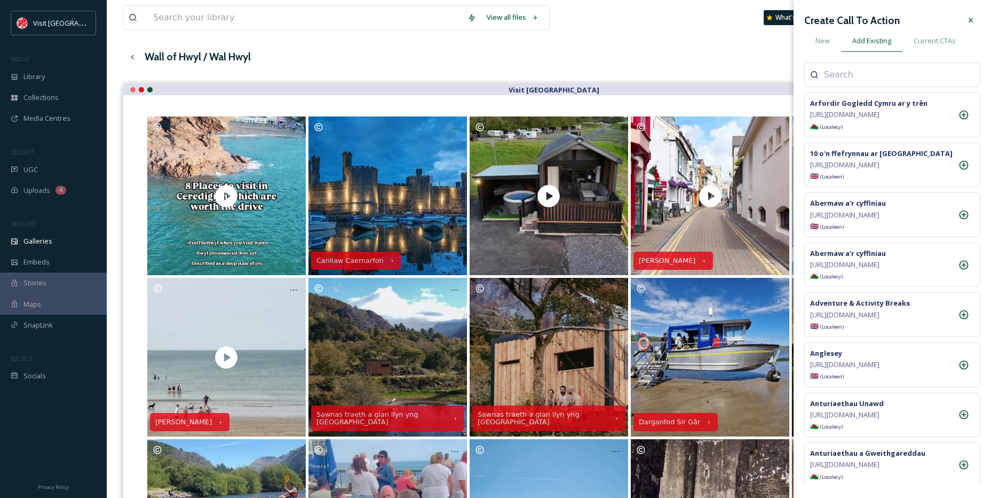
click at [835, 72] on input at bounding box center [877, 74] width 107 height 13
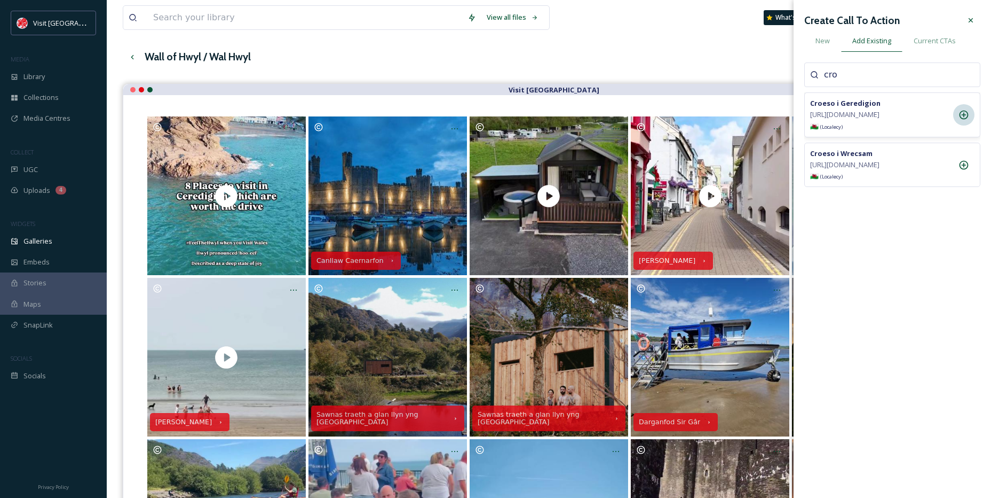
type input "cro"
click at [964, 119] on icon at bounding box center [964, 115] width 9 height 9
click at [971, 25] on div at bounding box center [970, 20] width 19 height 19
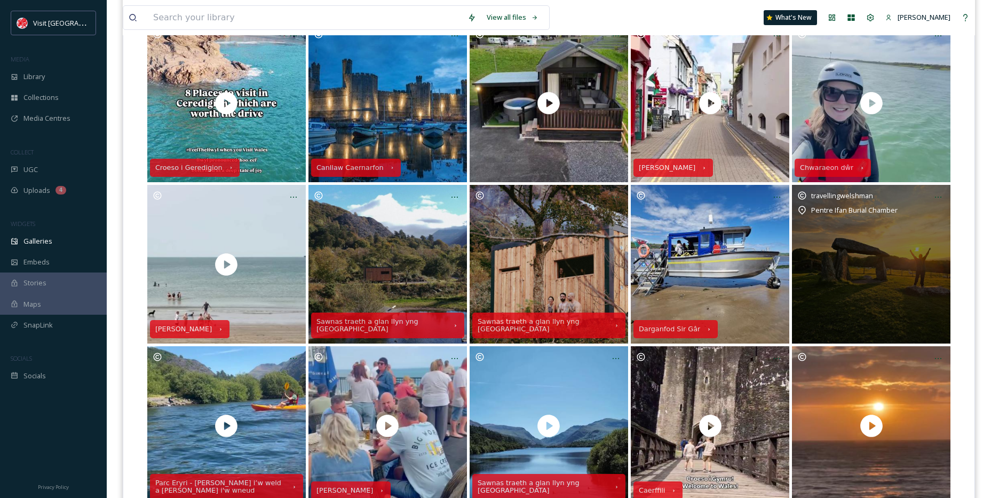
scroll to position [182, 0]
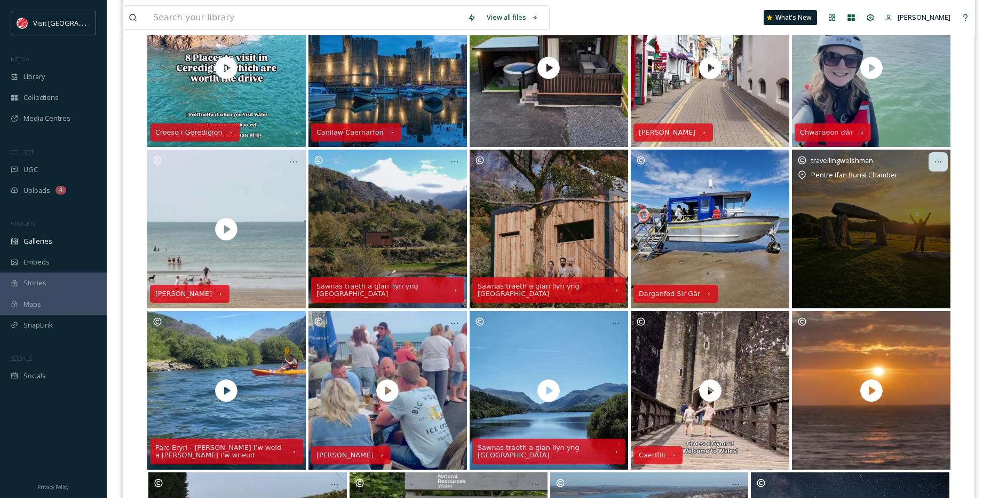
click at [942, 164] on icon at bounding box center [938, 161] width 9 height 9
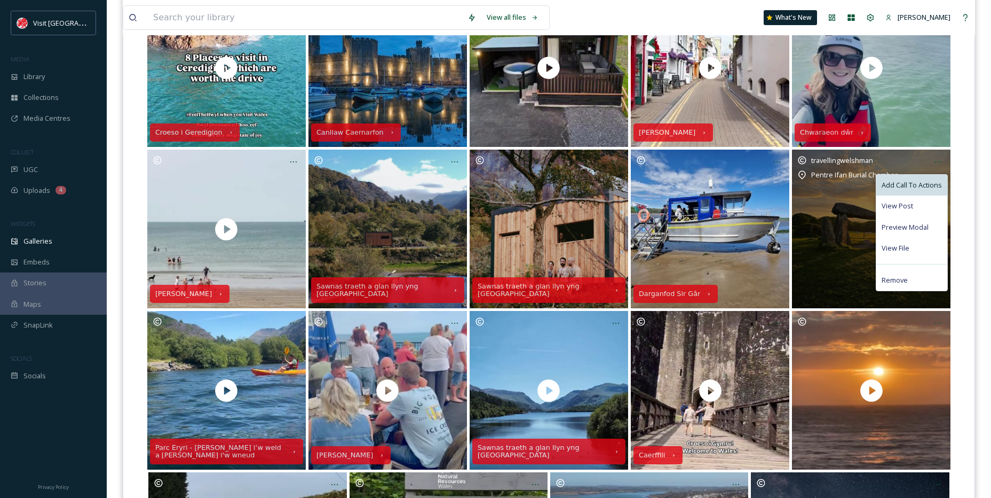
click at [907, 177] on div "Add Call To Actions" at bounding box center [912, 185] width 71 height 21
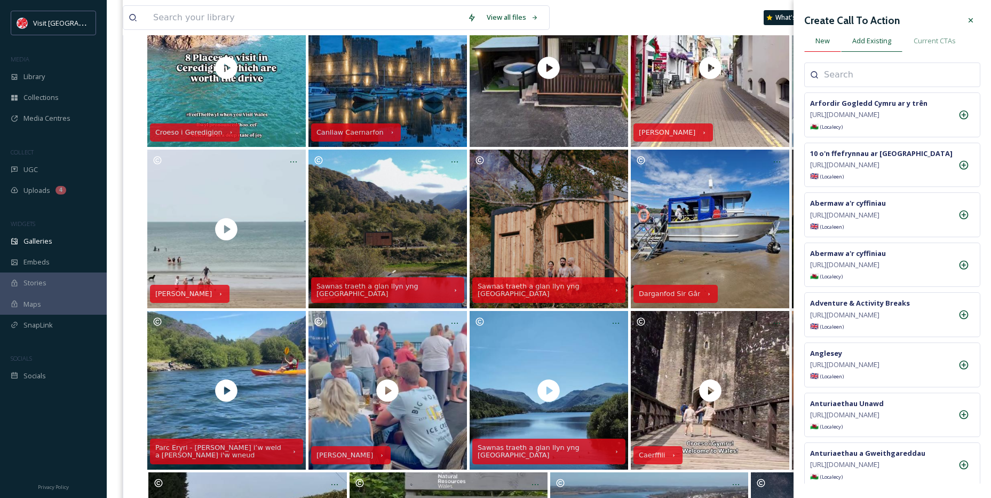
click at [819, 48] on div "New" at bounding box center [823, 41] width 37 height 22
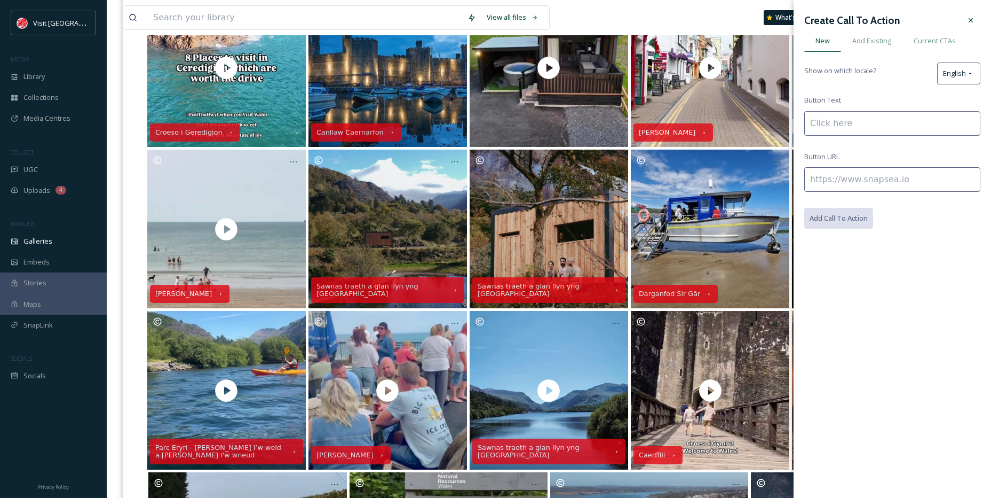
click at [847, 121] on input at bounding box center [893, 123] width 176 height 25
paste input "gromlechi megalithig"
click at [814, 125] on input "gromlechi megalithig" at bounding box center [893, 123] width 176 height 25
click at [891, 135] on input "Gromlechi megalithig" at bounding box center [893, 123] width 176 height 25
type input "Gromlechi megalithig [PERSON_NAME]"
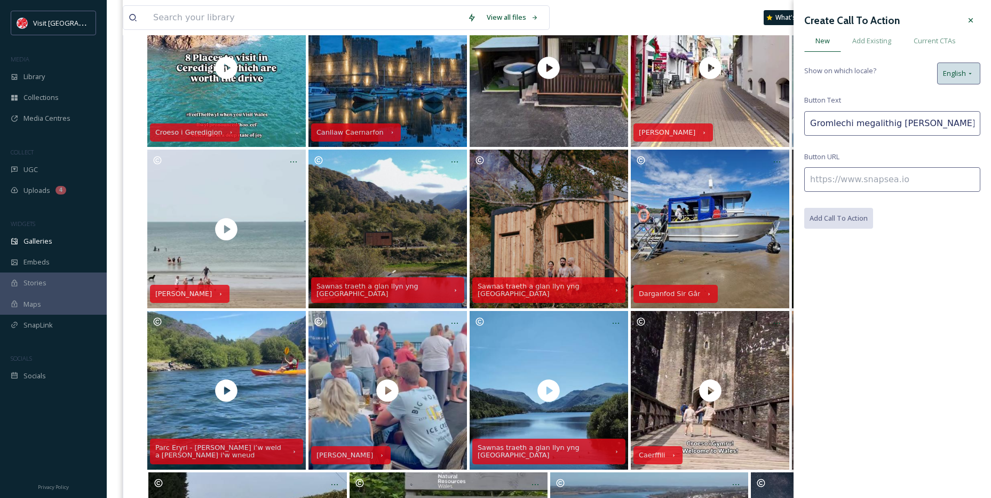
click at [955, 80] on div "English" at bounding box center [958, 73] width 43 height 22
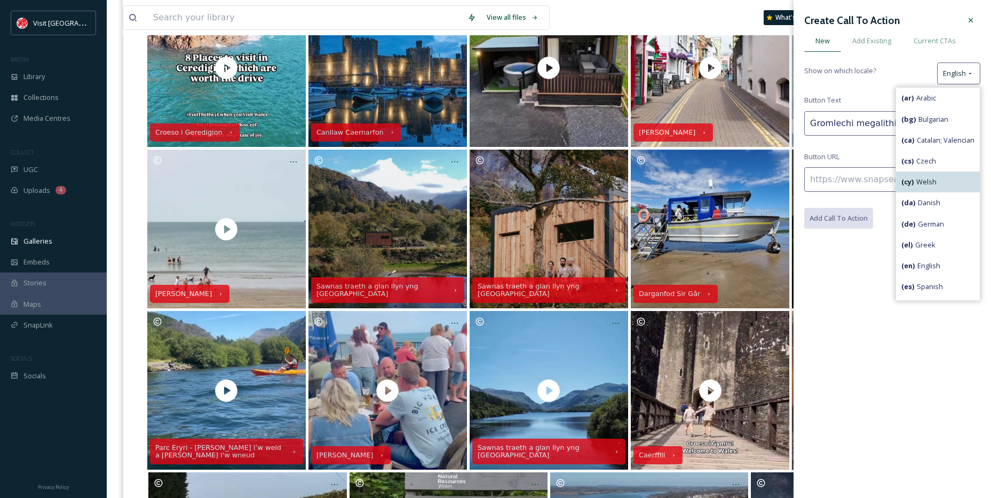
click at [920, 185] on span "( cy ) Welsh" at bounding box center [919, 182] width 35 height 10
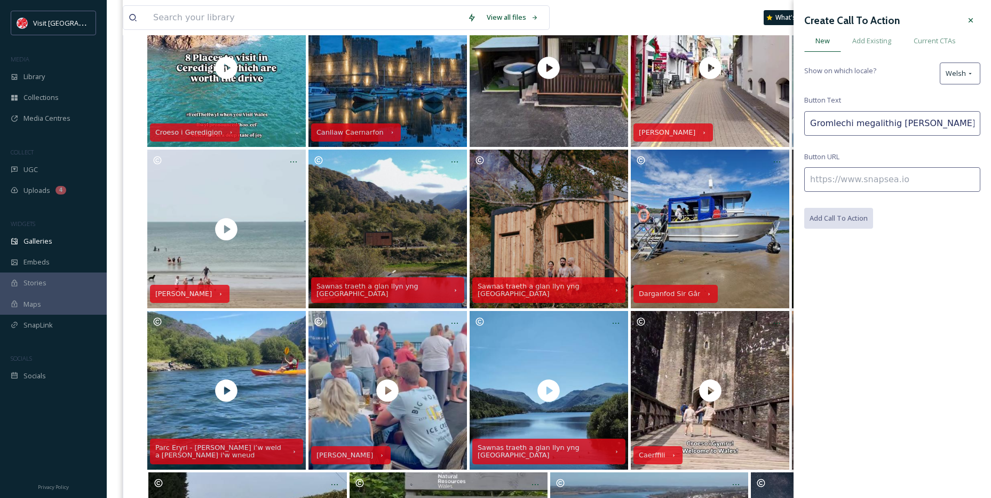
click at [862, 180] on input at bounding box center [893, 179] width 176 height 25
paste input "[URL][DOMAIN_NAME]"
type input "[URL][DOMAIN_NAME]"
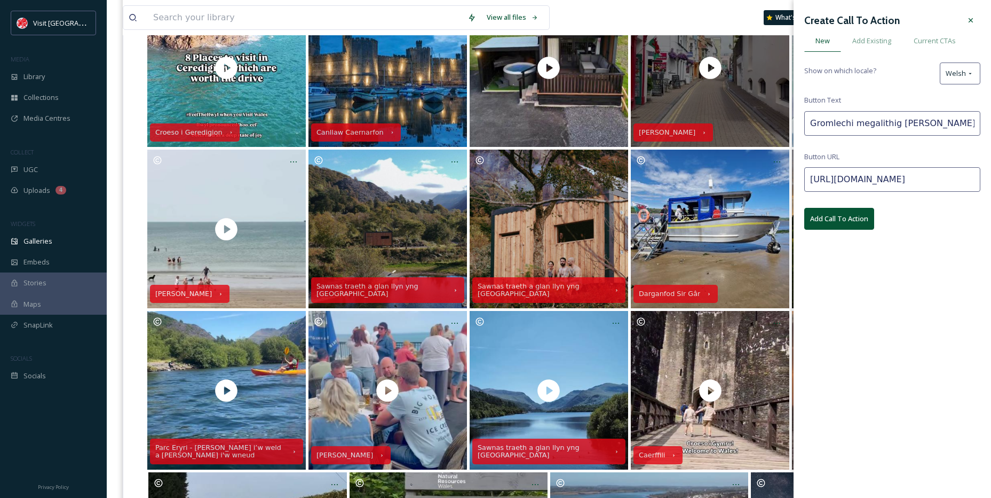
drag, startPoint x: 890, startPoint y: 124, endPoint x: 781, endPoint y: 114, distance: 109.4
click at [781, 114] on div "Croeso i Geredigion Canllaw Caernarfon timy_travel [GEOGRAPHIC_DATA], [GEOGRAPH…" at bounding box center [548, 330] width 851 height 727
paste input "archaeole"
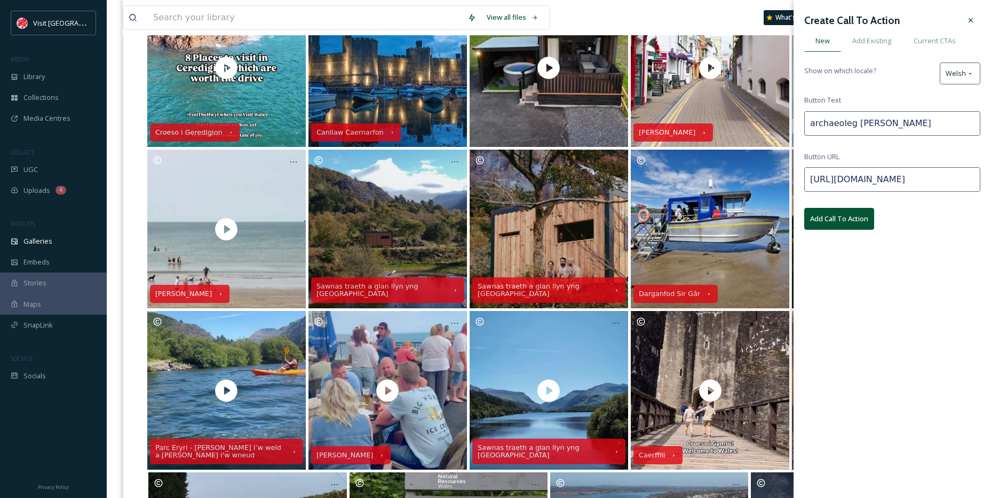
click at [813, 119] on input "archaeoleg [PERSON_NAME]" at bounding box center [893, 123] width 176 height 25
type input "Archaeoleg [PERSON_NAME]"
click at [833, 226] on button "Add Call To Action" at bounding box center [840, 219] width 70 height 22
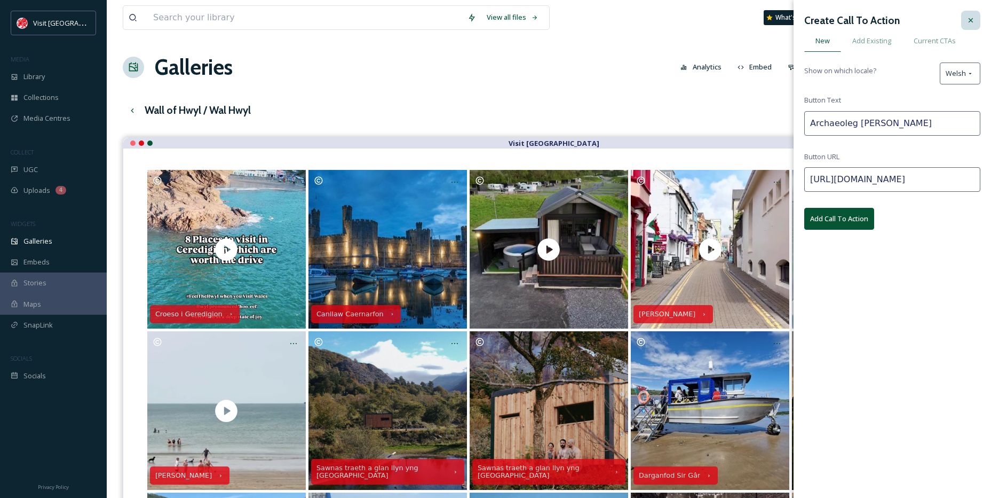
click at [969, 18] on icon at bounding box center [971, 20] width 9 height 9
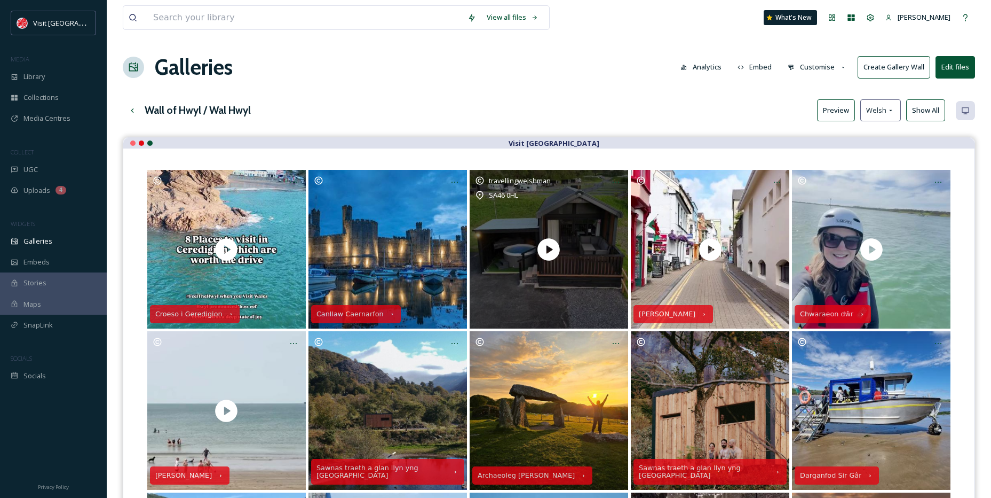
scroll to position [53, 0]
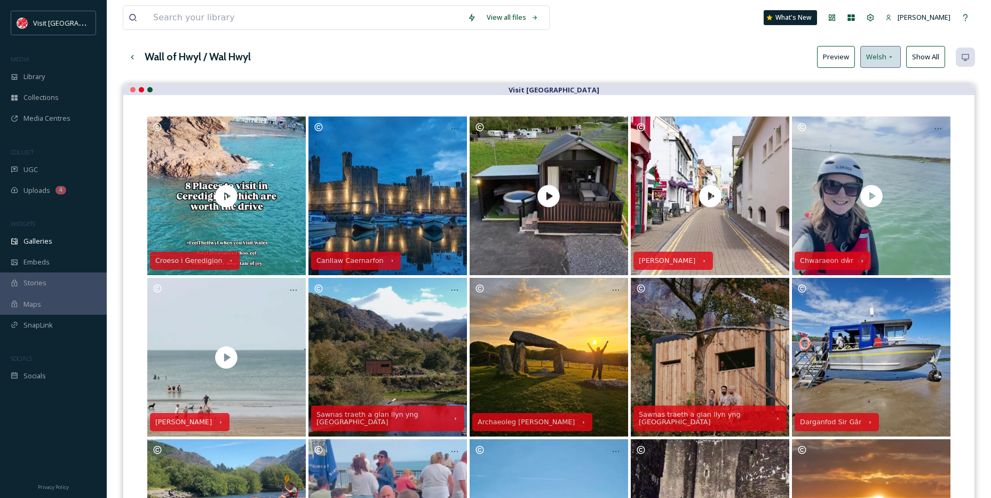
click at [897, 58] on div "Welsh" at bounding box center [881, 57] width 41 height 22
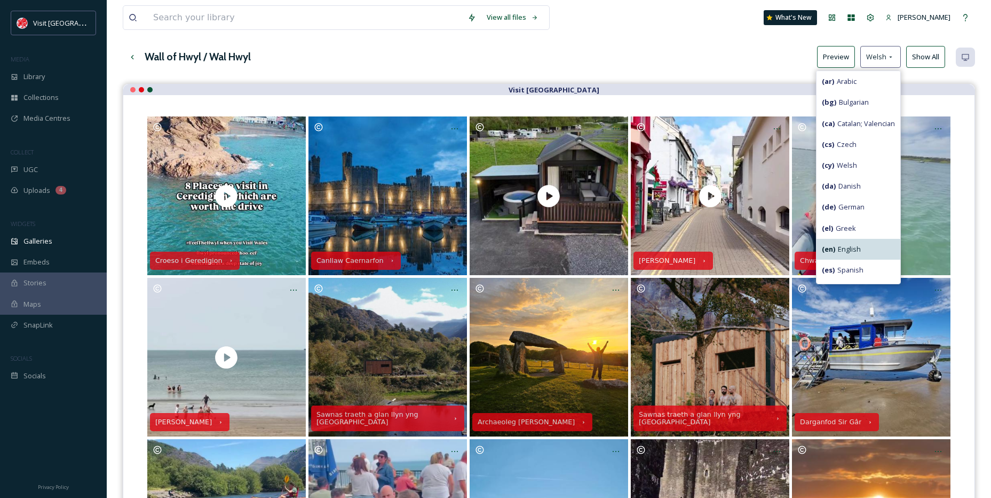
click at [841, 247] on span "( en ) English" at bounding box center [841, 249] width 39 height 10
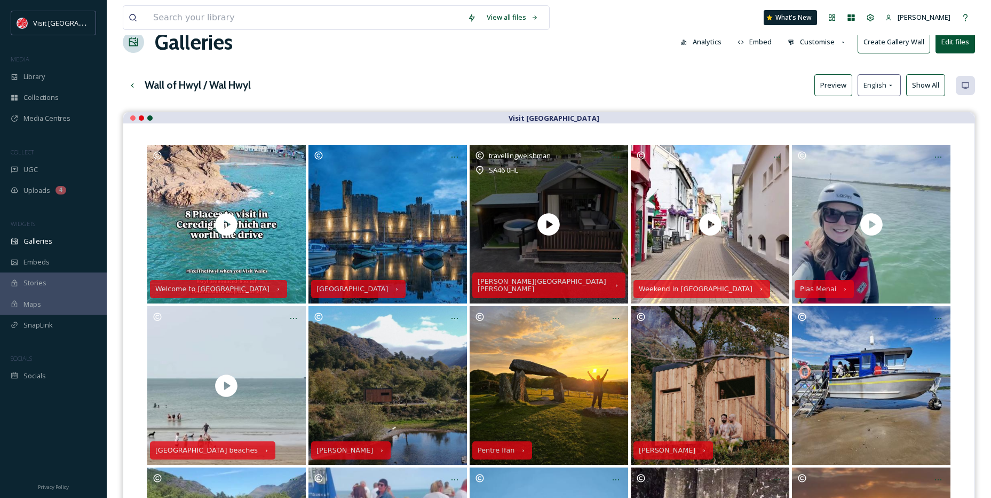
scroll to position [0, 0]
